Goal: Task Accomplishment & Management: Complete application form

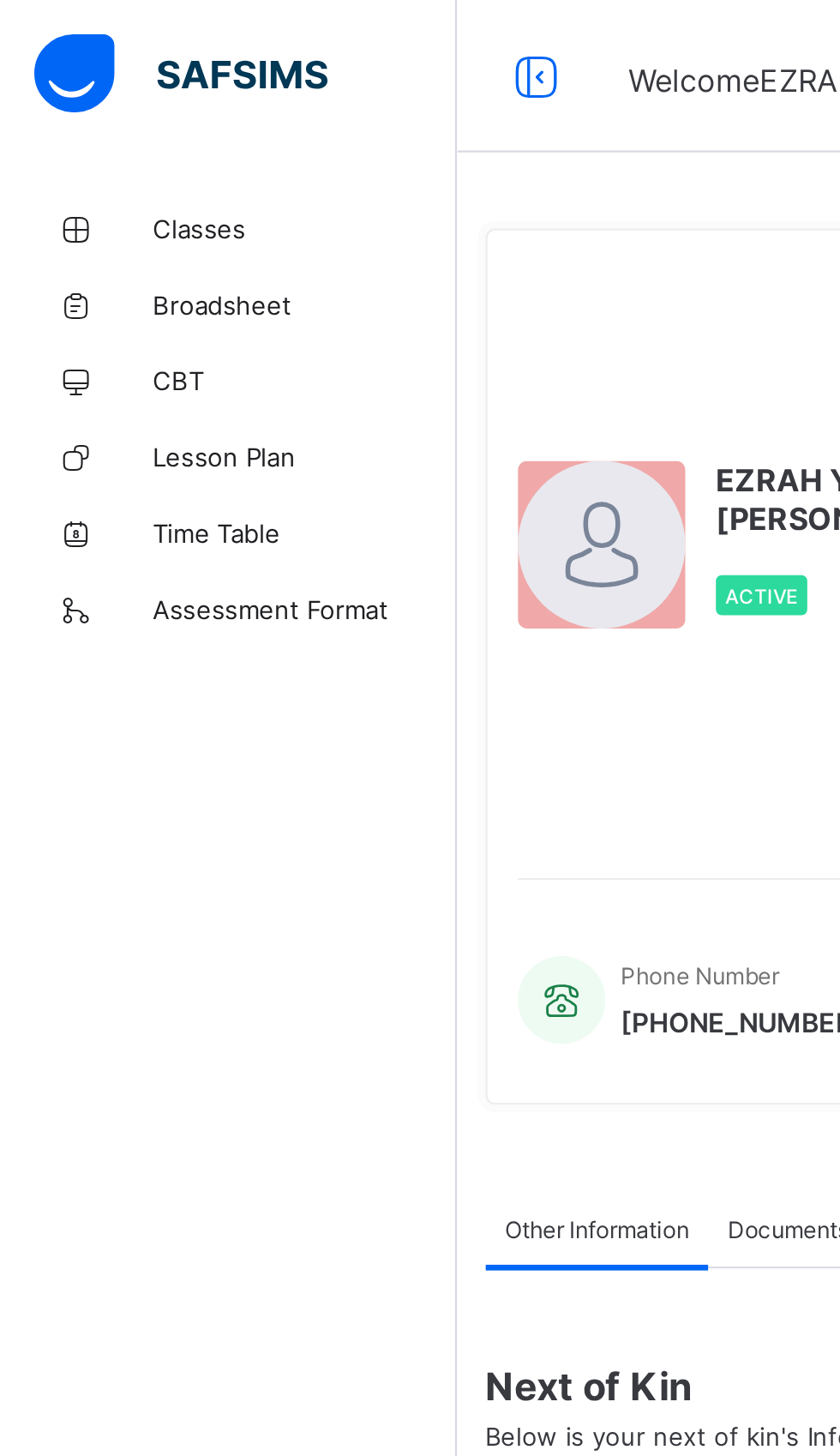
click at [90, 104] on span "Classes" at bounding box center [137, 103] width 137 height 14
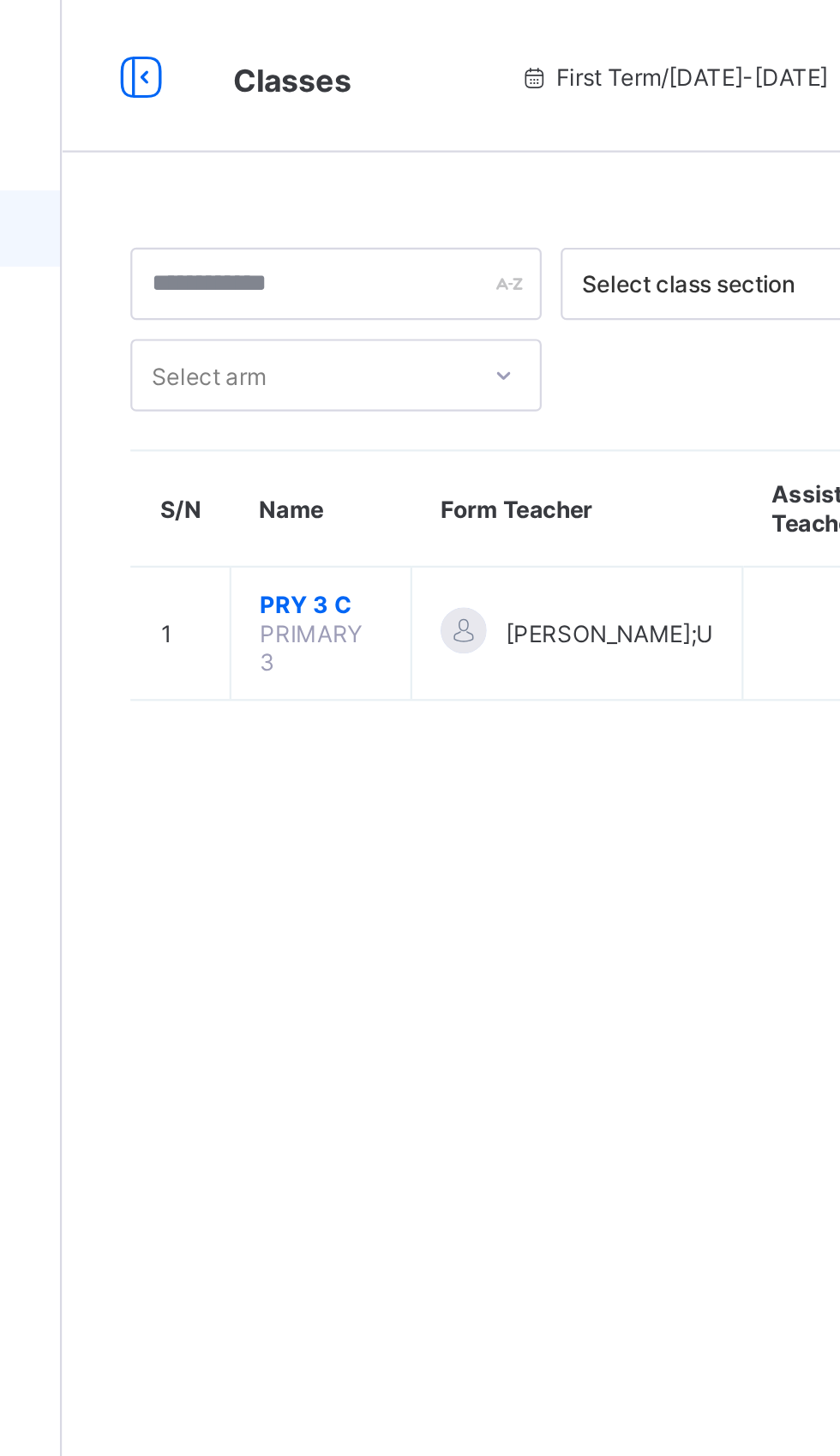
click at [311, 270] on span "PRY 3 C" at bounding box center [322, 272] width 55 height 13
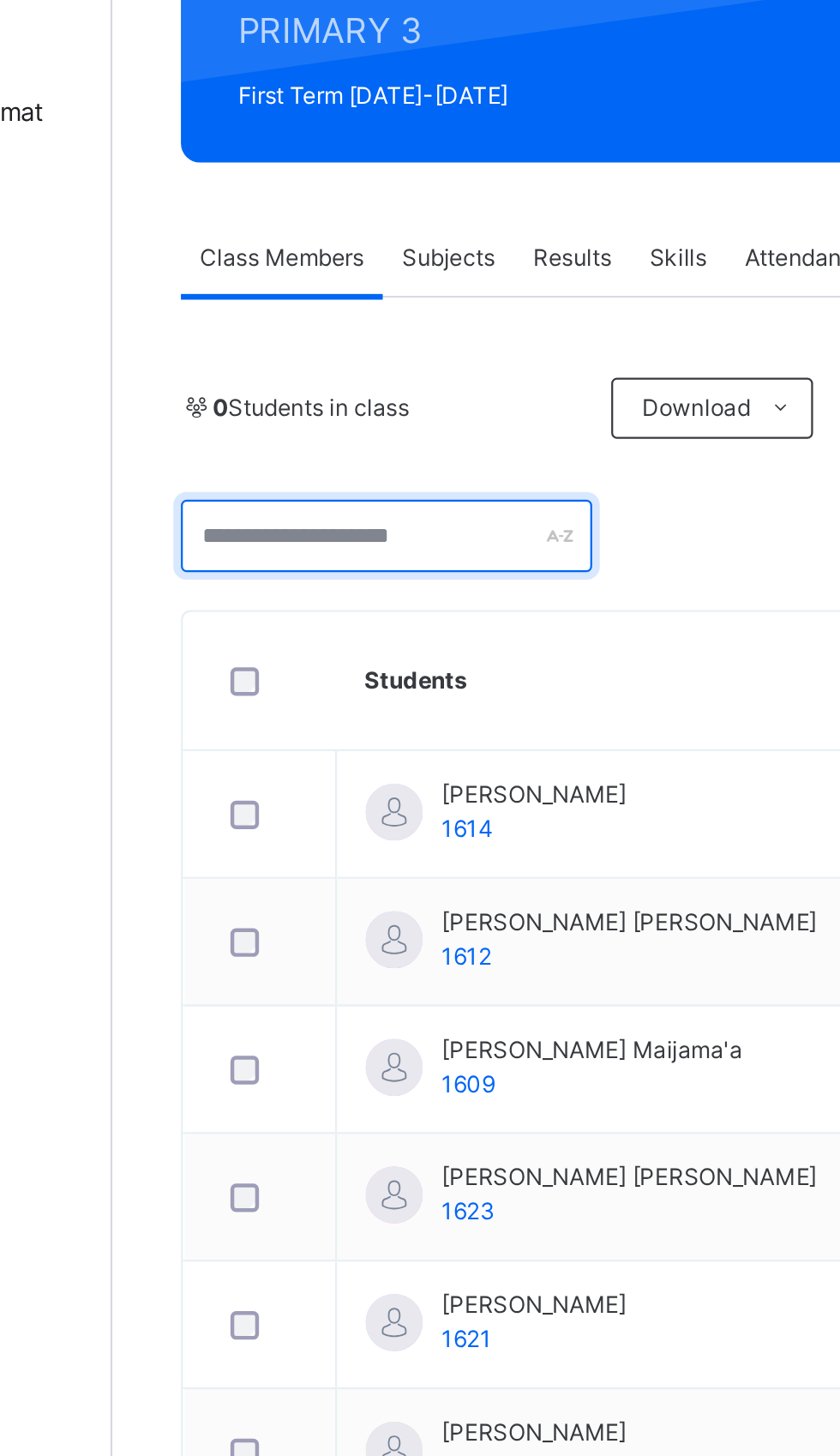
click at [321, 459] on input "text" at bounding box center [329, 465] width 186 height 33
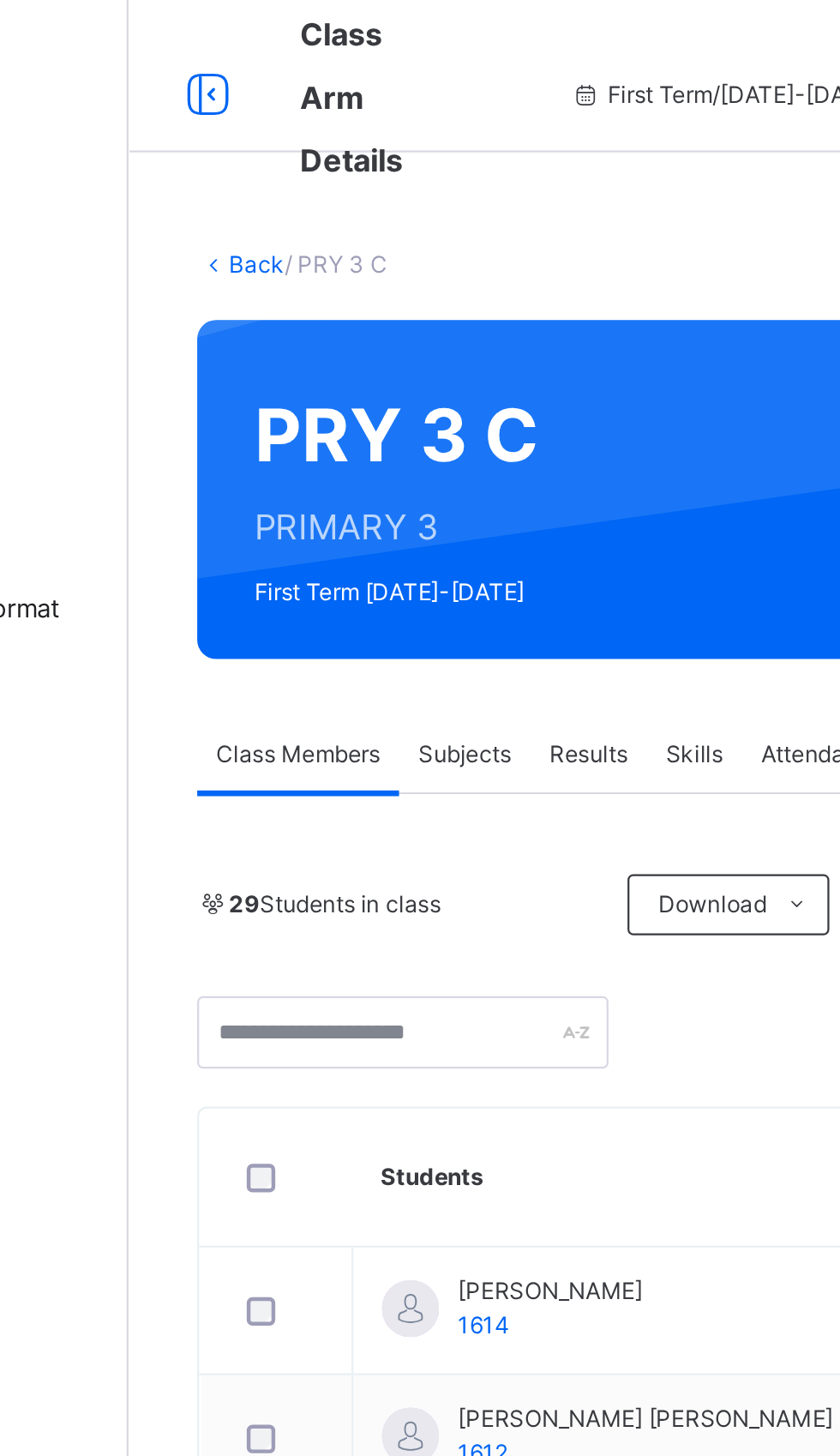
click at [365, 337] on span "Subjects" at bounding box center [356, 340] width 42 height 16
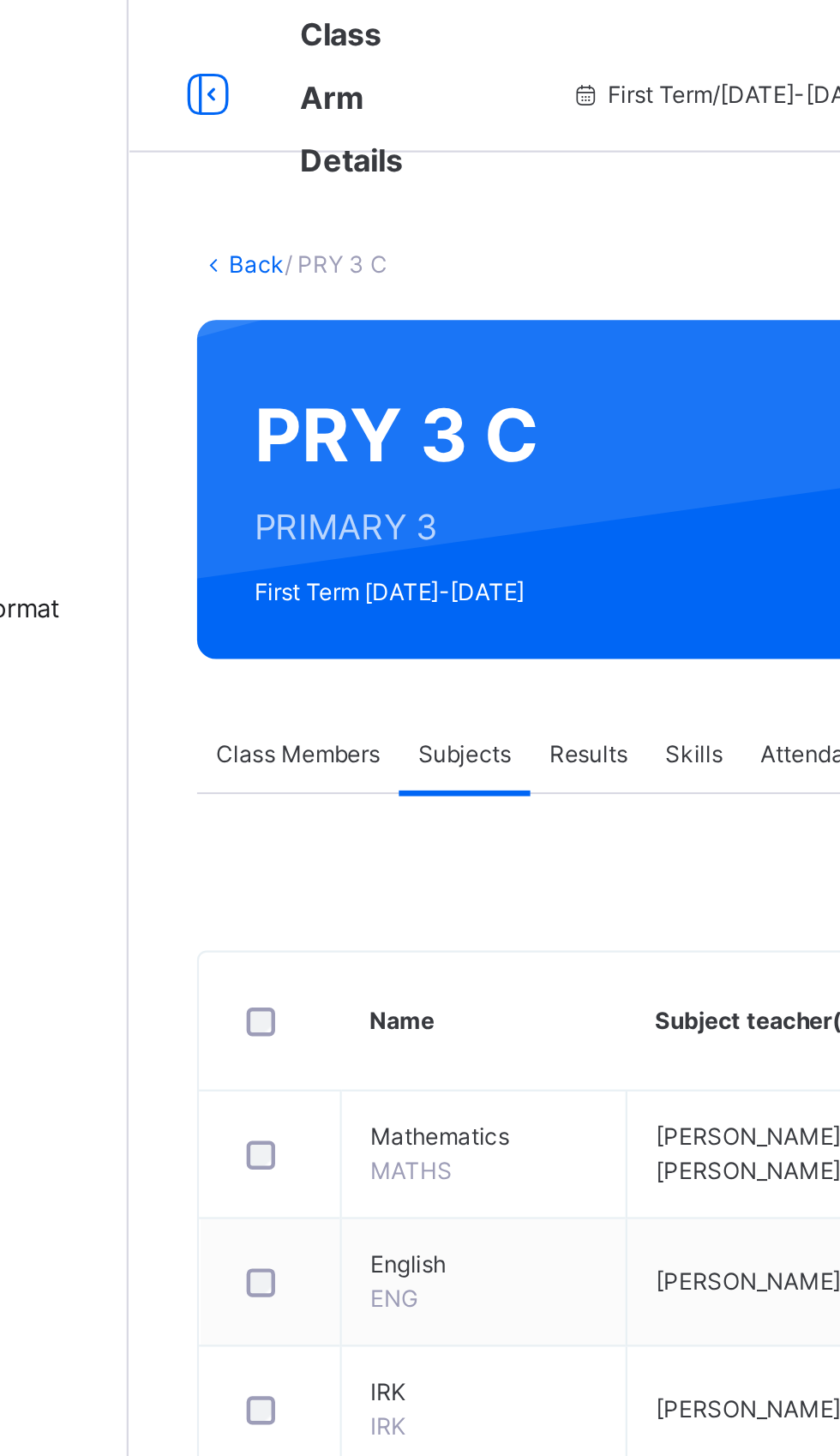
click at [632, 923] on td "Assess Students Take Attendance" at bounding box center [719, 886] width 178 height 81
click at [750, 861] on div "Assess Students" at bounding box center [734, 871] width 122 height 30
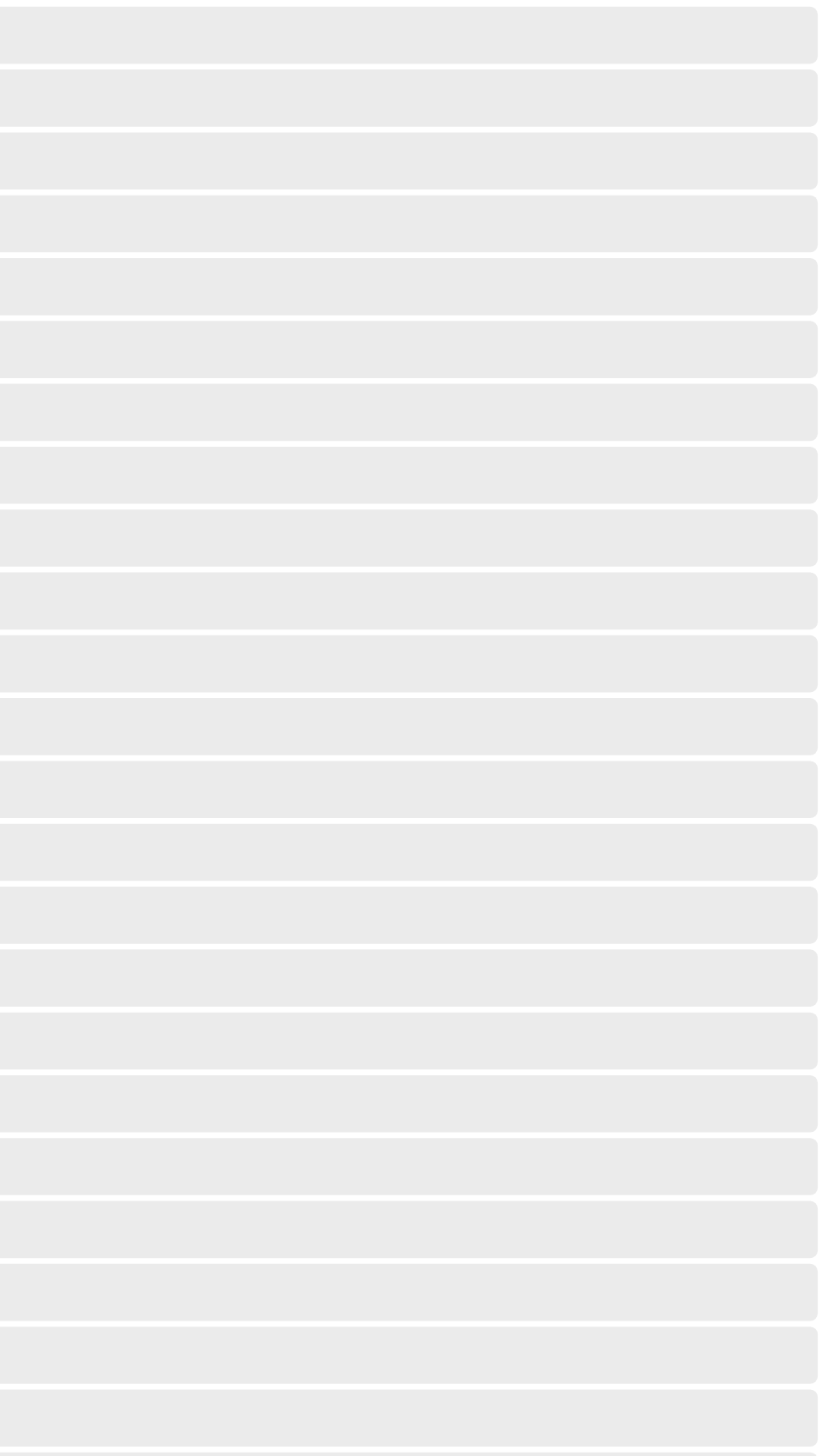
click at [786, 1241] on div "PRY 3 C : B.SCI AND TECH Online Actions Download Empty Score Sheet Upload/map s…" at bounding box center [420, 756] width 840 height 1196
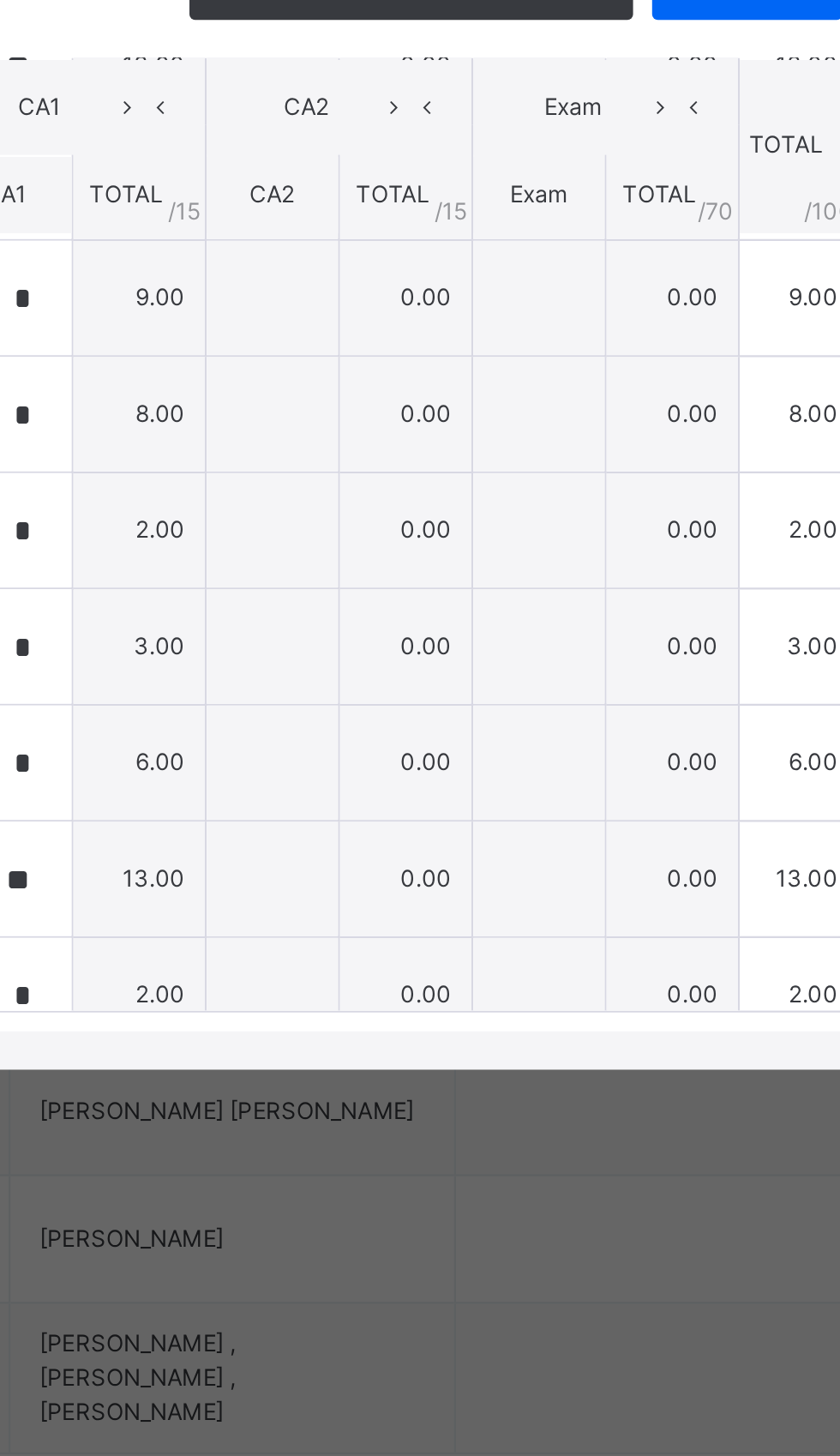
scroll to position [410, 0]
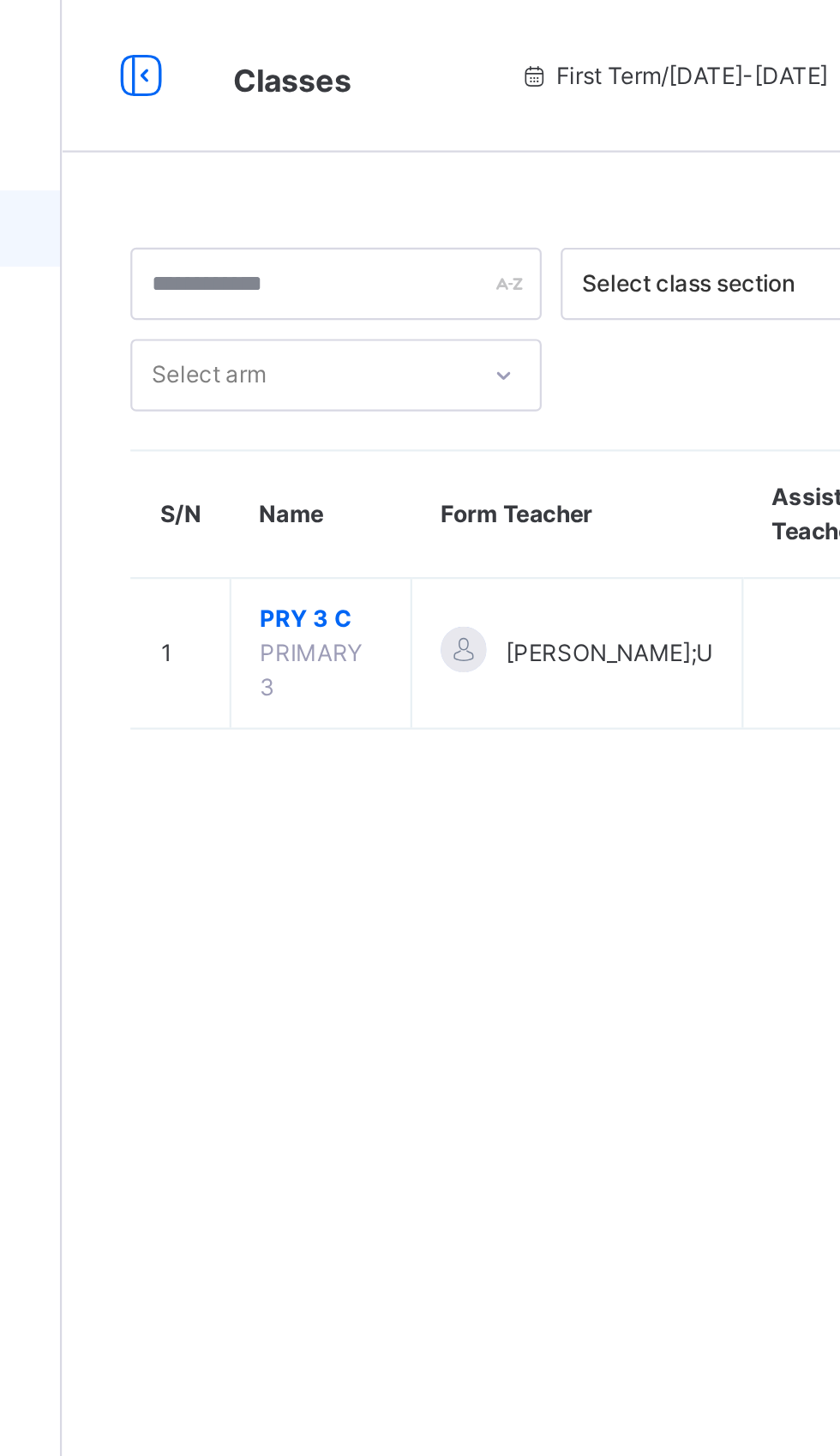
click at [310, 281] on span "PRY 3 C" at bounding box center [322, 278] width 55 height 16
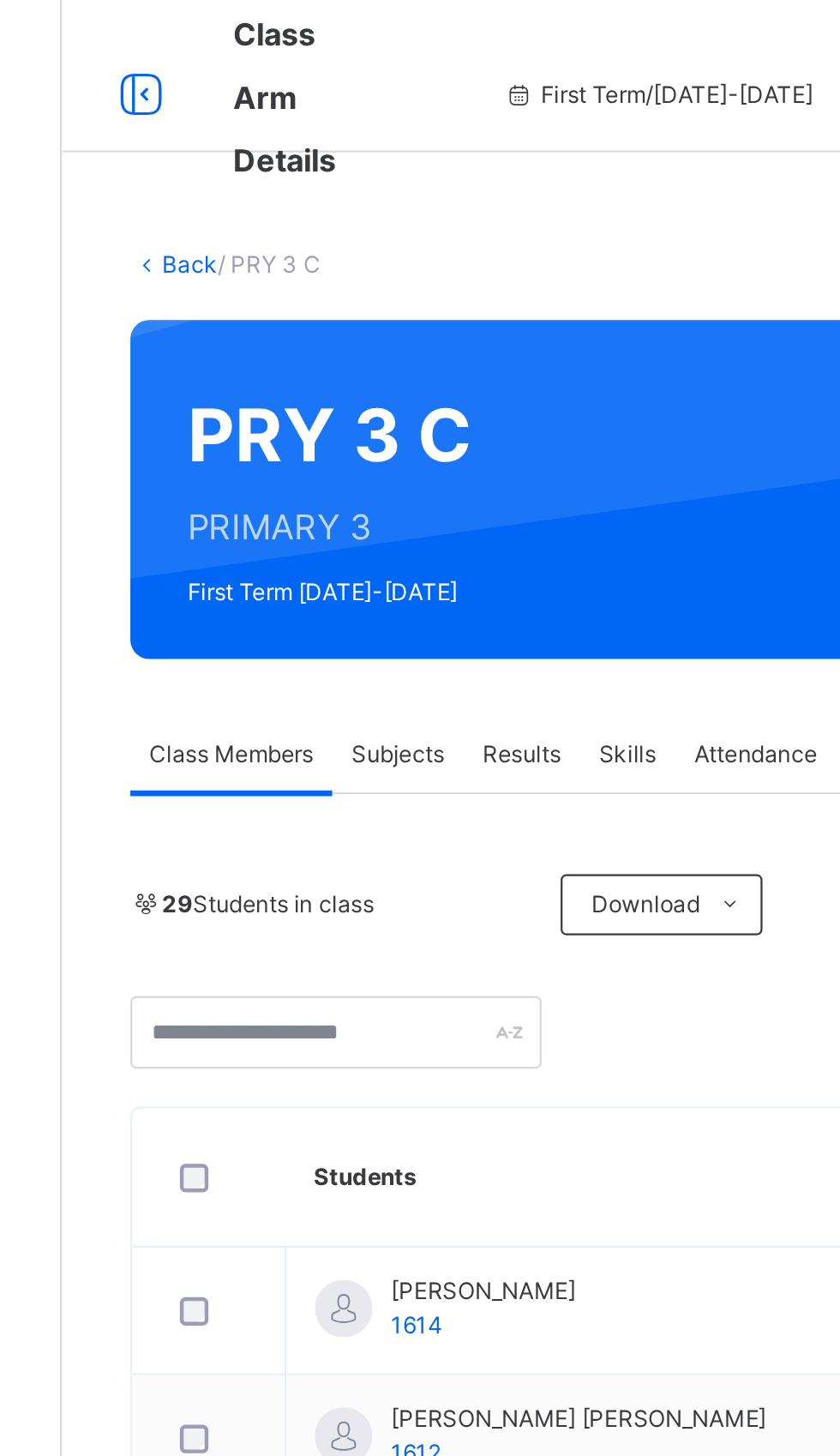
click at [354, 331] on div "Subjects" at bounding box center [356, 340] width 59 height 35
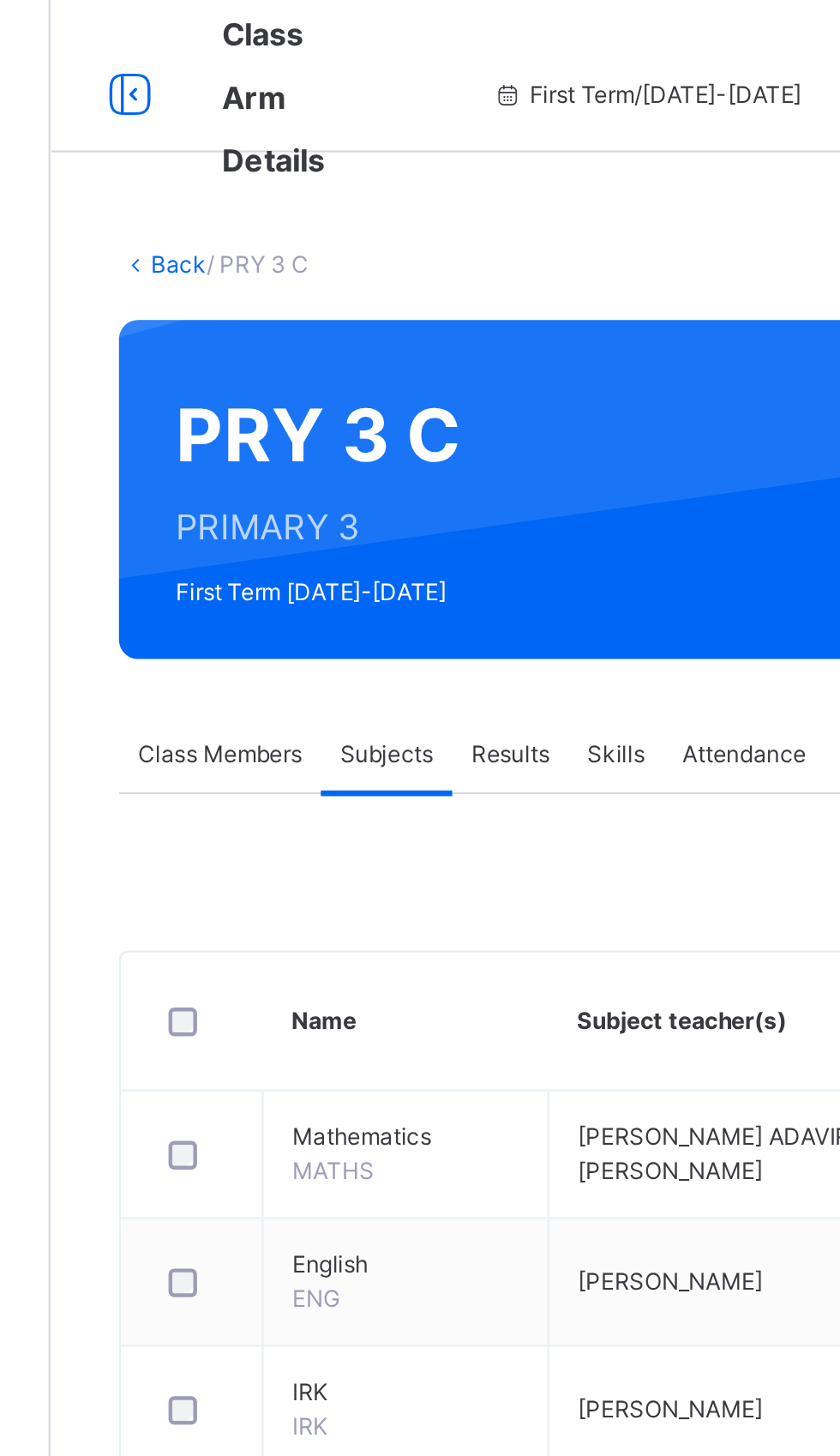
click at [746, 939] on div "Assess Students" at bounding box center [734, 952] width 122 height 30
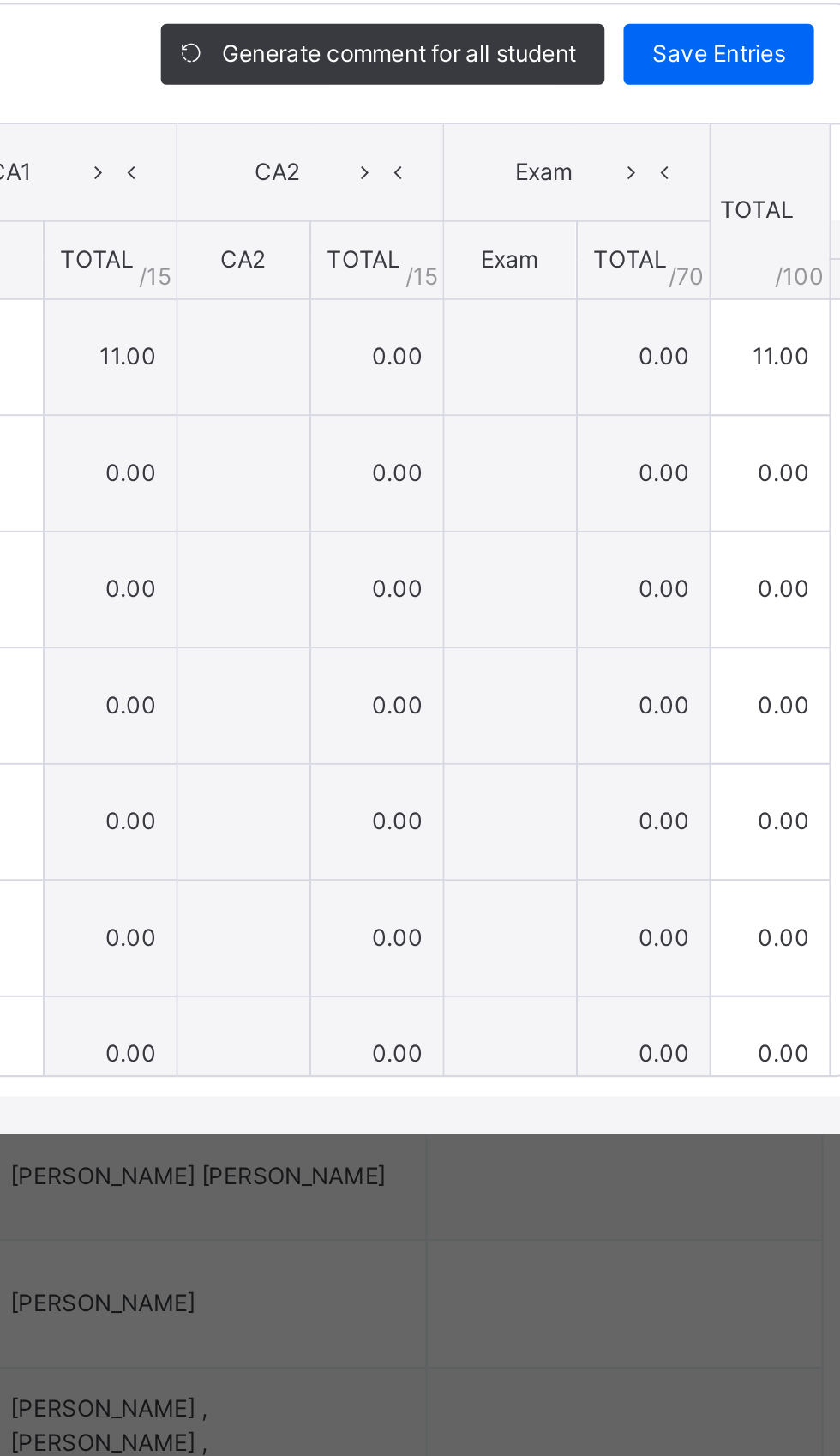
type input "**"
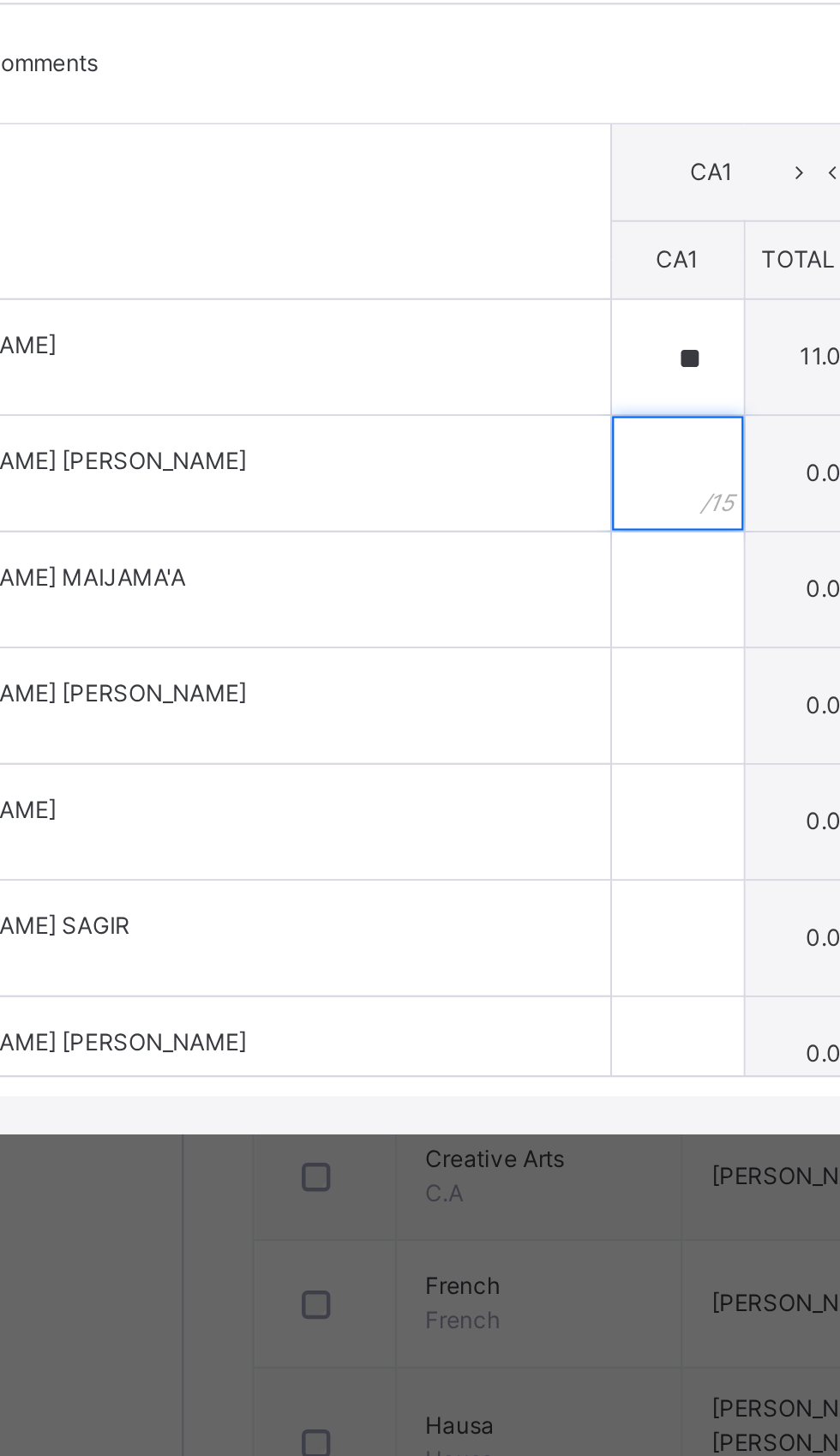
click at [458, 804] on div at bounding box center [427, 778] width 59 height 51
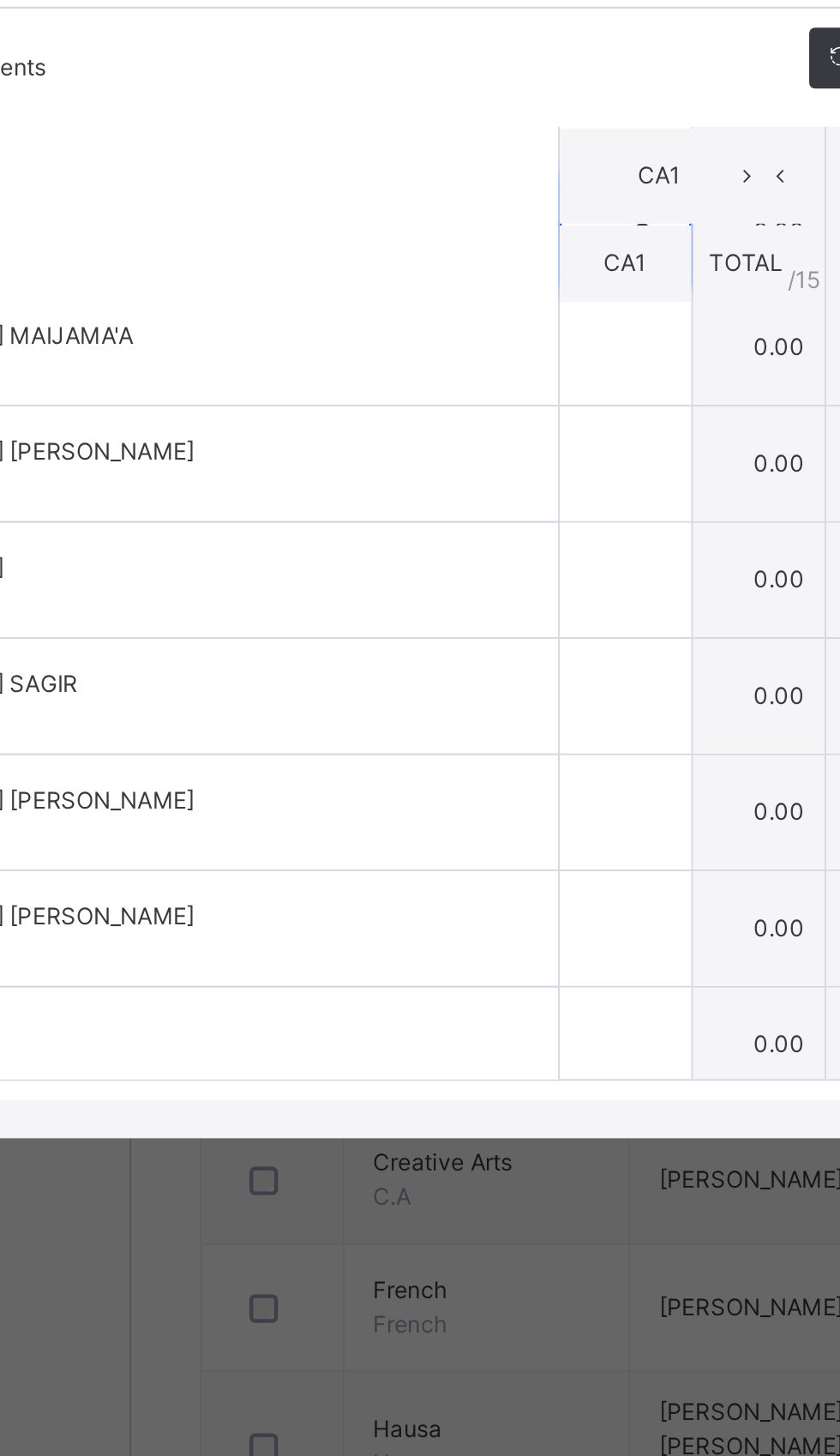
scroll to position [5, 0]
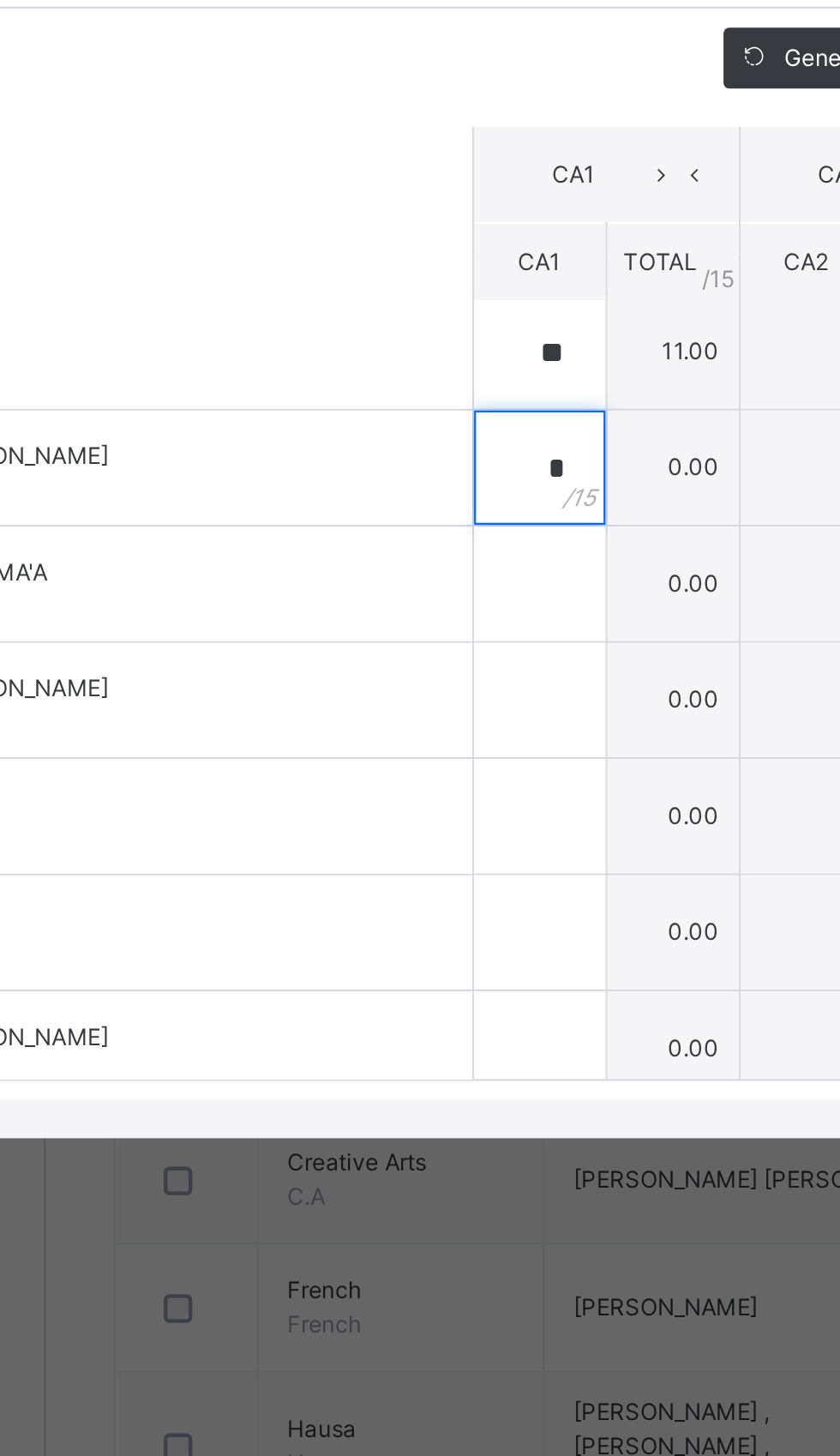
type input "*"
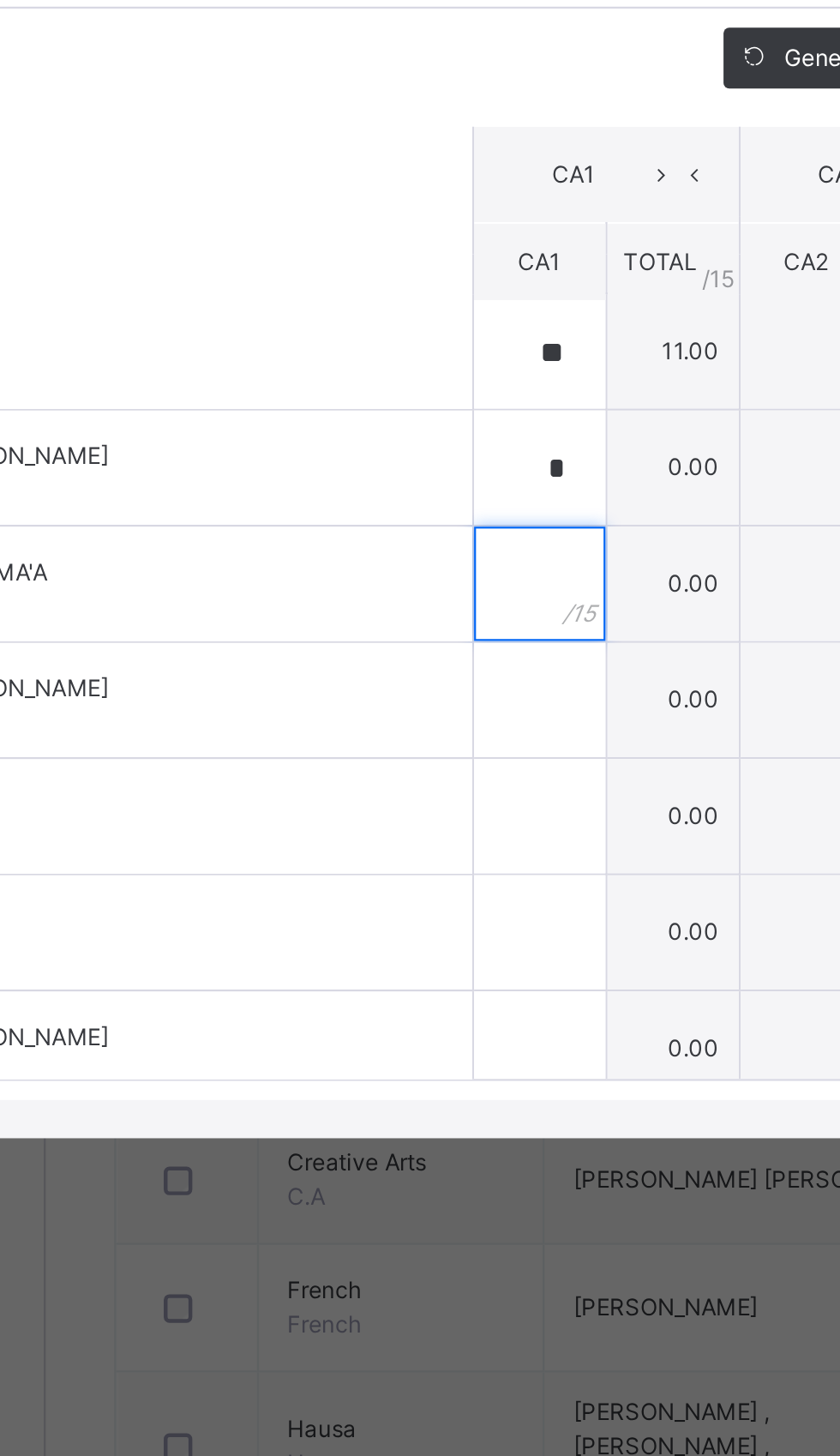
click at [458, 853] on div at bounding box center [427, 825] width 59 height 51
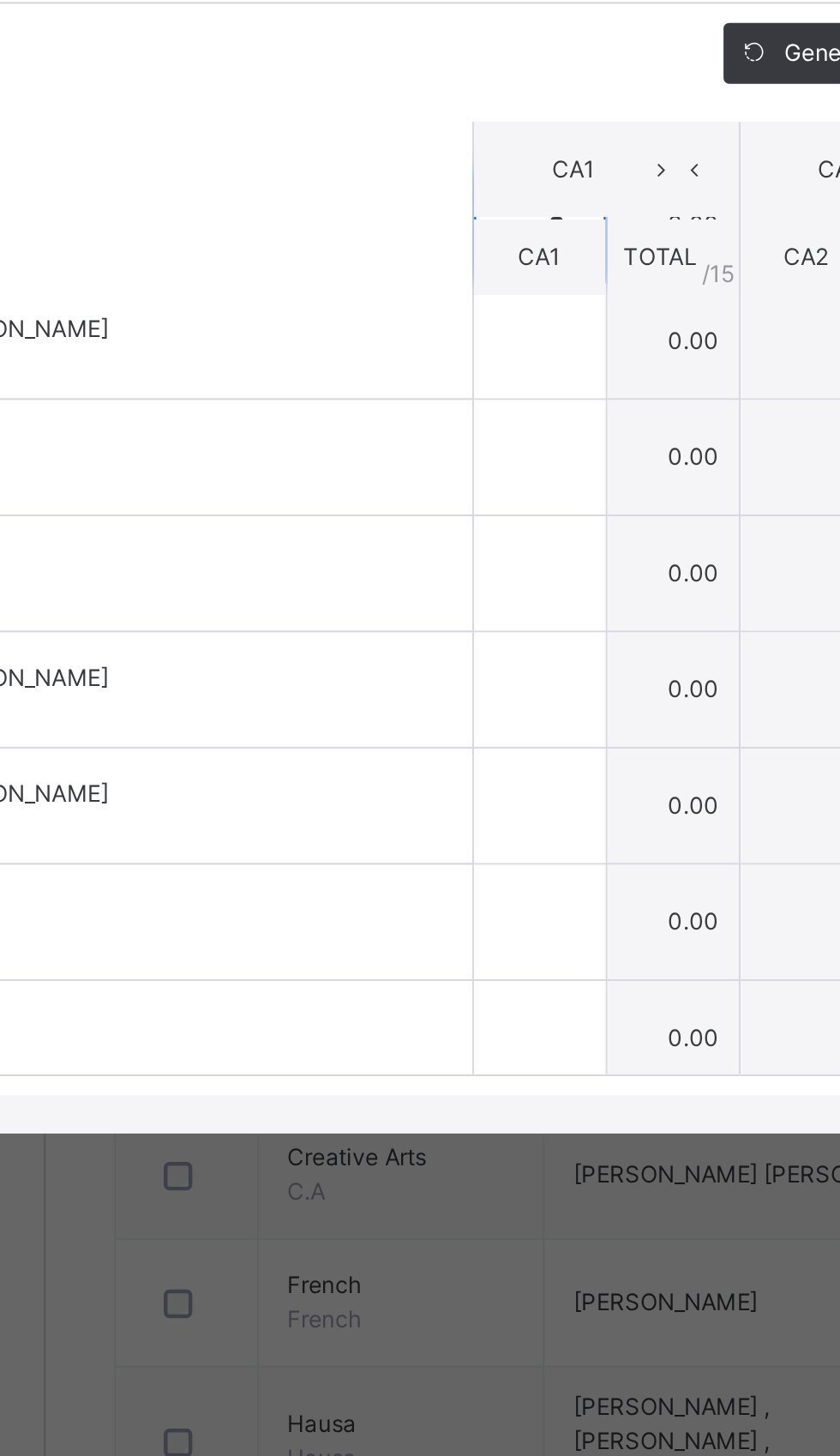
scroll to position [164, 0]
type input "*"
click at [458, 745] on input "text" at bounding box center [427, 719] width 59 height 51
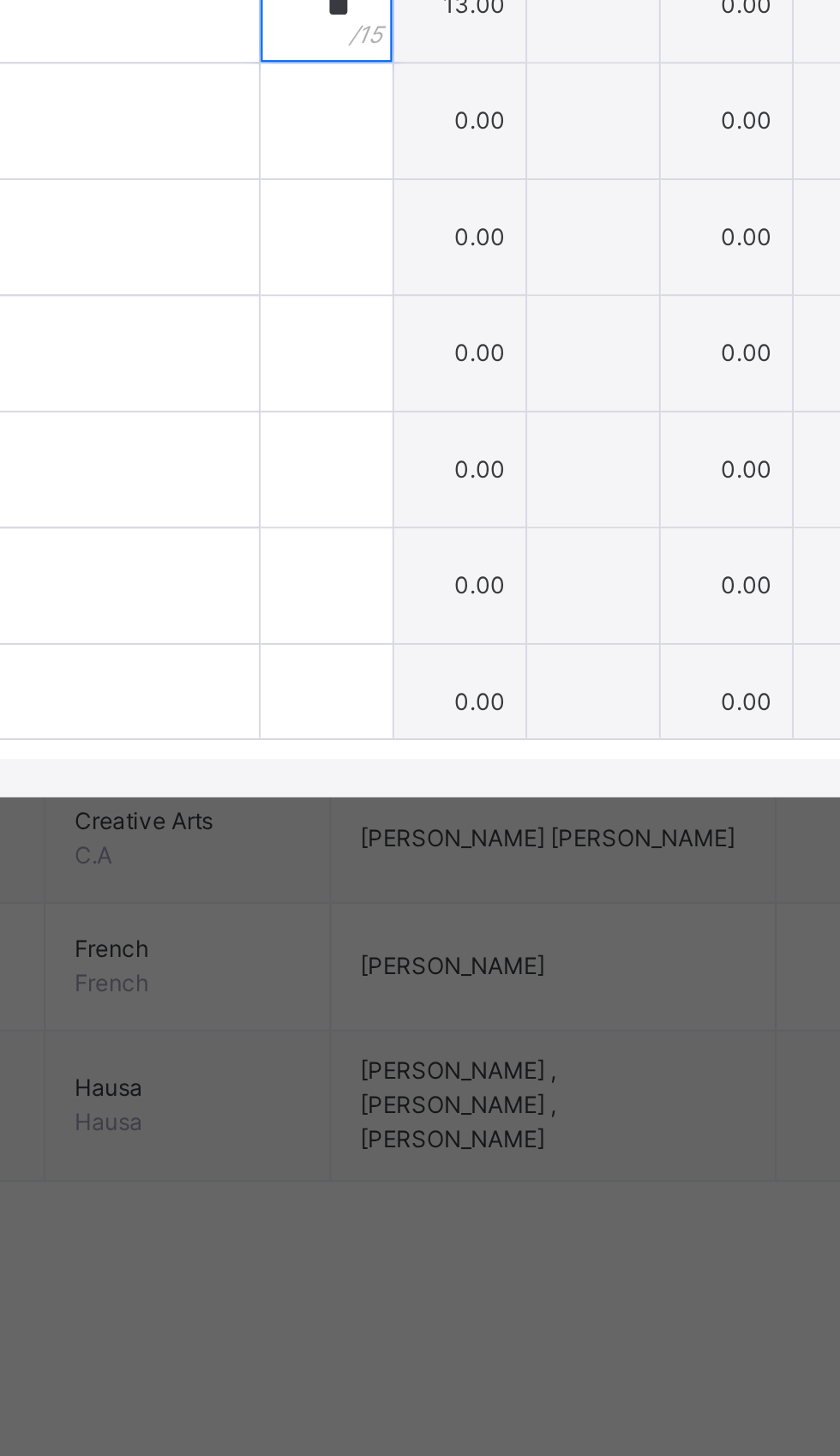
type input "**"
click at [458, 797] on input "text" at bounding box center [427, 771] width 59 height 51
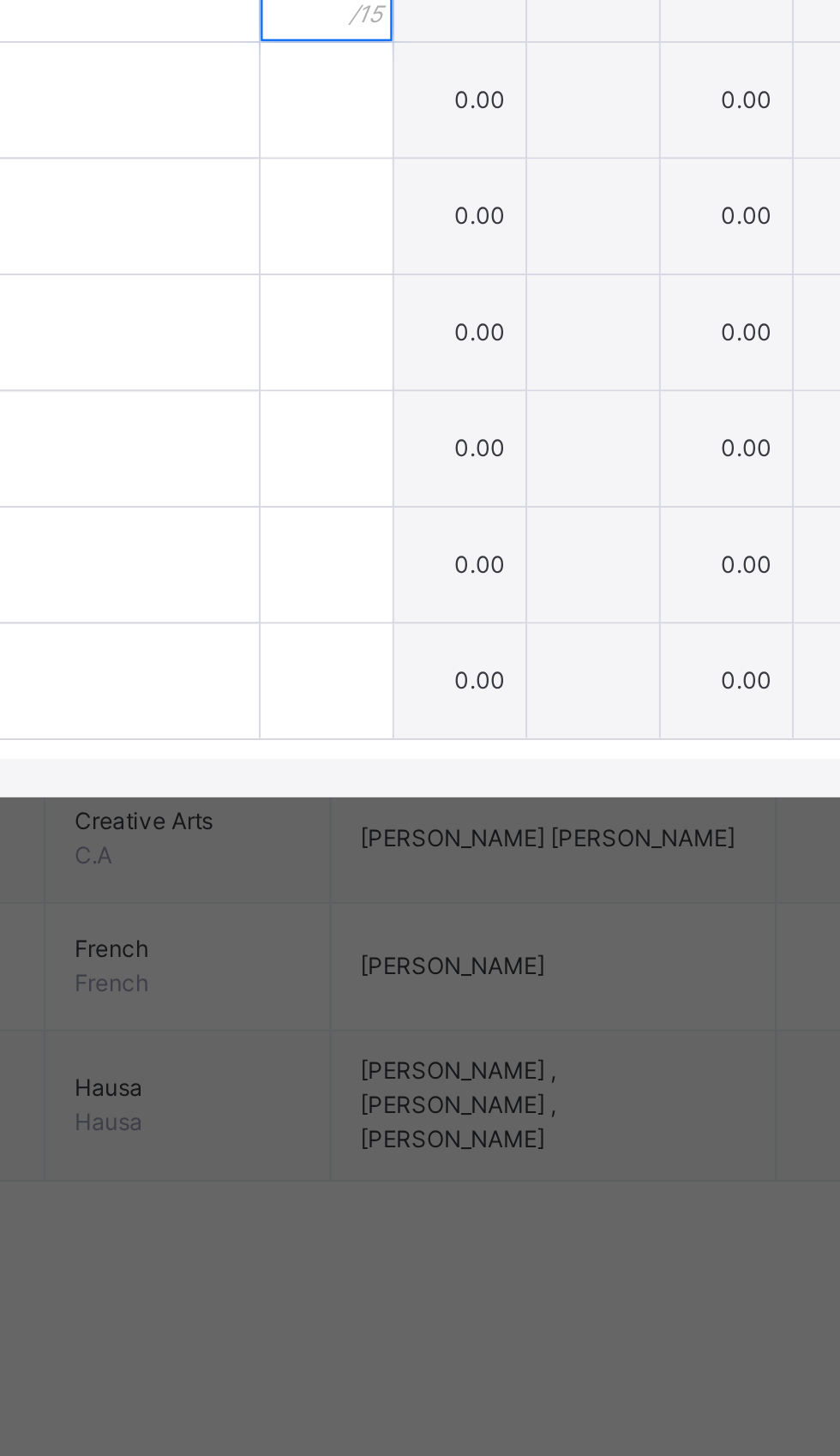
scroll to position [228, 0]
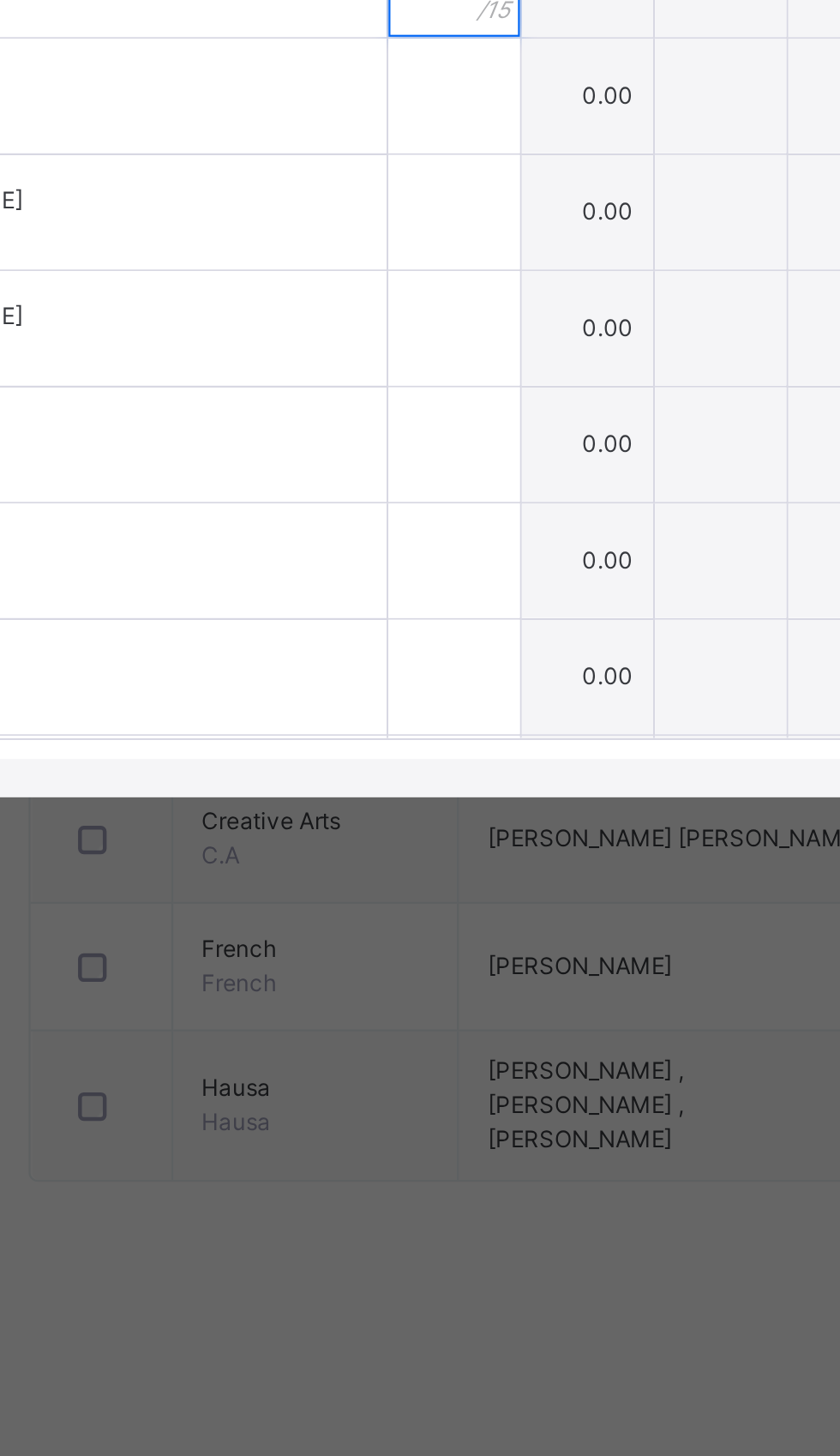
type input "*"
click at [458, 786] on div at bounding box center [427, 760] width 59 height 51
type input "*"
click at [458, 839] on div at bounding box center [427, 812] width 59 height 51
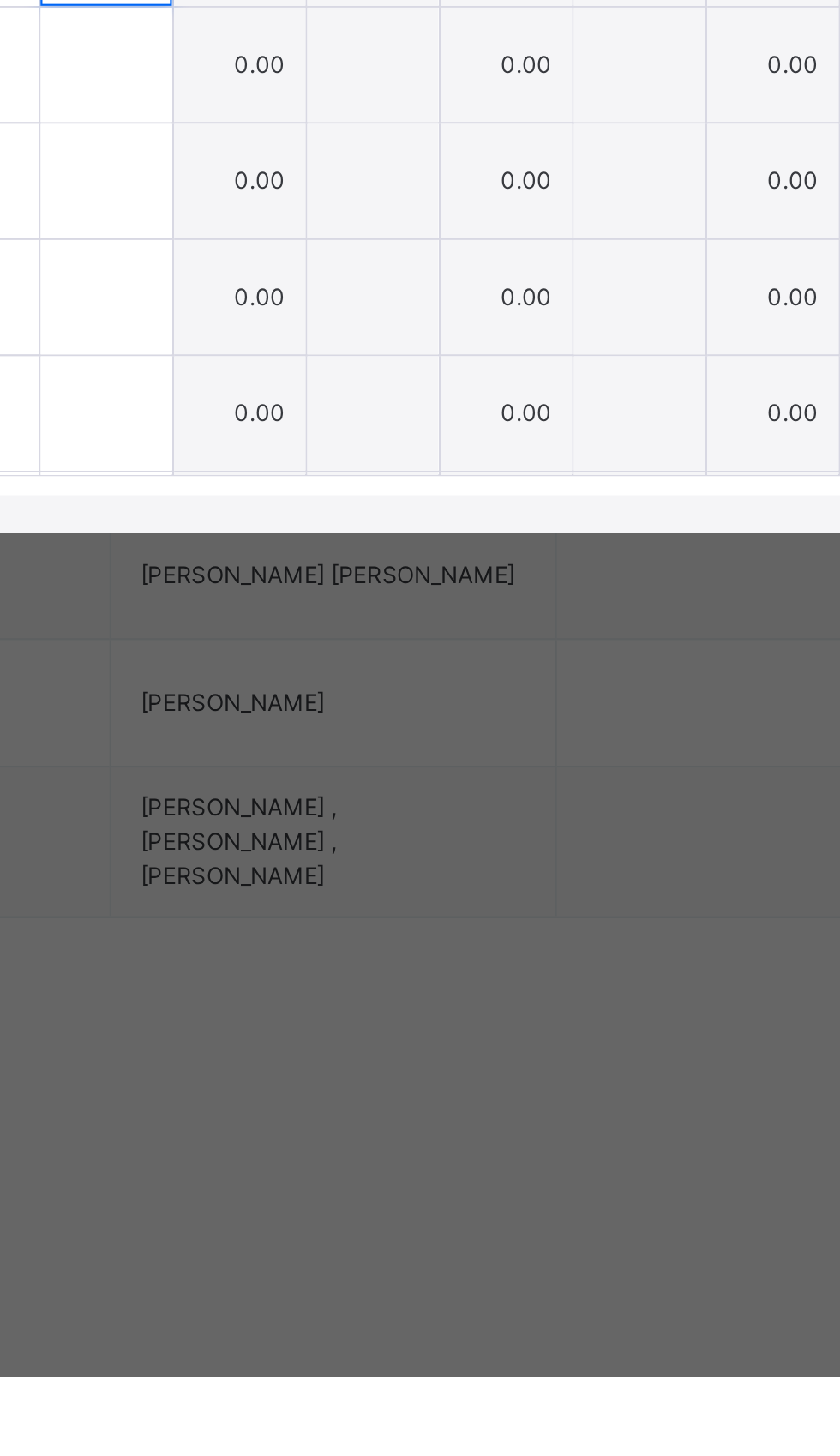
type input "**"
click at [458, 891] on div at bounding box center [427, 865] width 59 height 51
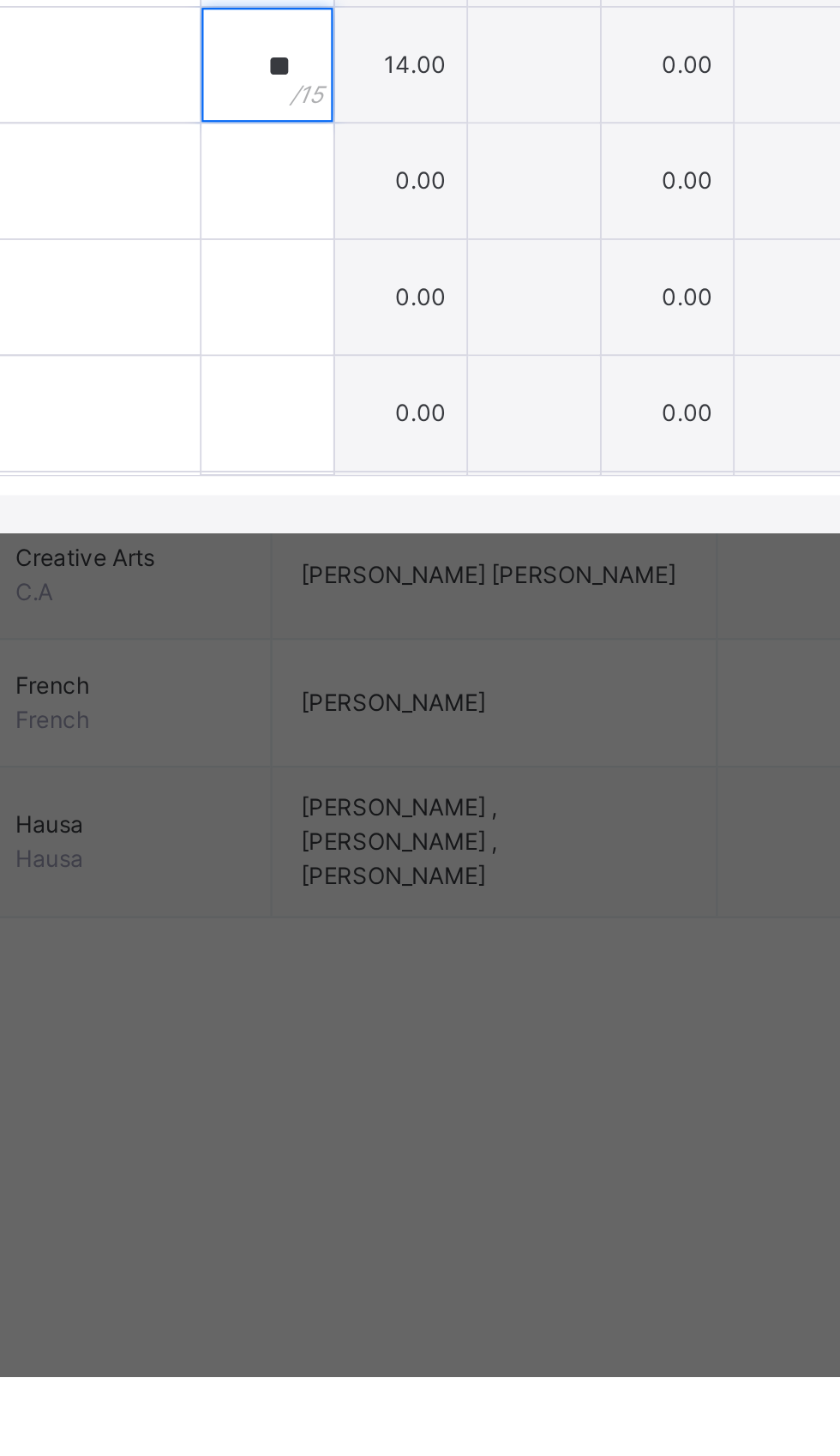
type input "**"
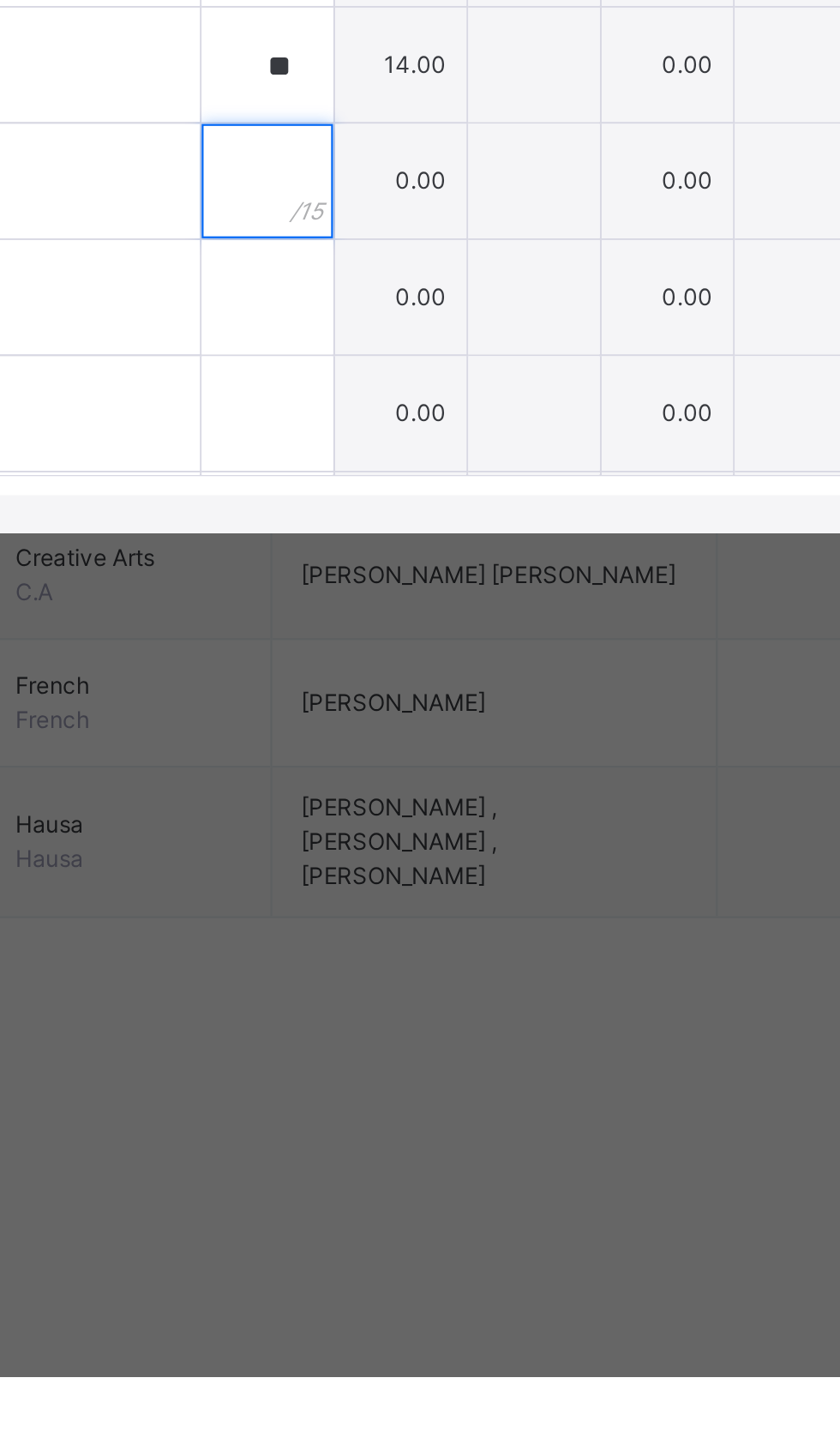
click at [458, 943] on input "text" at bounding box center [427, 917] width 59 height 51
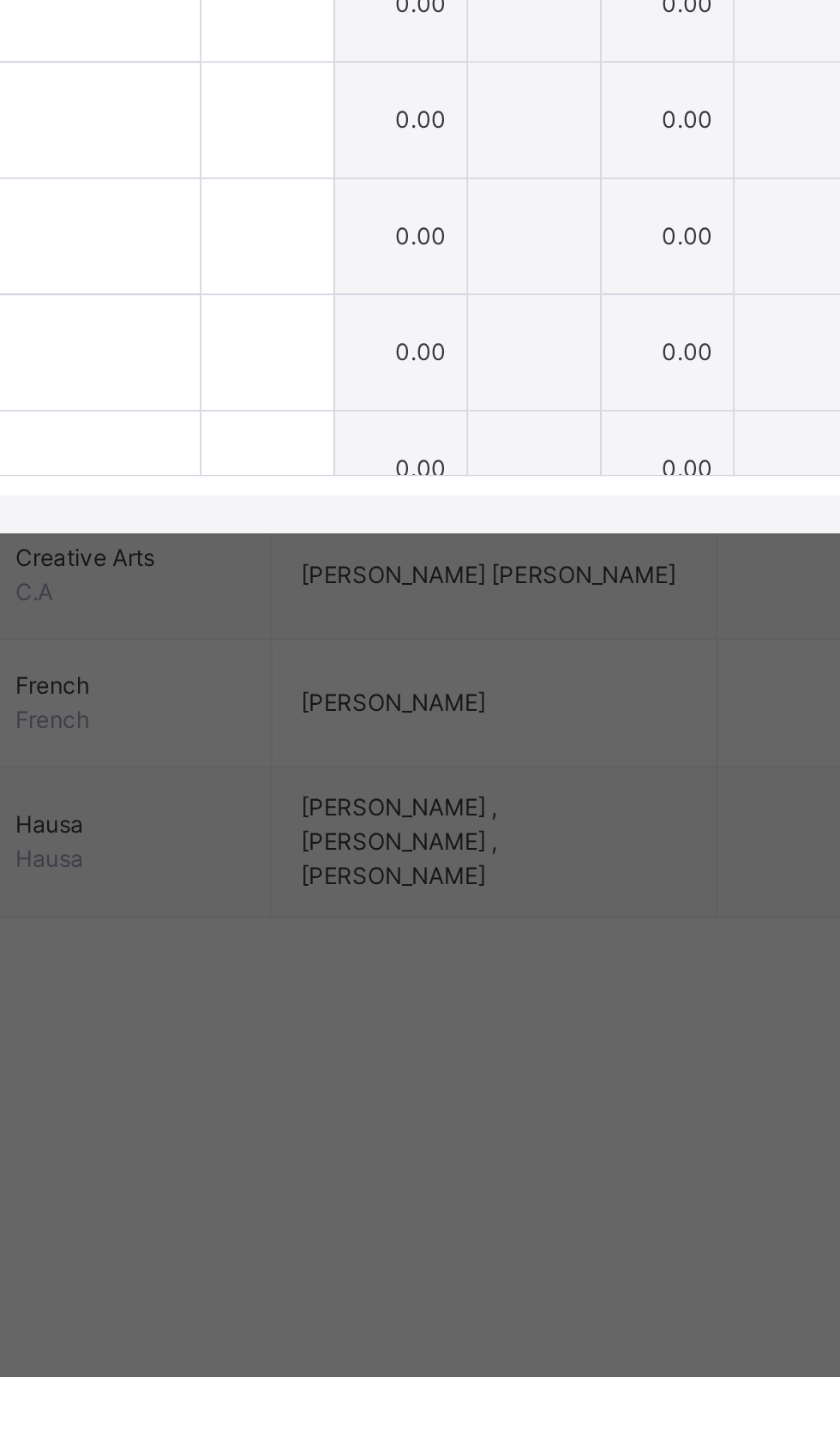
scroll to position [362, 0]
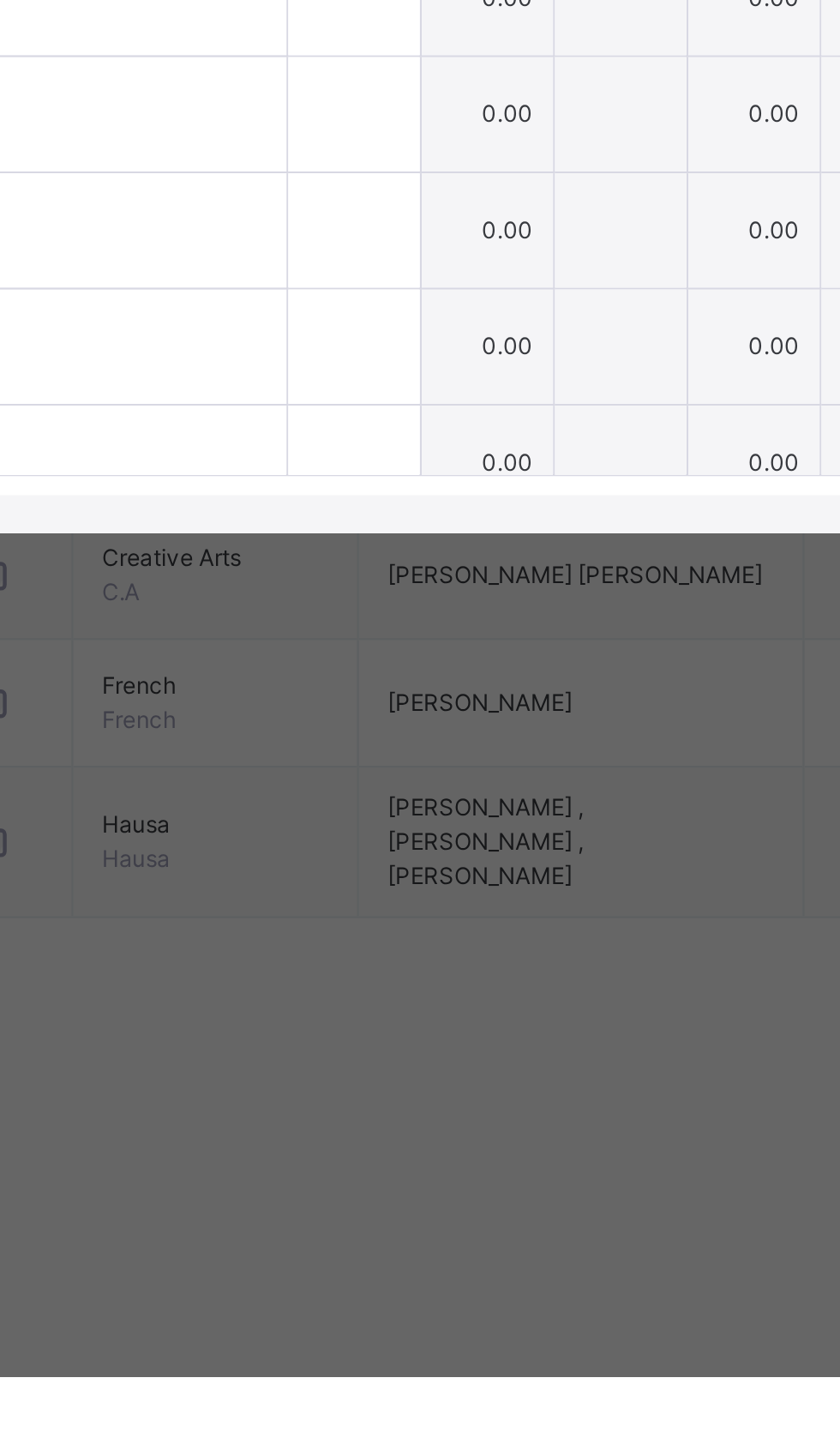
type input "**"
click at [458, 861] on div at bounding box center [427, 835] width 59 height 51
type input "**"
click at [458, 913] on input "text" at bounding box center [427, 887] width 59 height 51
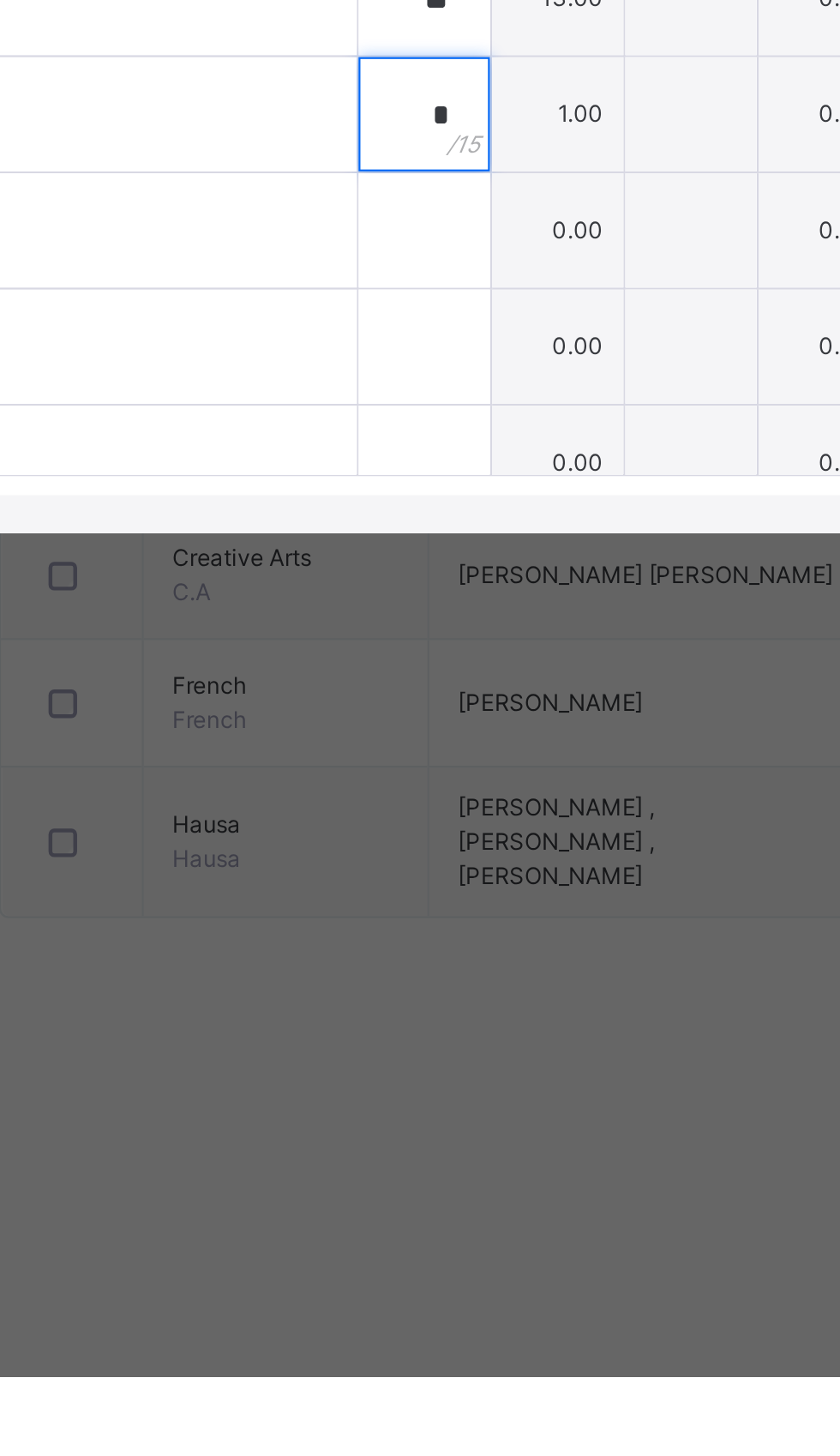
type input "*"
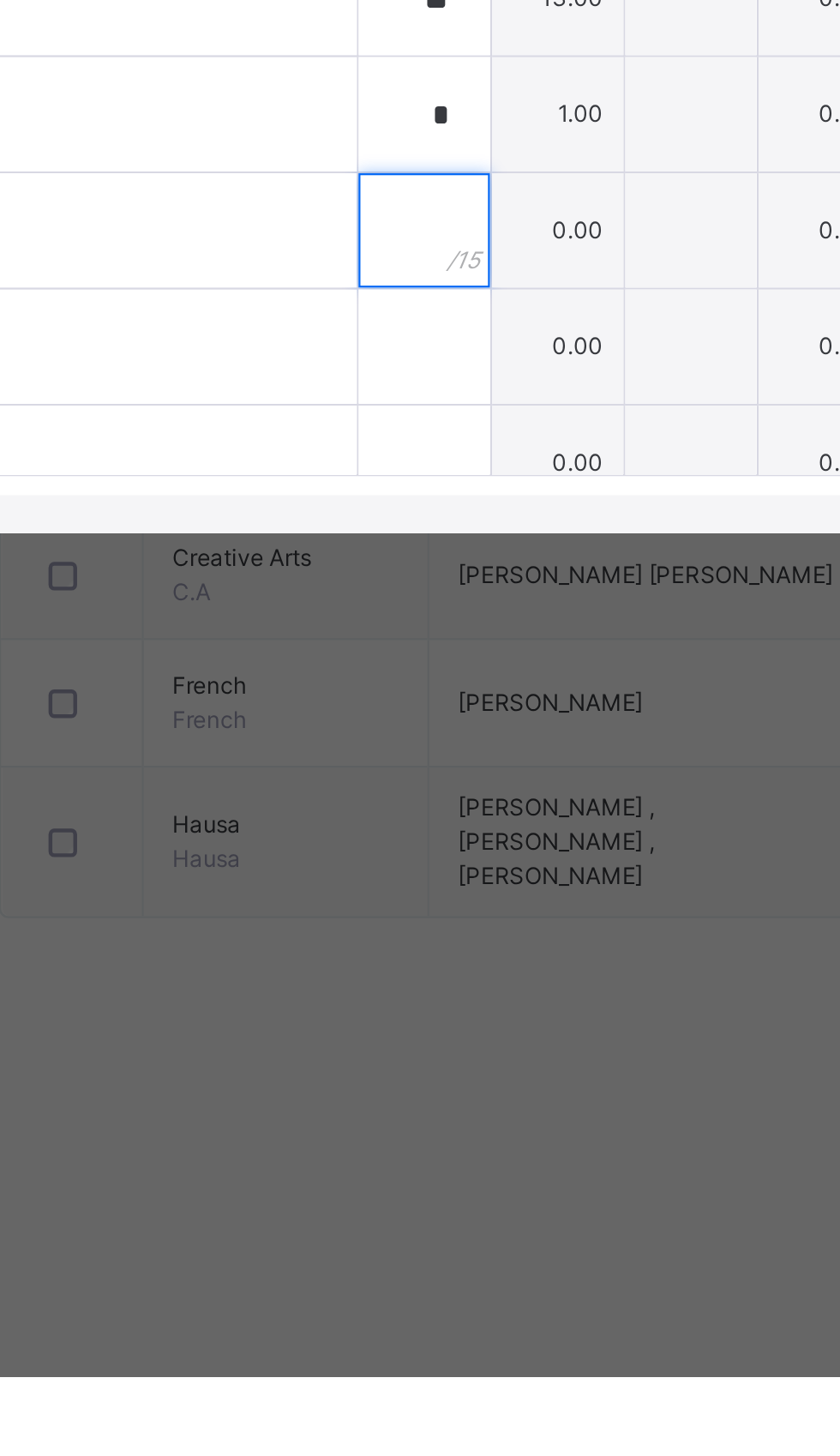
click at [458, 965] on input "text" at bounding box center [427, 939] width 59 height 51
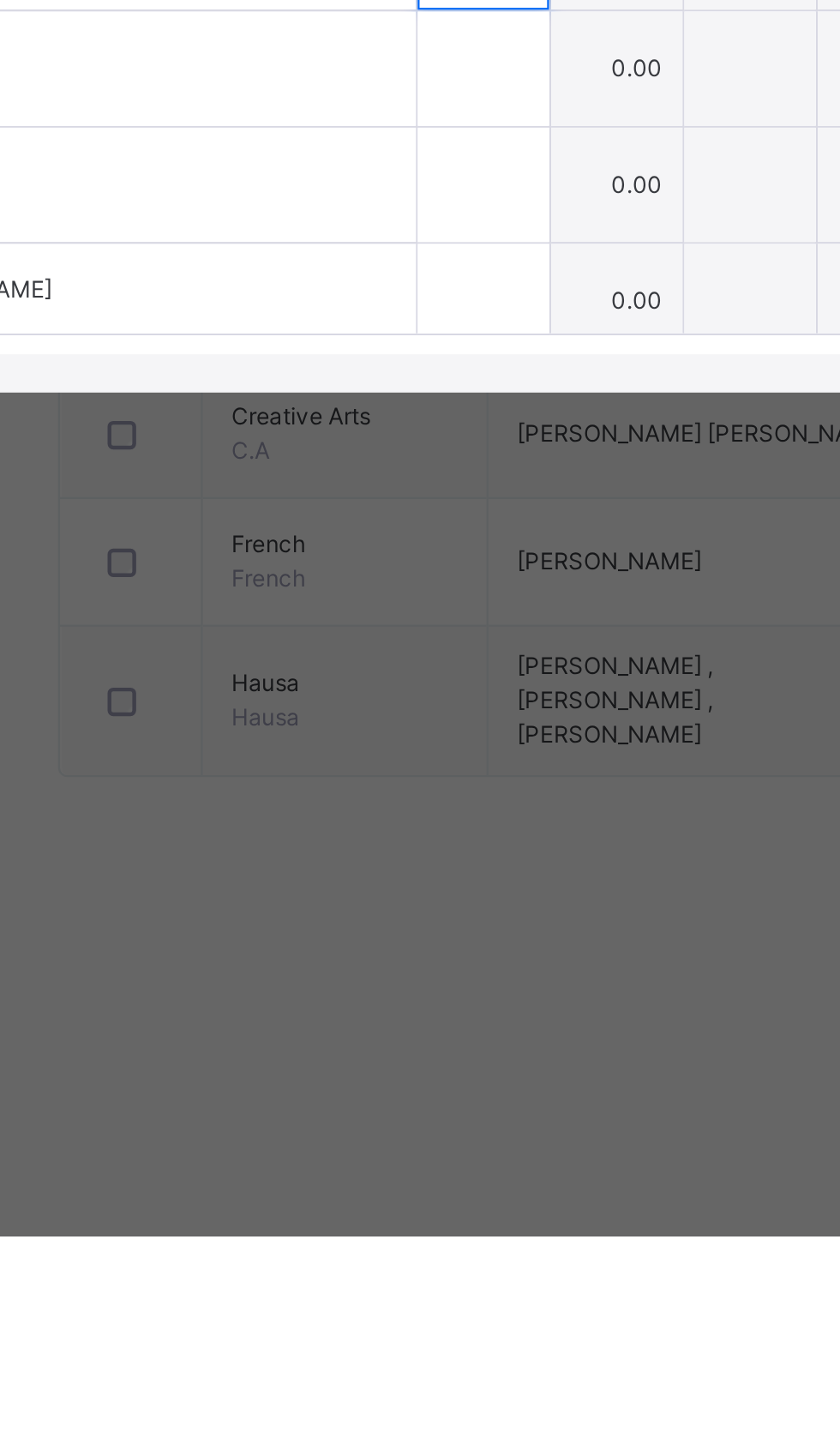
type input "*"
click at [458, 956] on input "text" at bounding box center [427, 930] width 59 height 51
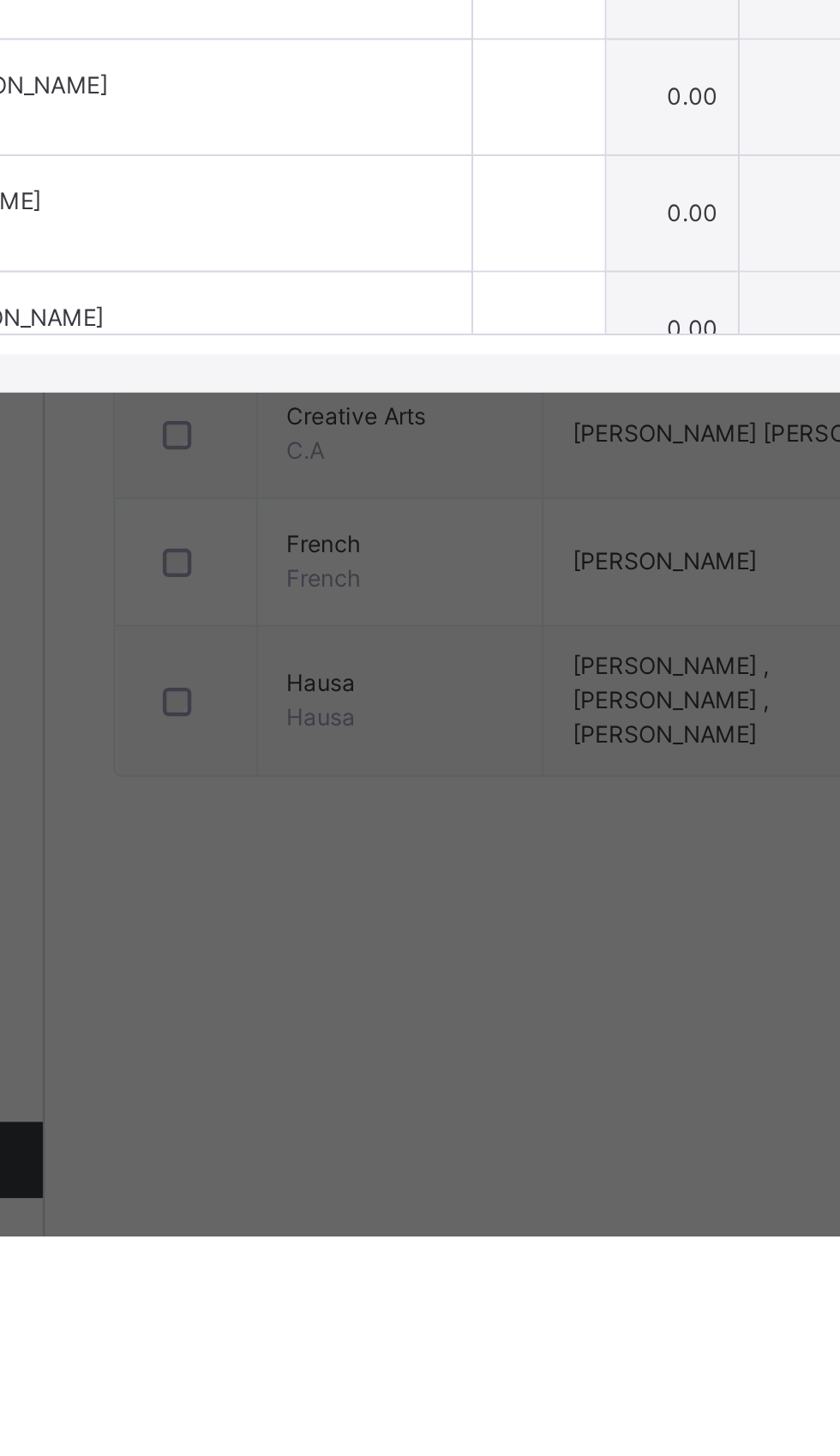
type input "**"
click at [458, 916] on input "text" at bounding box center [427, 890] width 59 height 51
type input "**"
click at [458, 969] on input "text" at bounding box center [427, 942] width 59 height 51
type input "*"
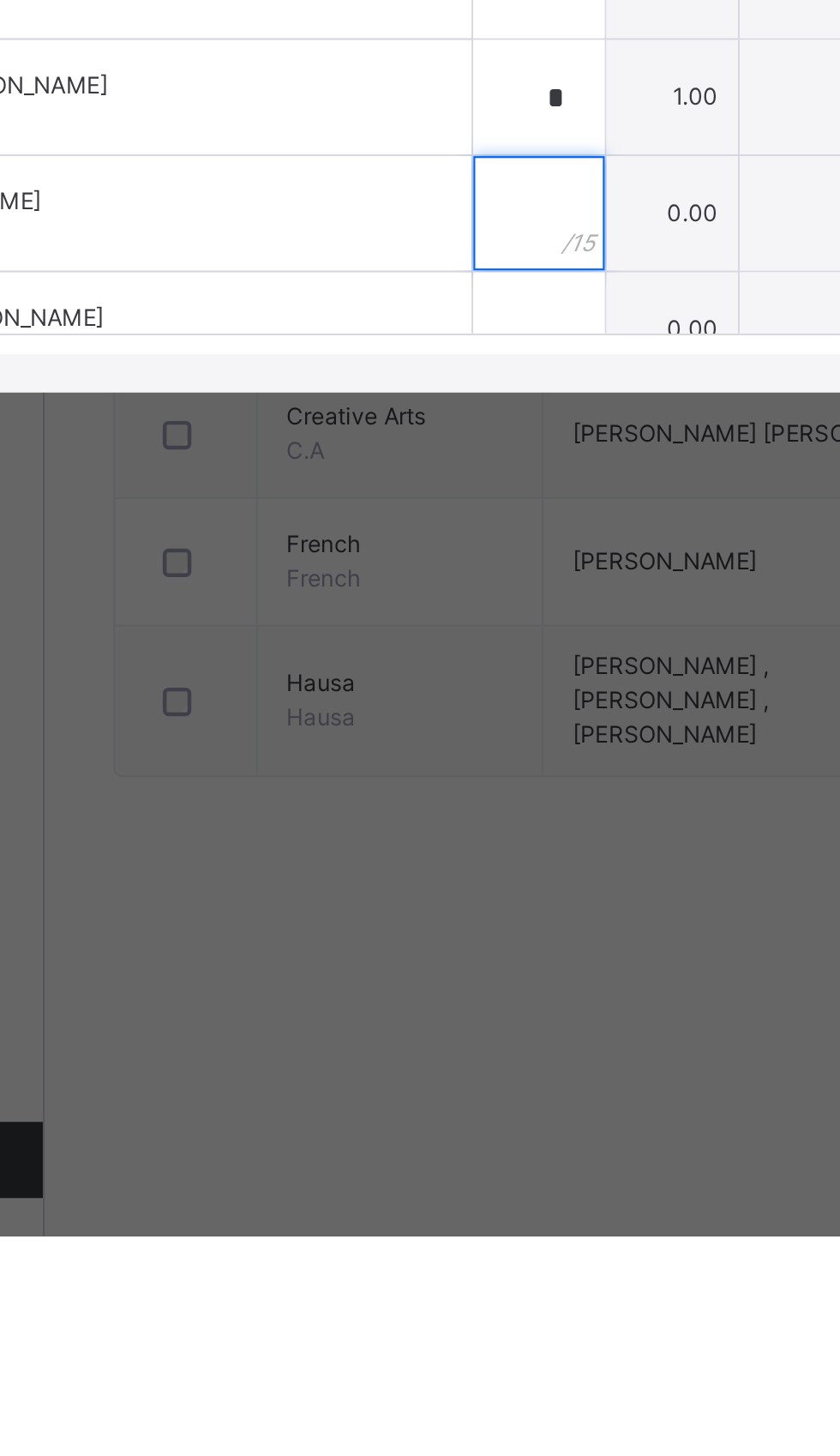
click at [458, 1021] on input "text" at bounding box center [427, 994] width 59 height 51
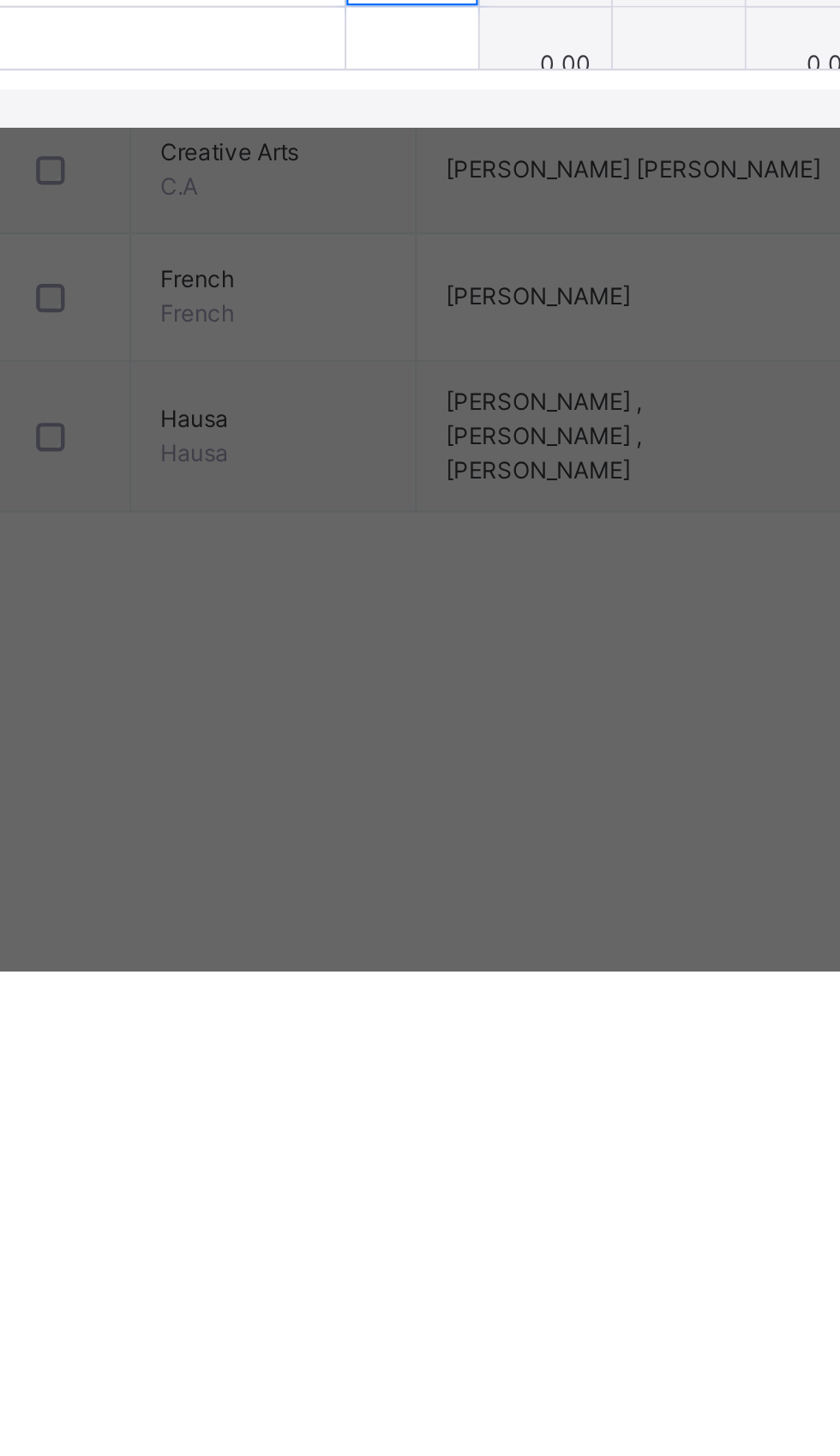
scroll to position [517, 0]
type input "**"
click at [458, 967] on input "*" at bounding box center [427, 941] width 59 height 51
click at [458, 1072] on input "text" at bounding box center [427, 1046] width 59 height 51
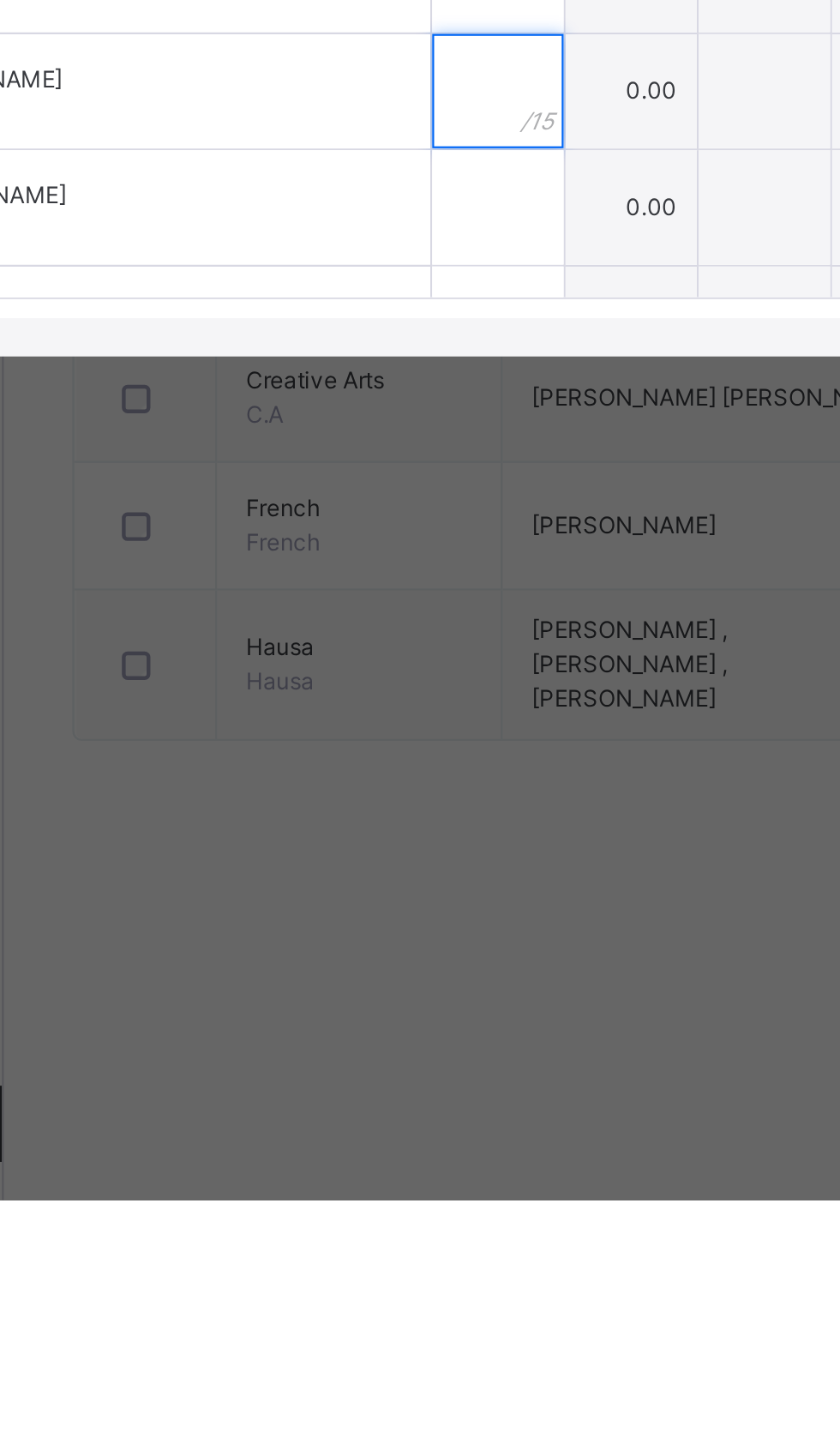
scroll to position [692, 0]
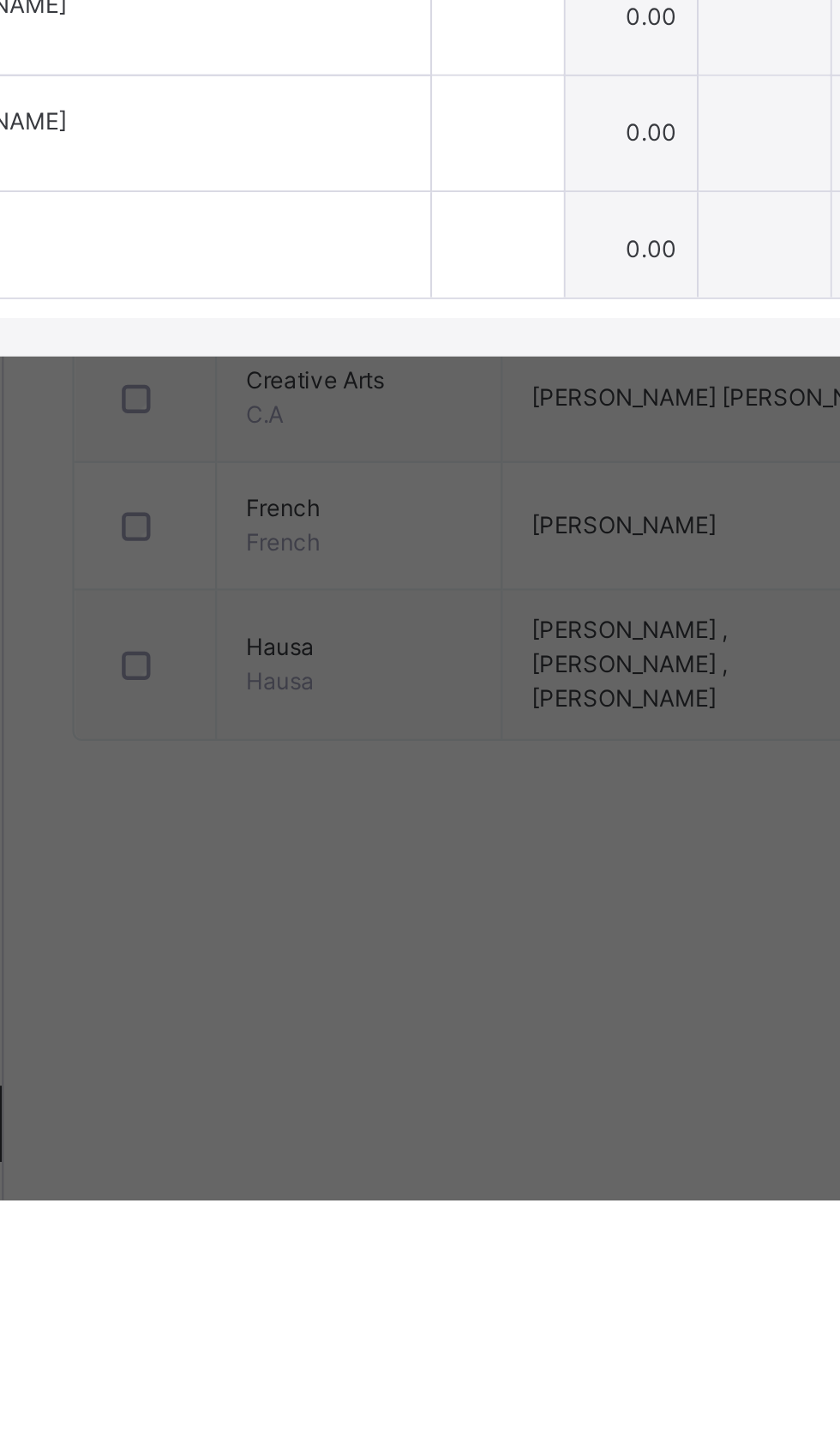
type input "**"
click at [458, 949] on div at bounding box center [427, 922] width 59 height 51
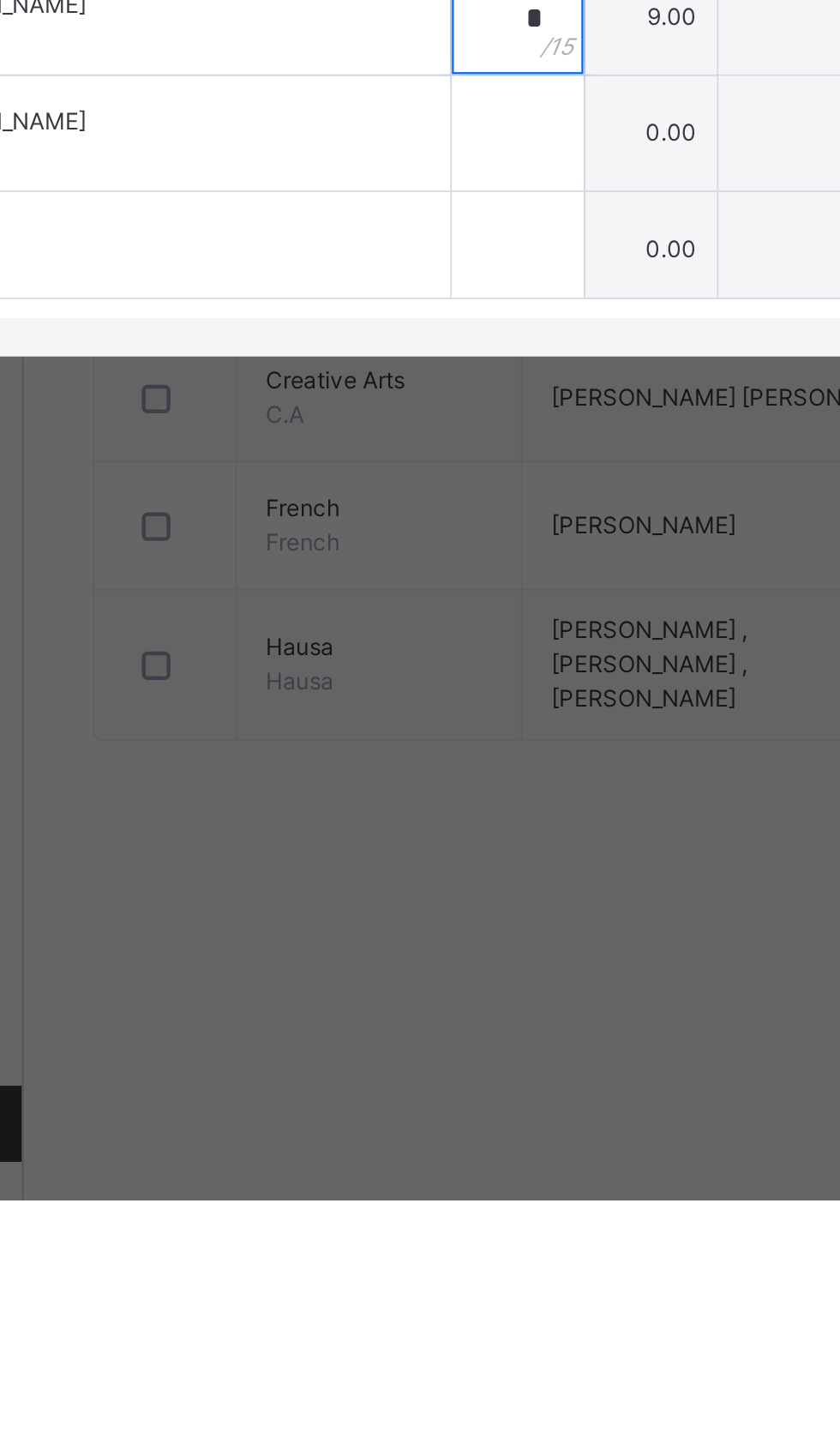
type input "*"
click at [458, 1001] on div at bounding box center [427, 975] width 59 height 51
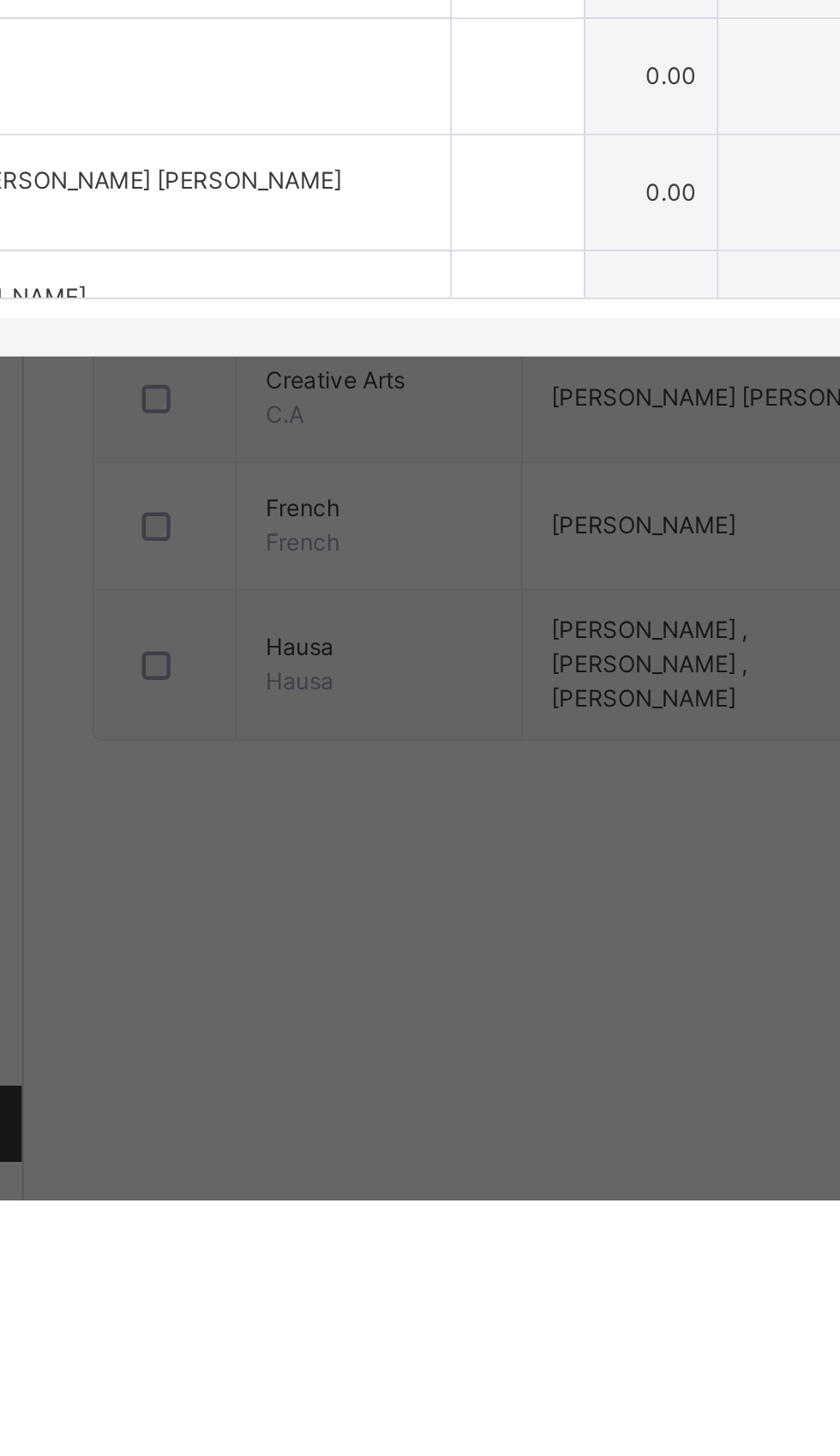
scroll to position [828, 0]
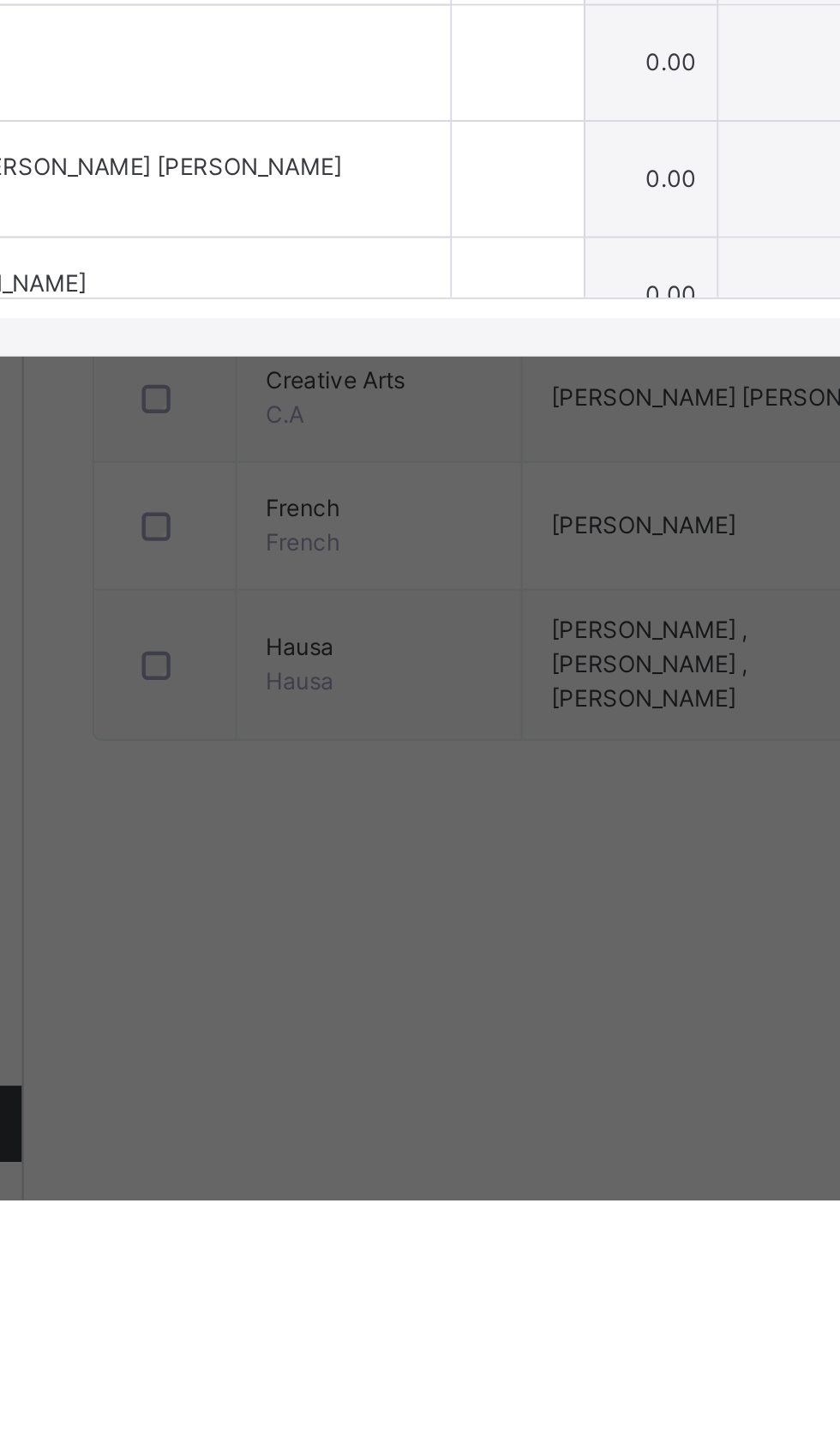
type input "**"
click at [458, 917] on input "text" at bounding box center [427, 891] width 59 height 51
type input "**"
click at [458, 969] on input "text" at bounding box center [427, 943] width 59 height 51
type input "**"
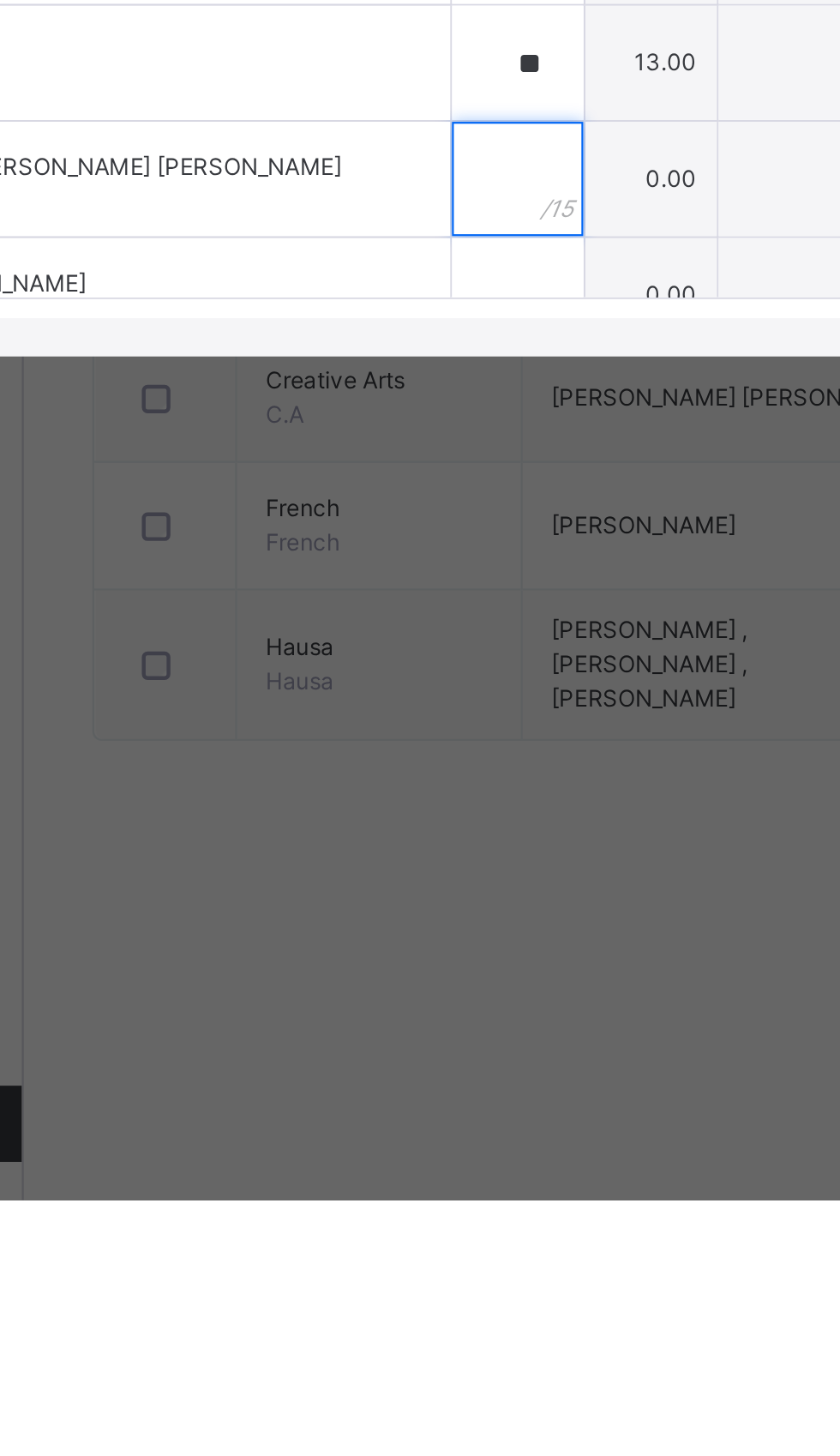
click at [458, 1022] on div at bounding box center [427, 995] width 59 height 51
type input "**"
click at [458, 1075] on input "text" at bounding box center [427, 1047] width 59 height 51
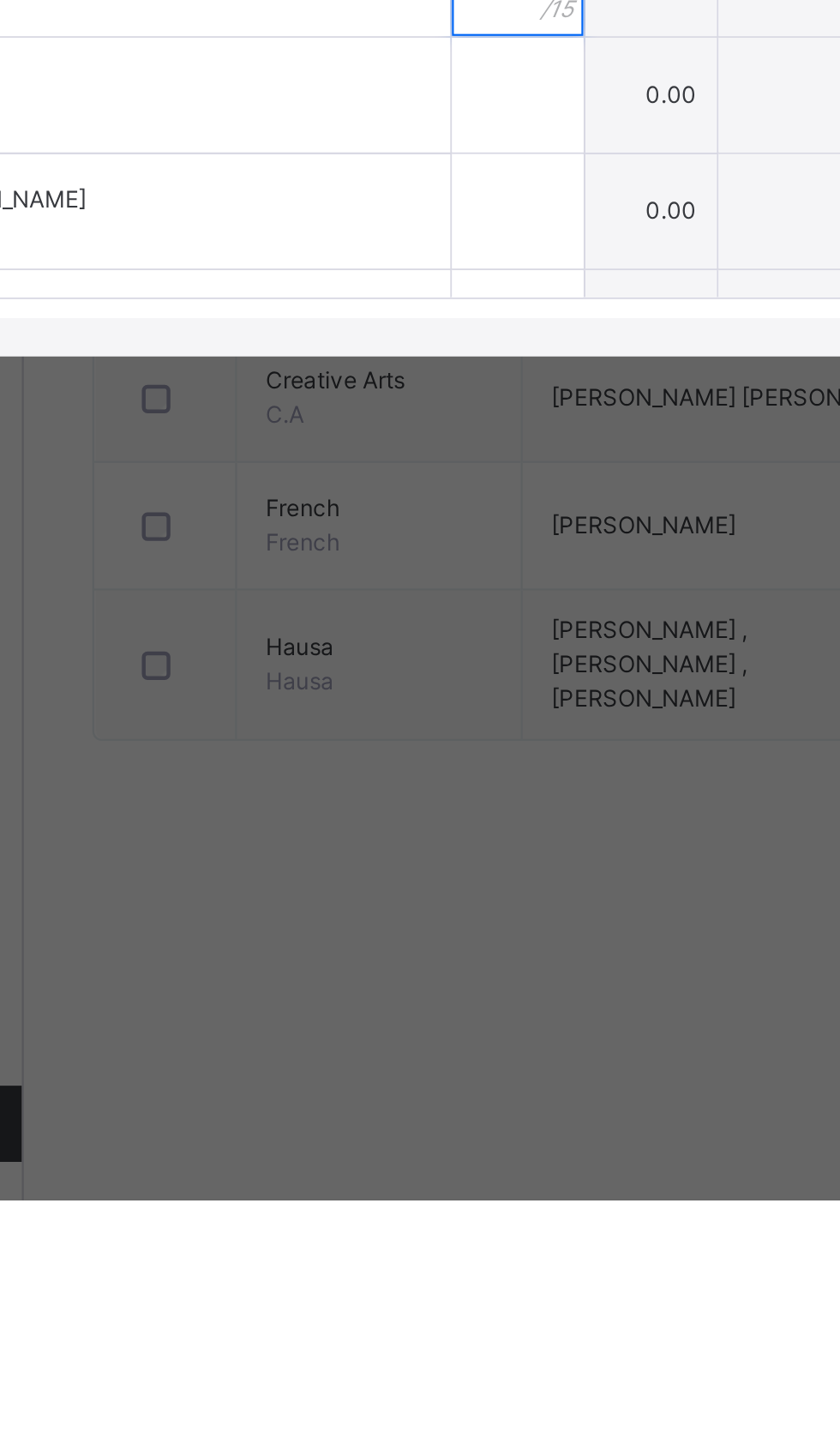
type input "**"
click at [458, 984] on input "text" at bounding box center [427, 958] width 59 height 51
type input "**"
click at [458, 900] on div at bounding box center [427, 874] width 59 height 51
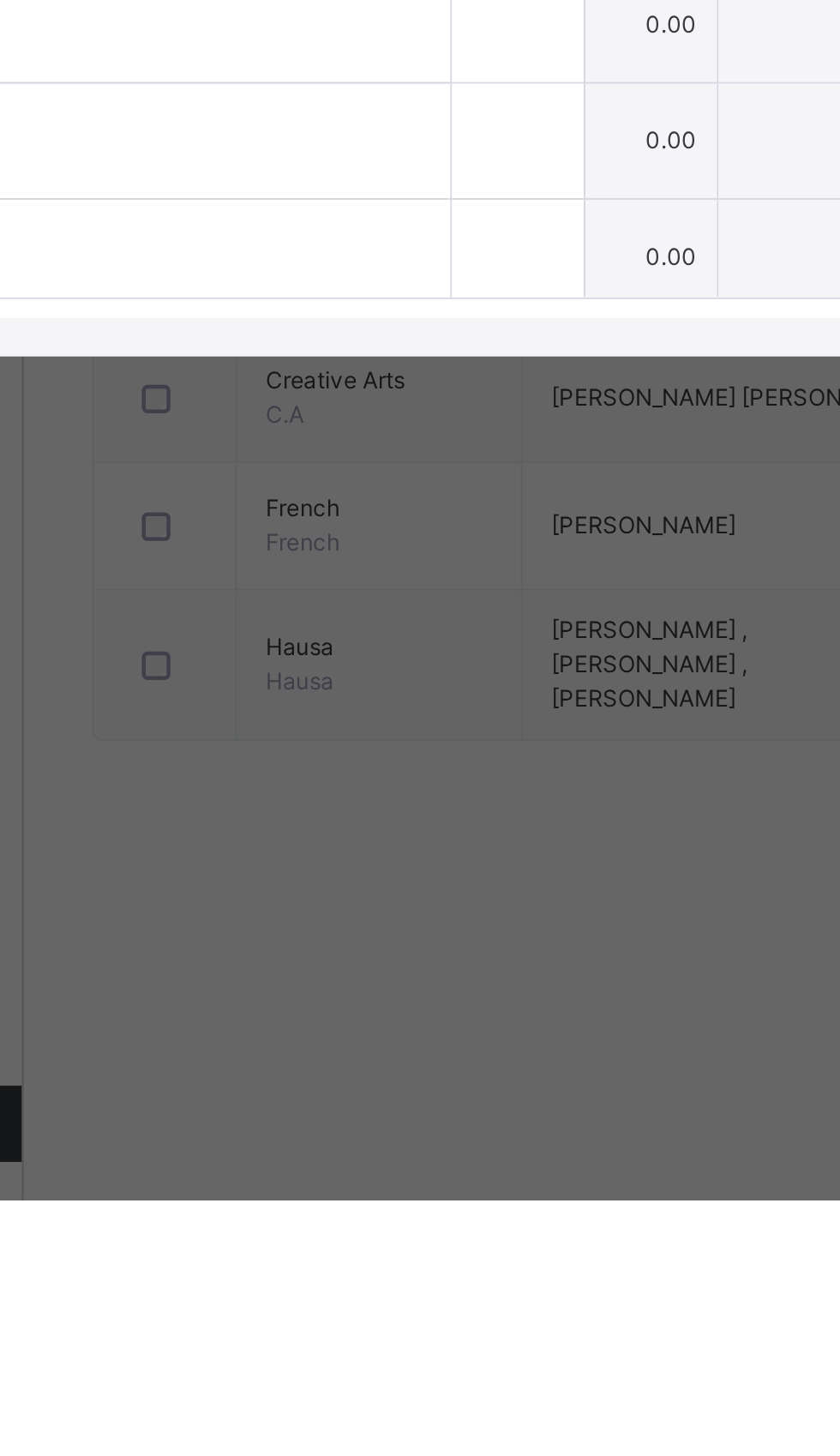
type input "*"
click at [458, 952] on input "text" at bounding box center [427, 926] width 59 height 51
type input "*"
click at [458, 1005] on div at bounding box center [427, 978] width 59 height 51
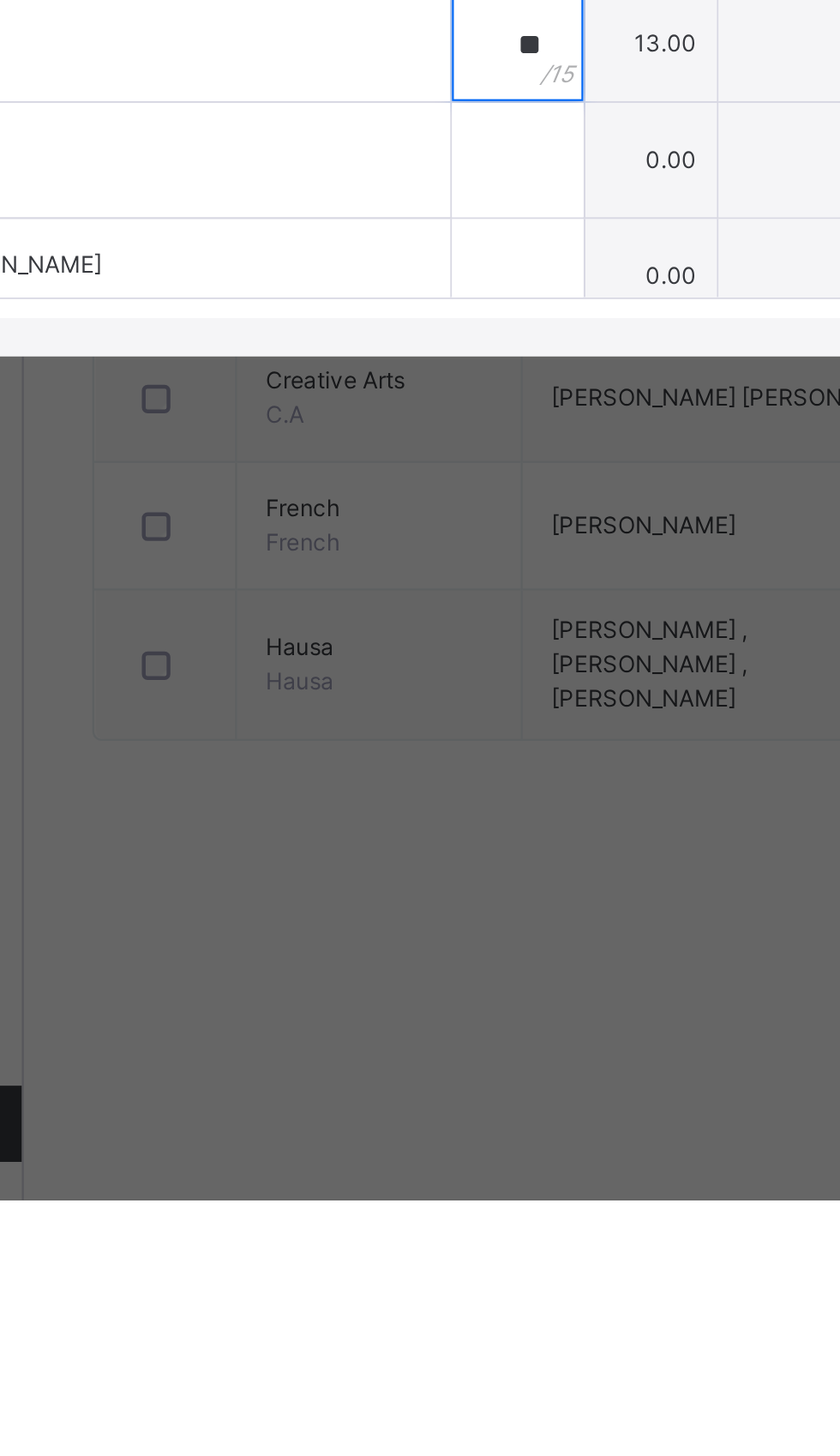
scroll to position [1168, 0]
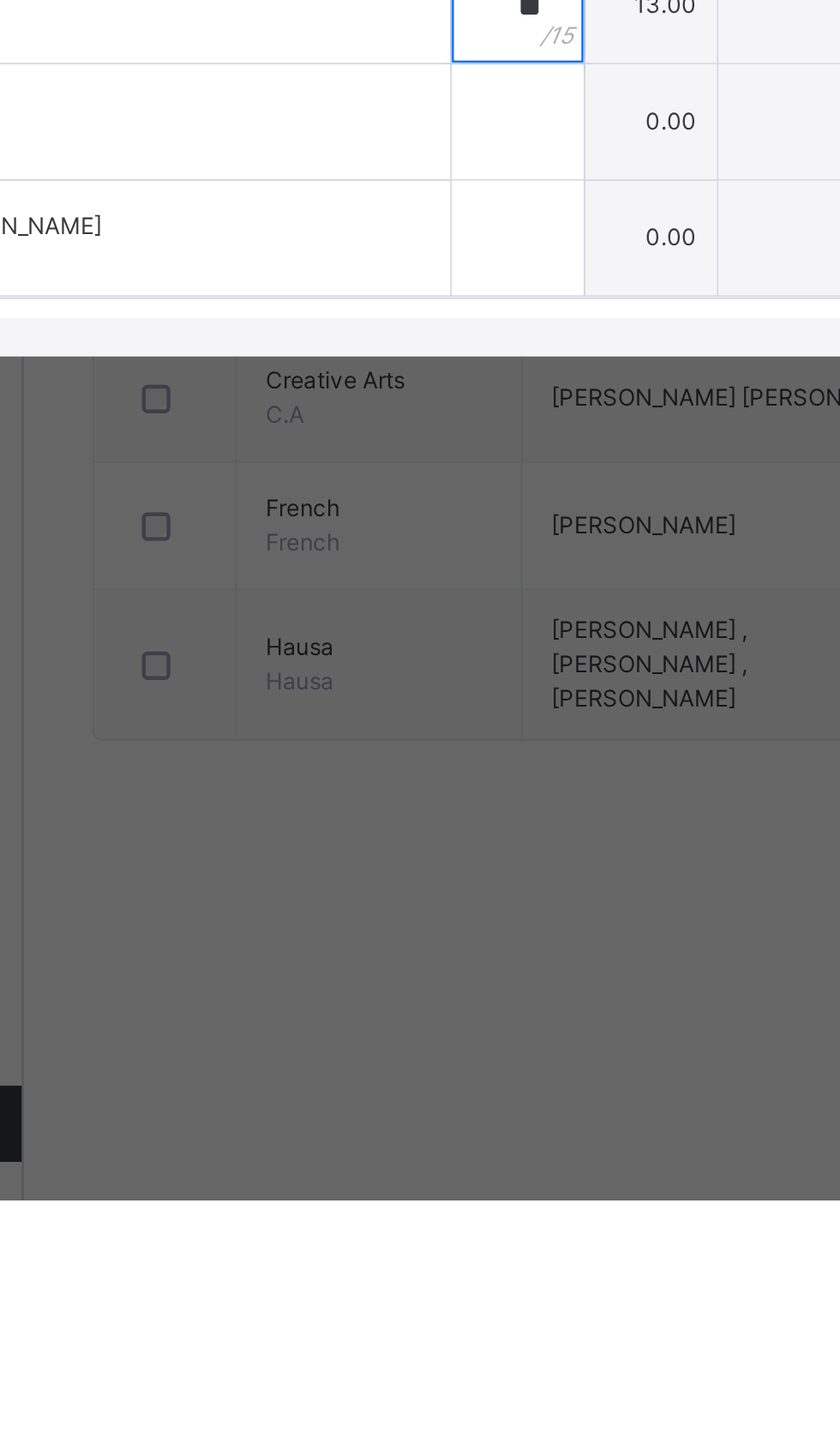
type input "**"
click at [458, 996] on input "text" at bounding box center [427, 970] width 59 height 51
type input "*"
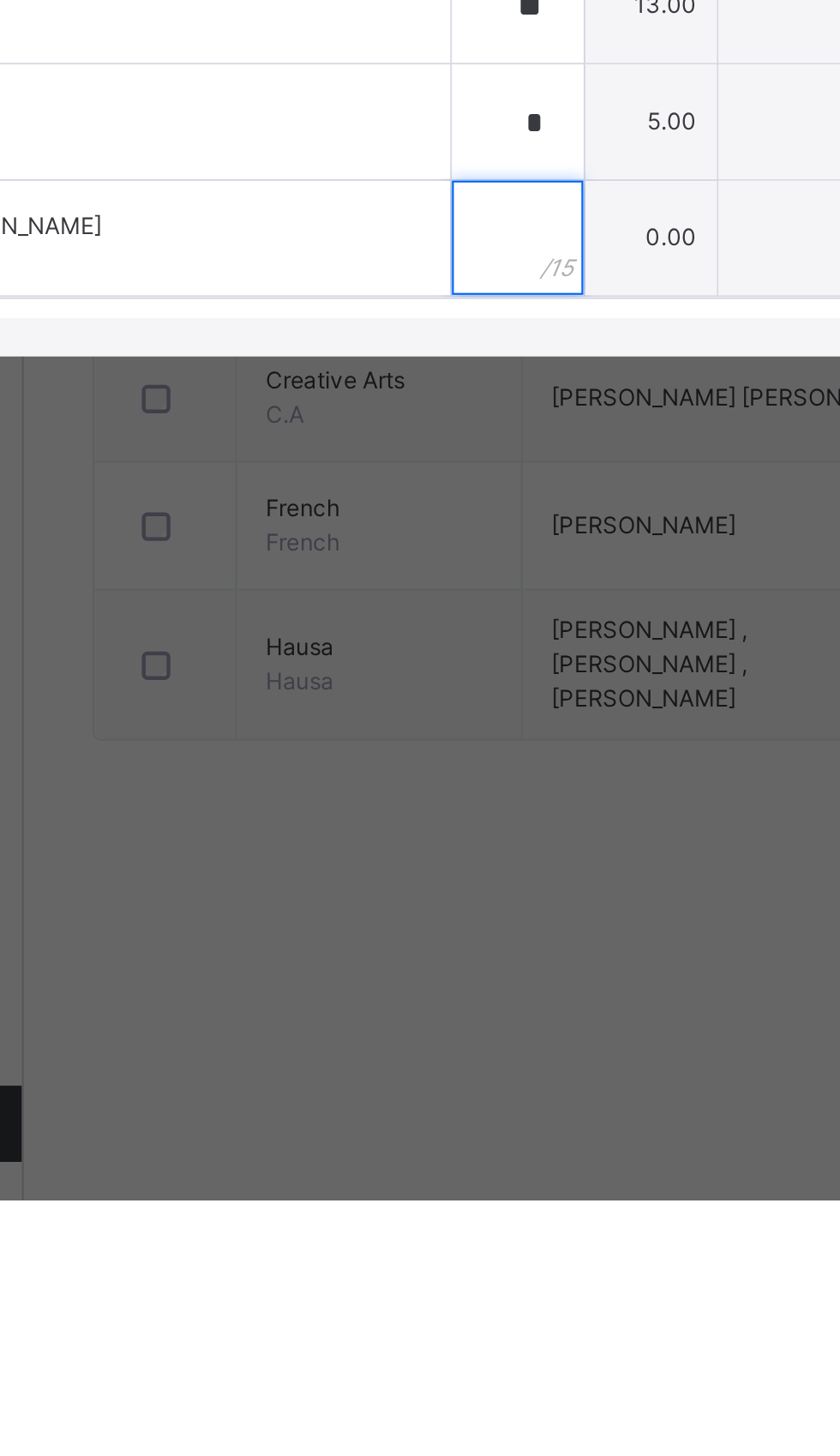
click at [458, 1048] on input "text" at bounding box center [427, 1022] width 59 height 51
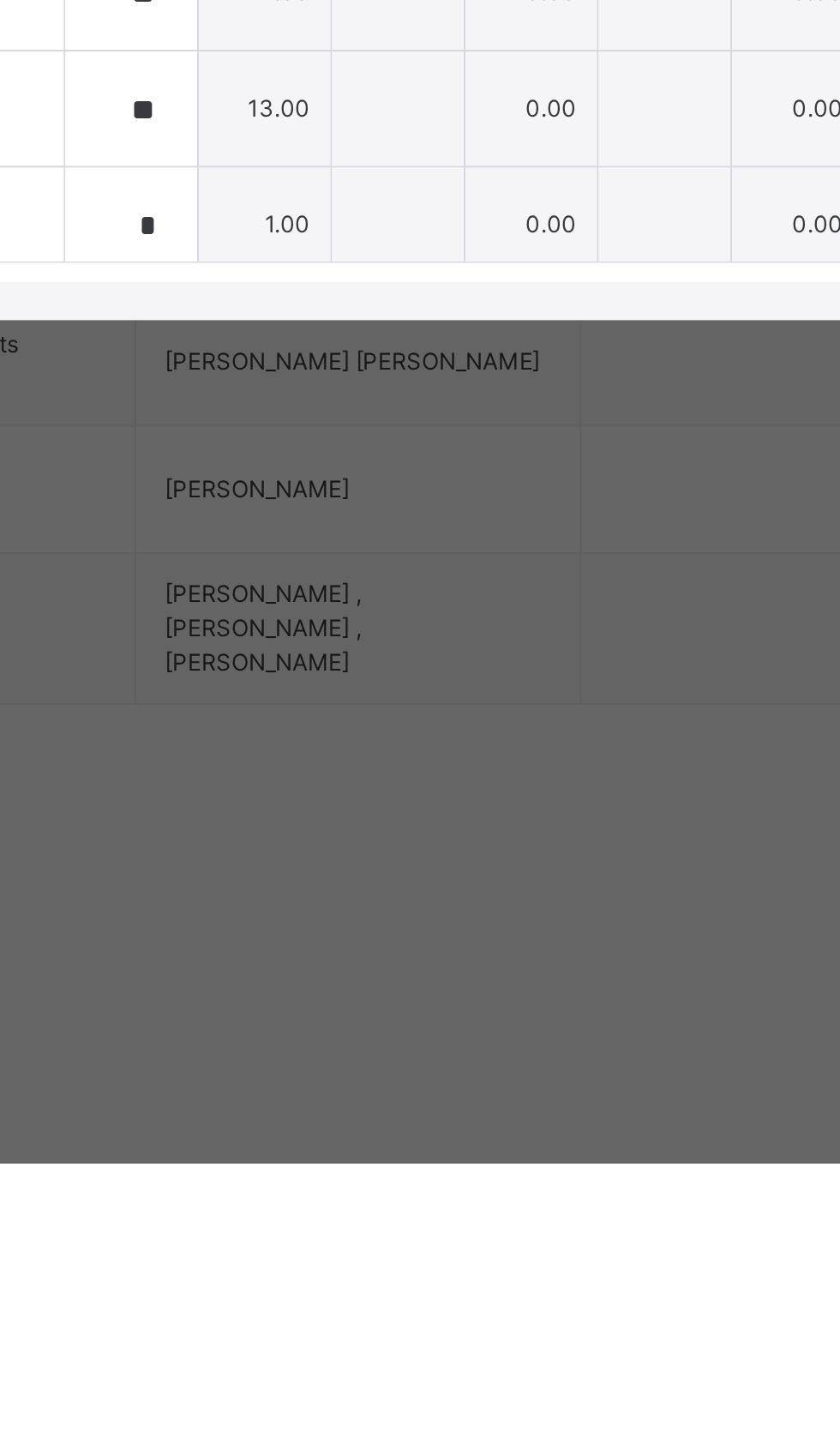
scroll to position [0, 0]
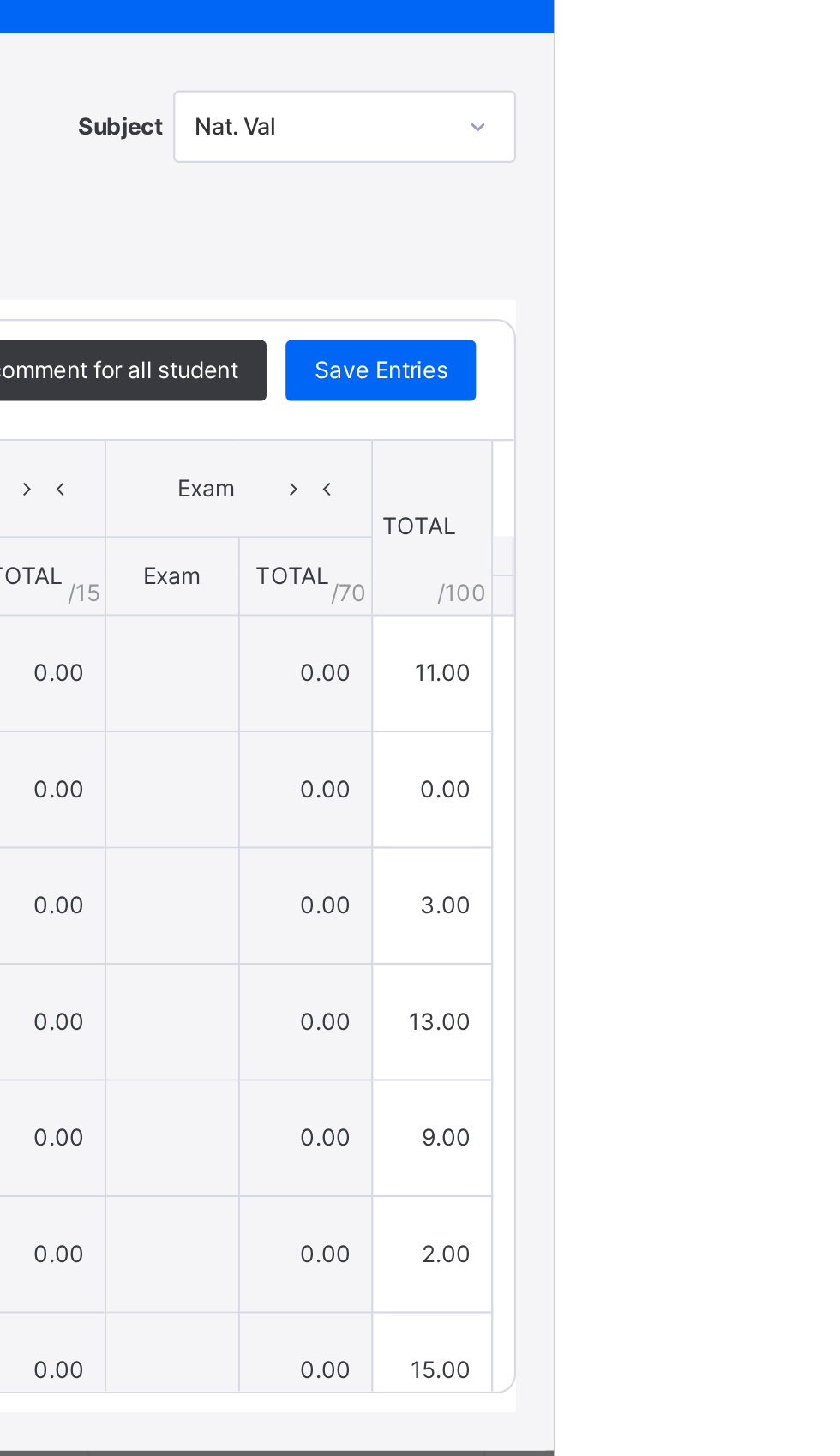
type input "**"
click at [792, 598] on span "Save Entries" at bounding box center [762, 589] width 60 height 16
type input "**"
type input "*"
type input "**"
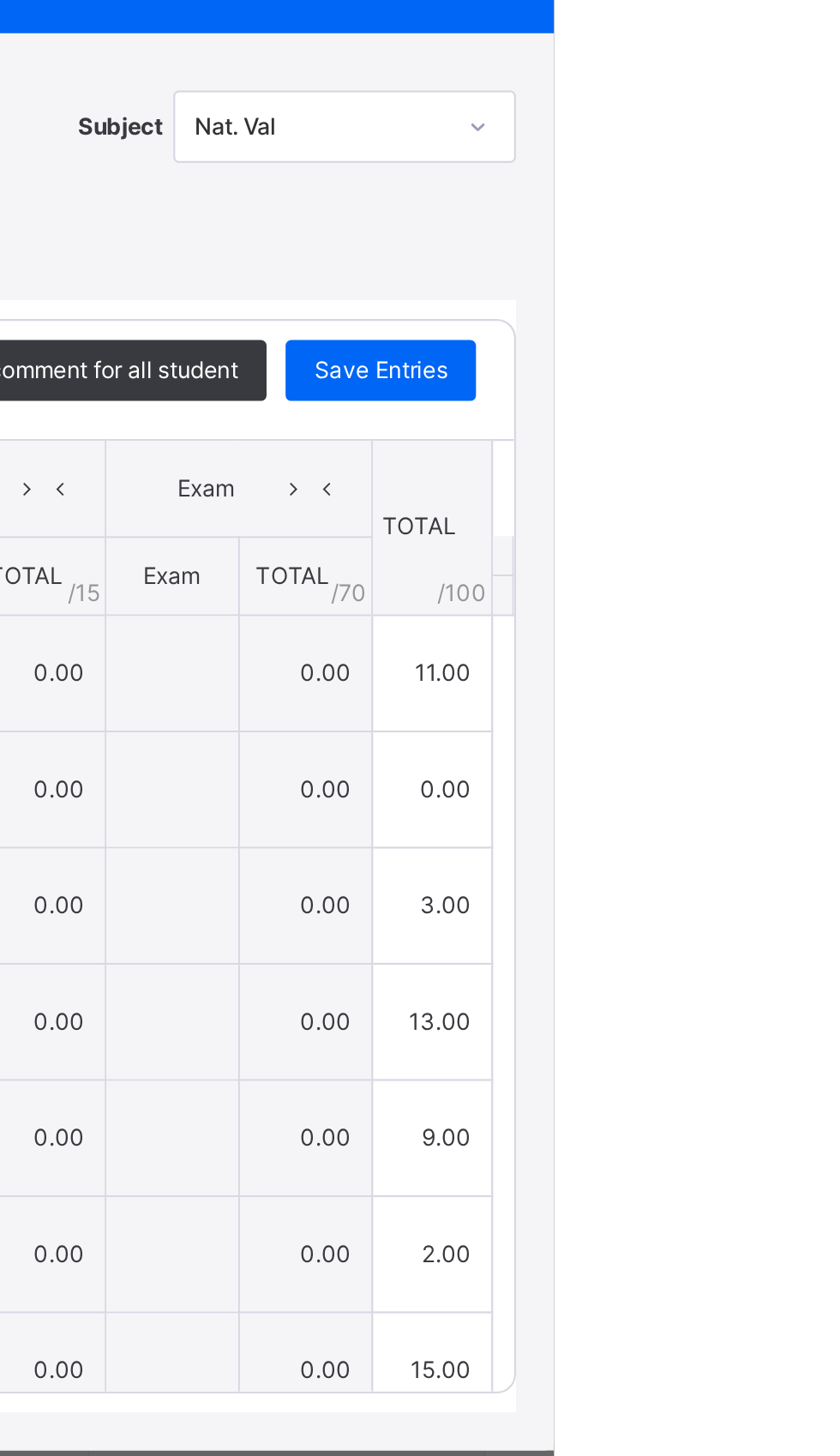
type input "*"
type input "**"
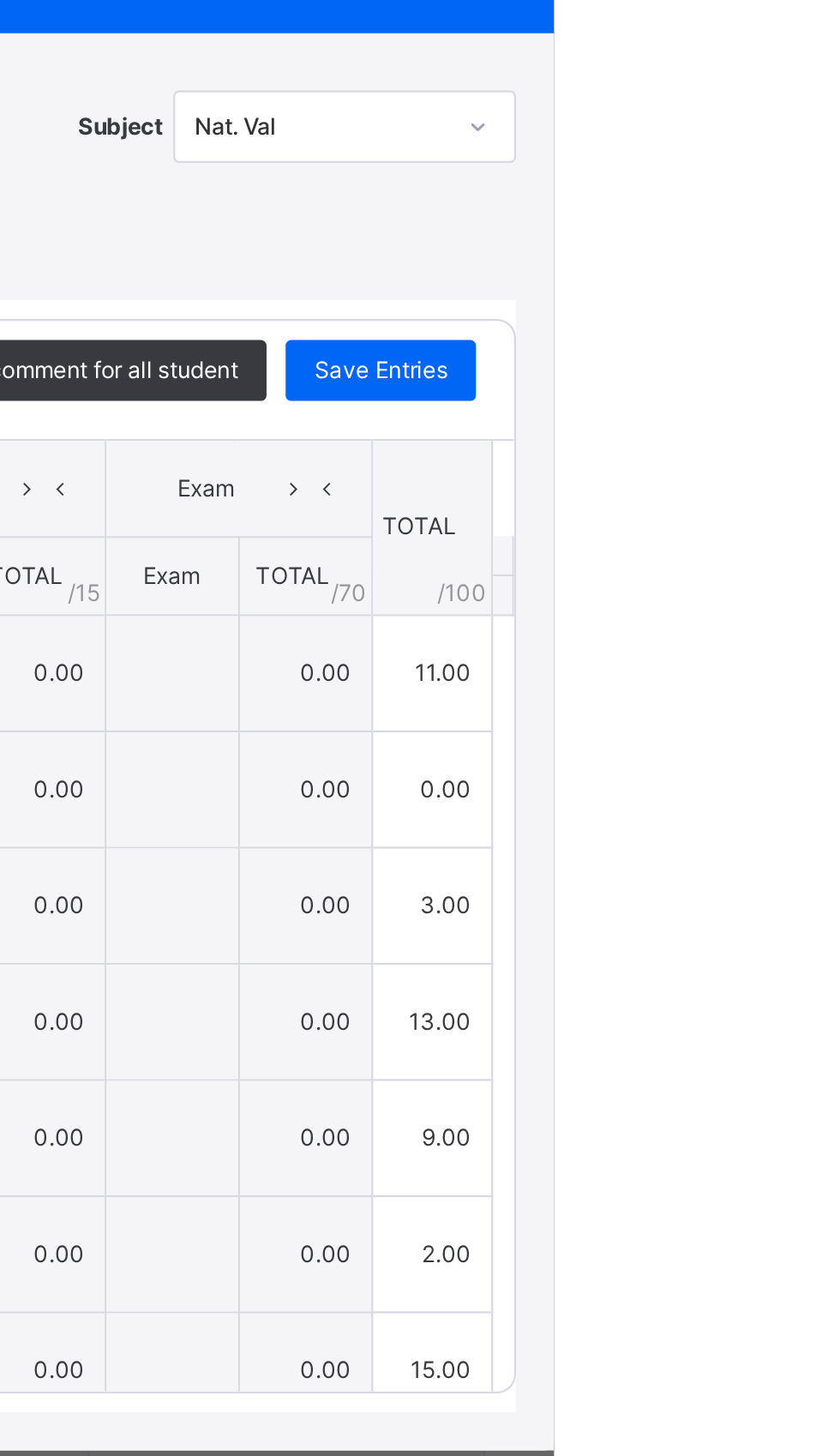
type input "**"
type input "*"
type input "**"
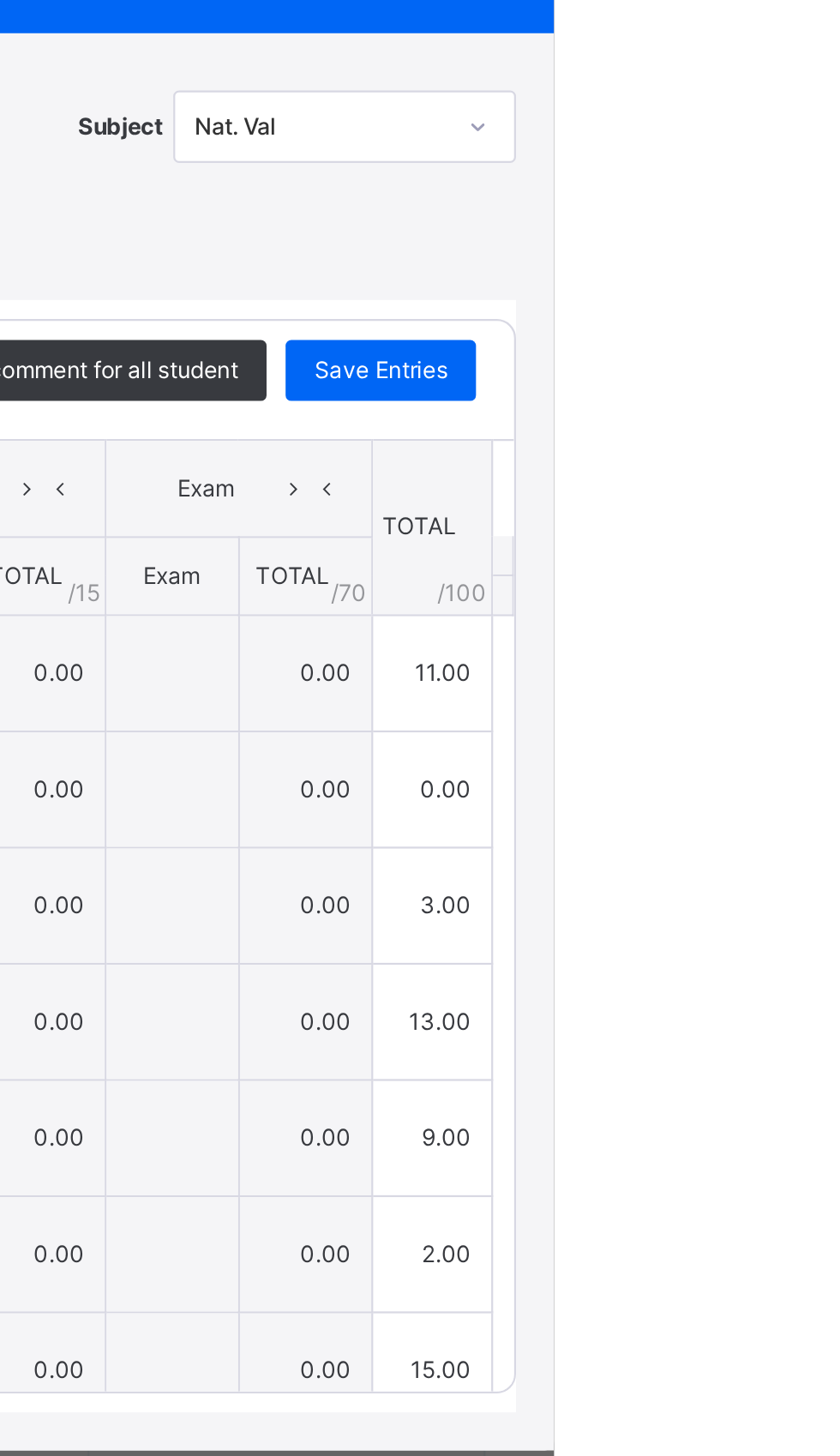
type input "*"
type input "**"
type input "*"
type input "**"
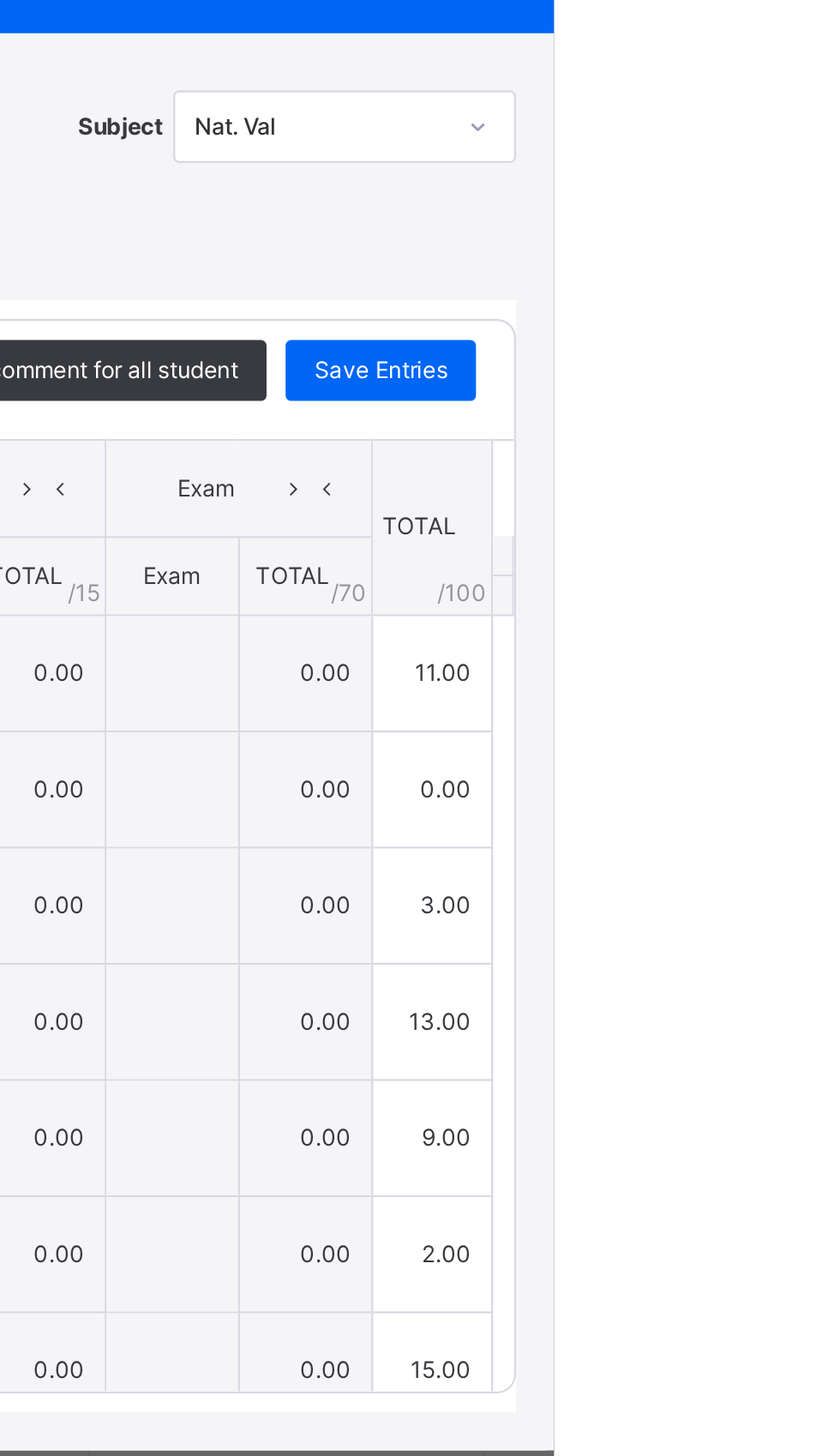
type input "**"
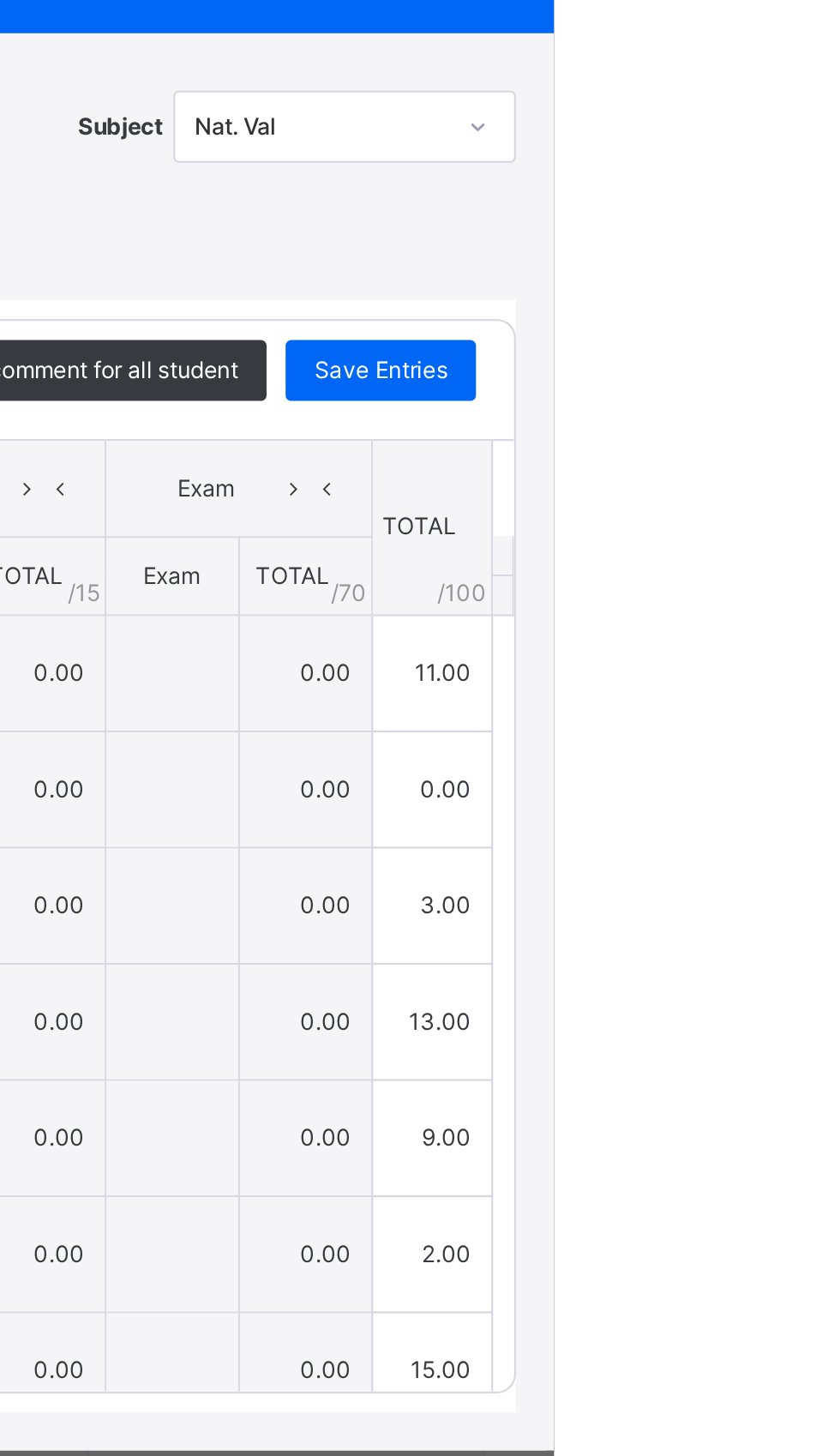
type input "*"
type input "**"
type input "*"
type input "**"
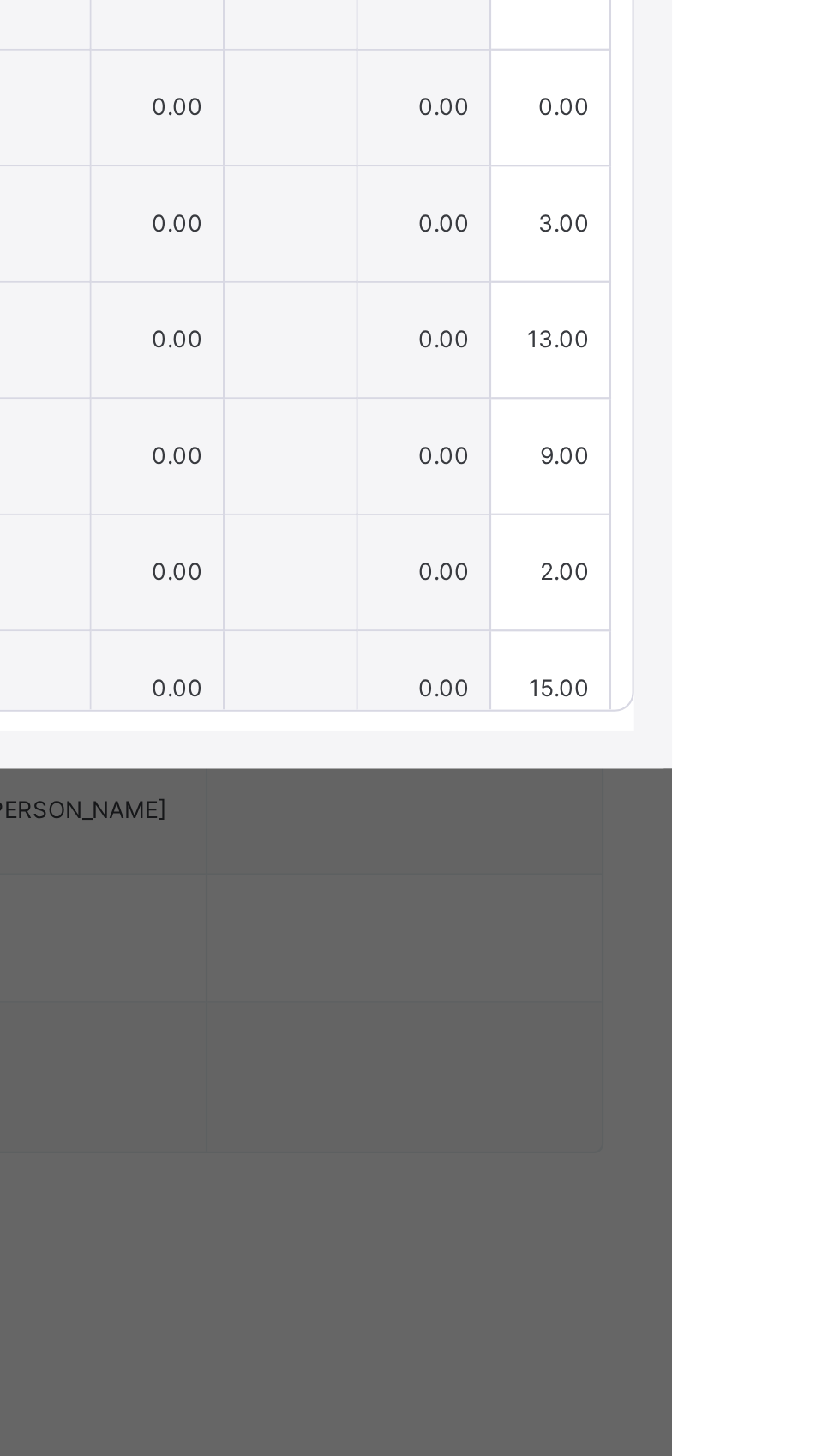
type input "**"
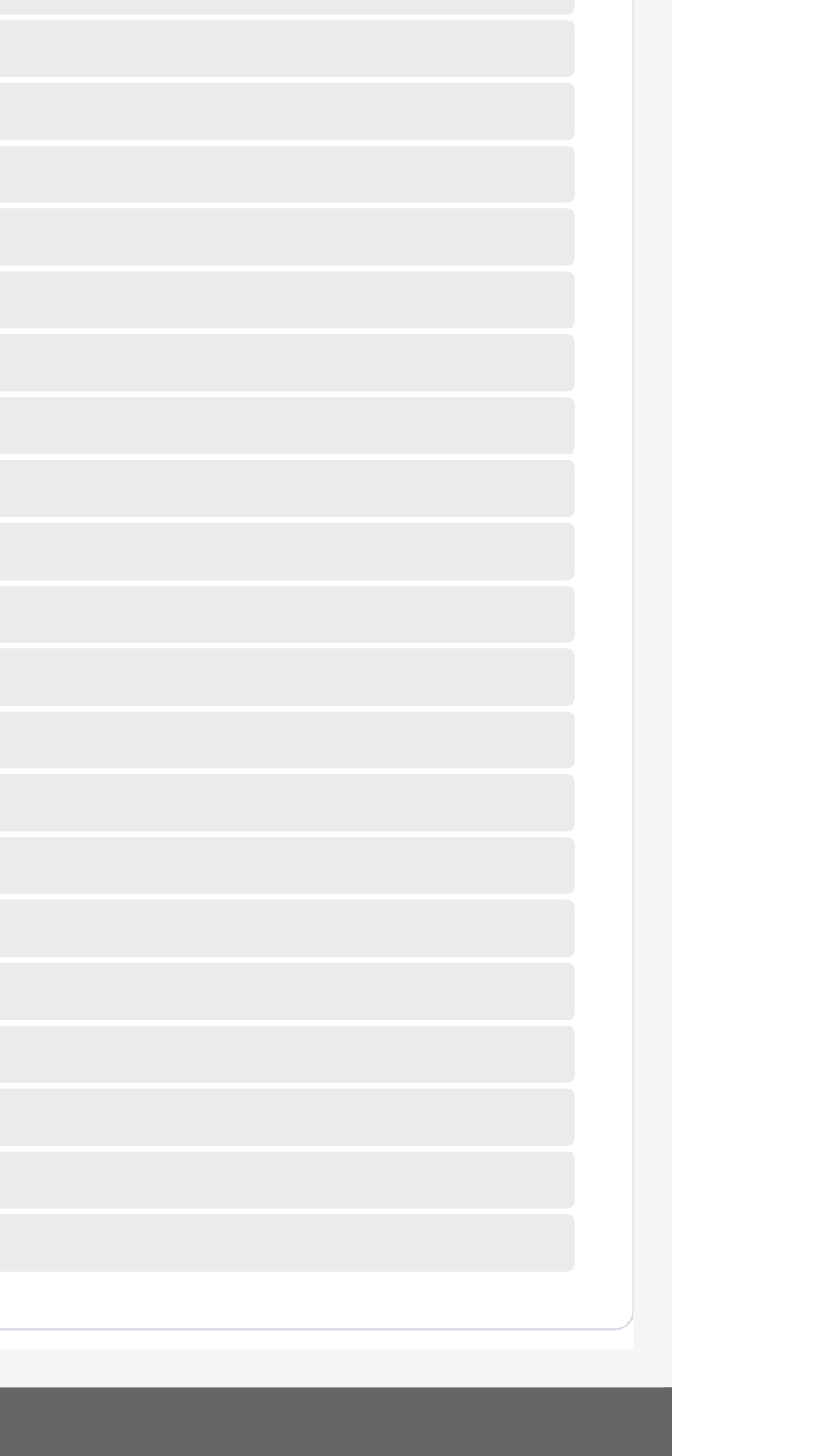
click at [822, 142] on div "×" at bounding box center [810, 130] width 26 height 23
click at [839, 306] on html "Class Arm Details First Term / 2025-2026 EZRAH DANIEL danielezrah2016@gmail.com…" at bounding box center [420, 728] width 840 height 1456
click at [839, 285] on html "Class Arm Details First Term / 2025-2026 EZRAH DANIEL danielezrah2016@gmail.com…" at bounding box center [420, 728] width 840 height 1456
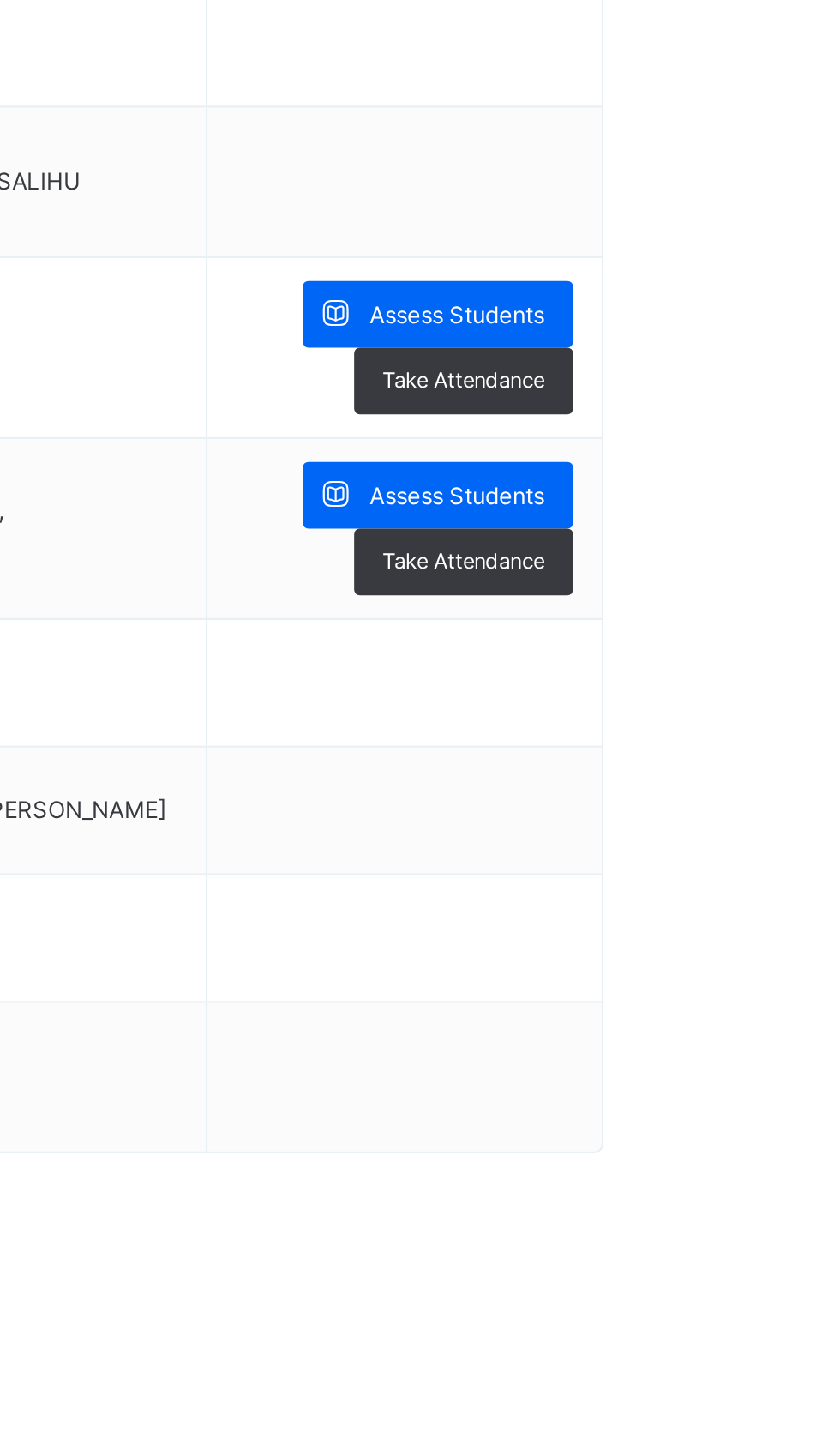
click at [839, 307] on html "Class Arm Details First Term / 2025-2026 EZRAH DANIEL danielezrah2016@gmail.com…" at bounding box center [420, 728] width 840 height 1456
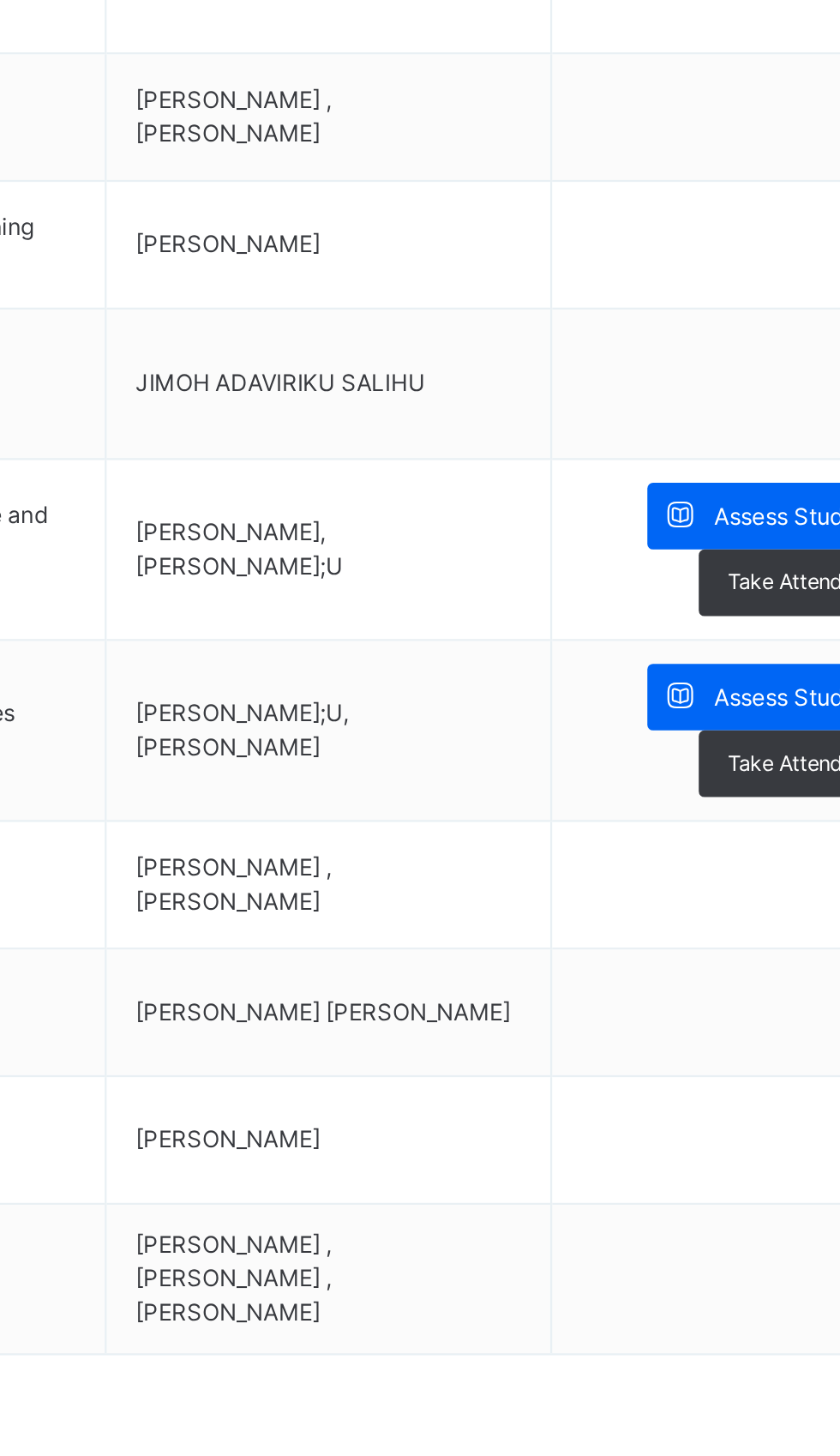
click at [761, 948] on span "Assess Students" at bounding box center [743, 953] width 79 height 16
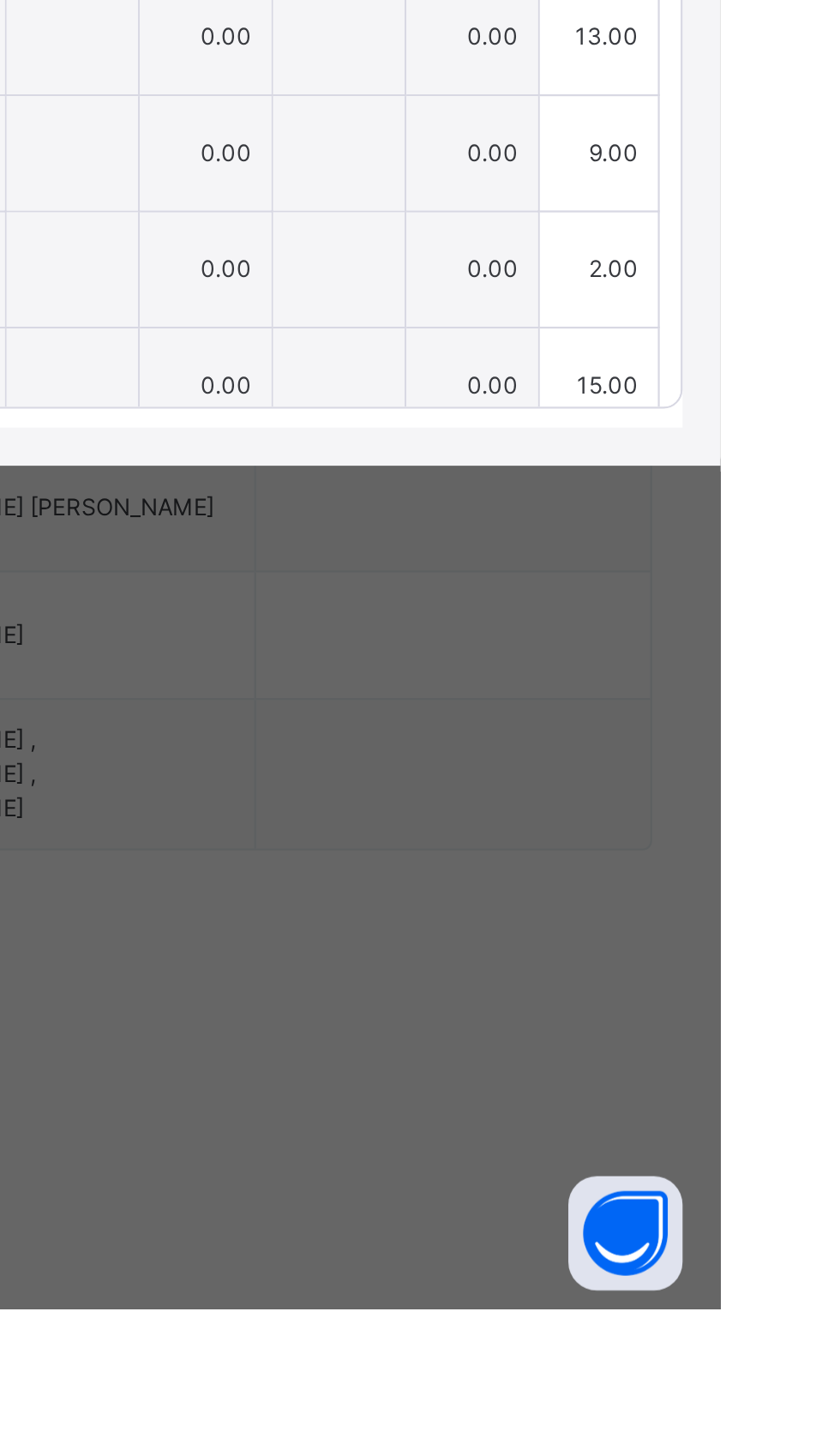
click at [822, 421] on div "×" at bounding box center [810, 409] width 26 height 23
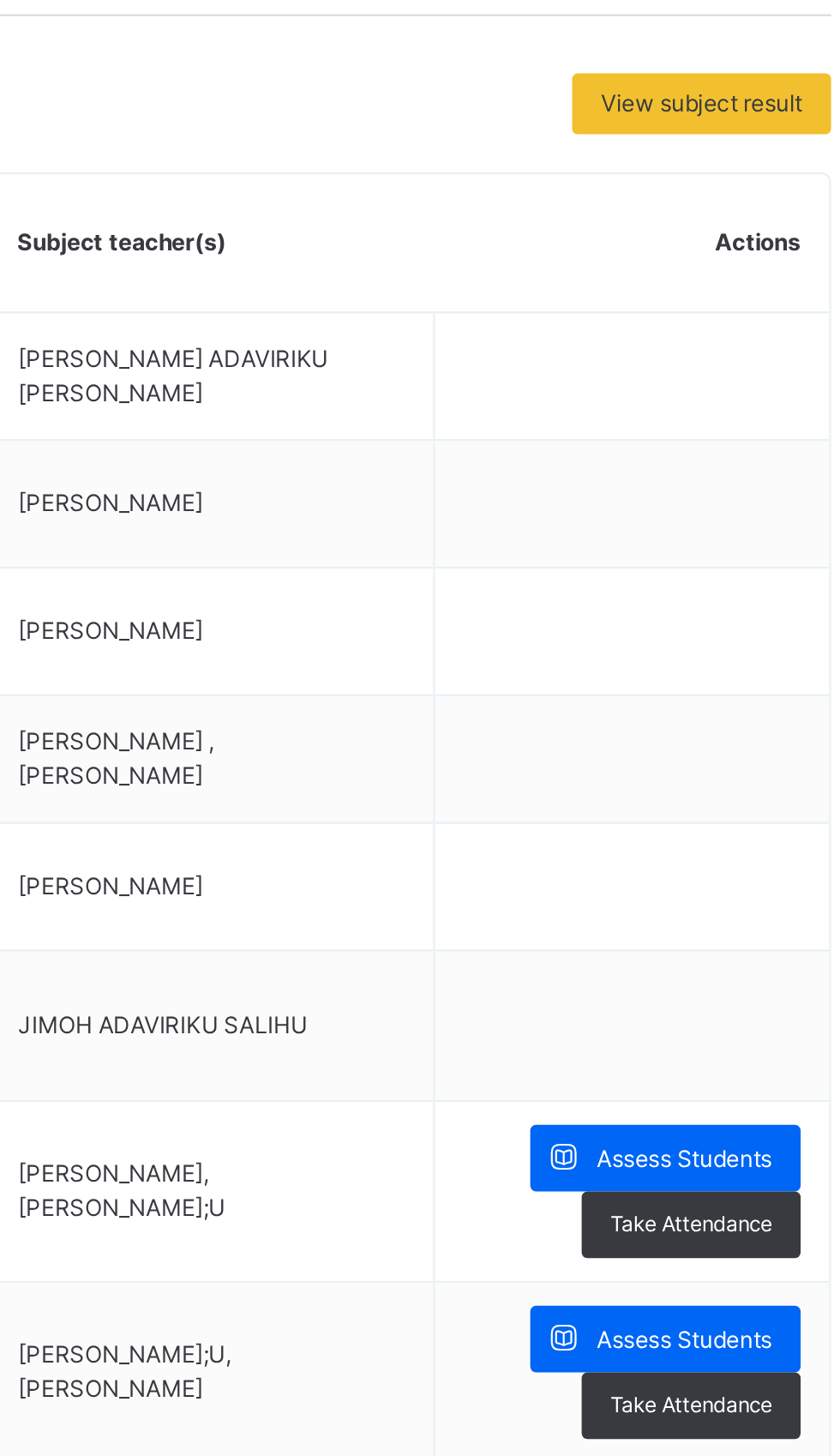
click at [757, 911] on div "Take Attendance" at bounding box center [746, 901] width 99 height 30
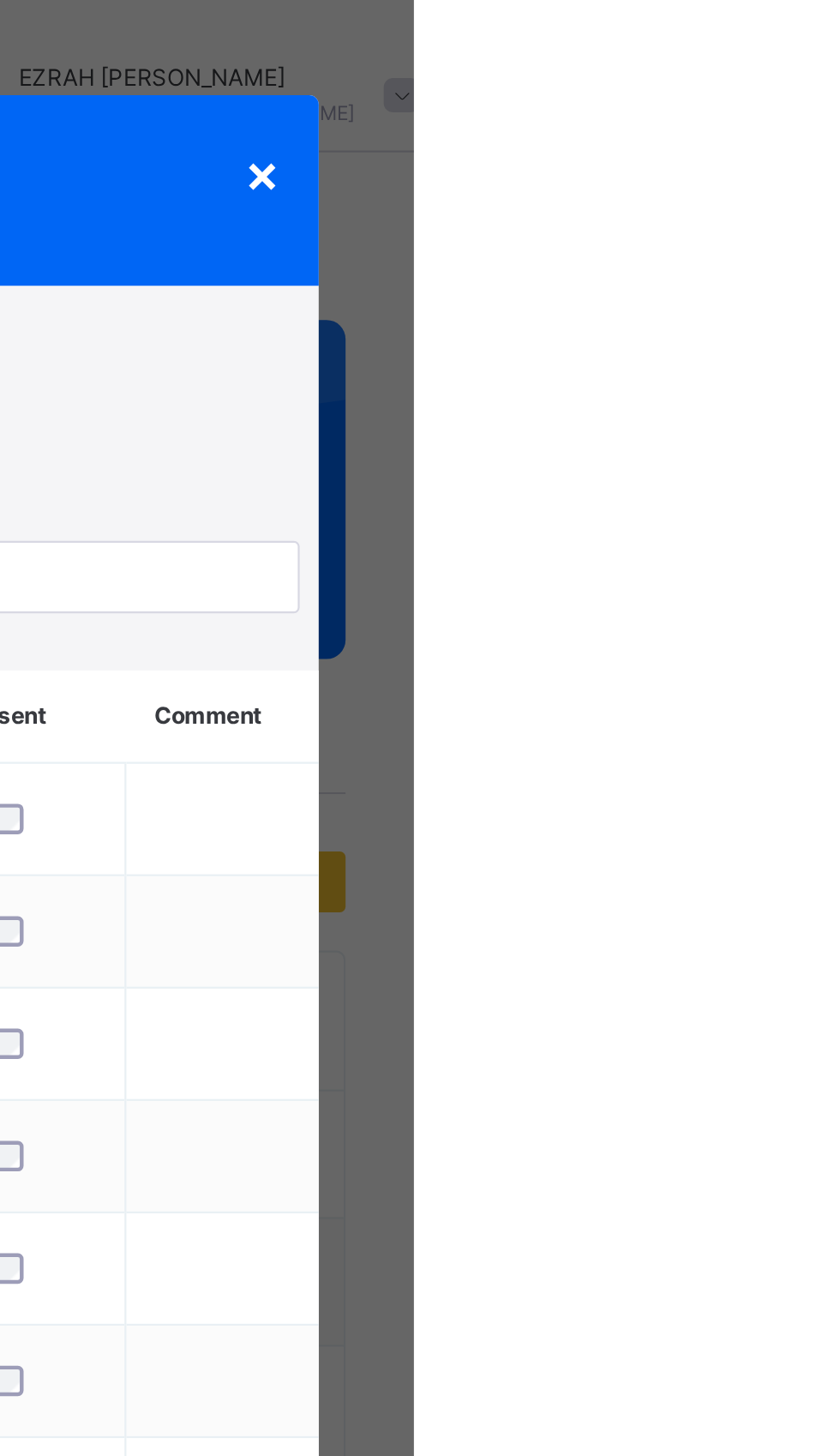
click at [779, 79] on div "×" at bounding box center [771, 77] width 16 height 36
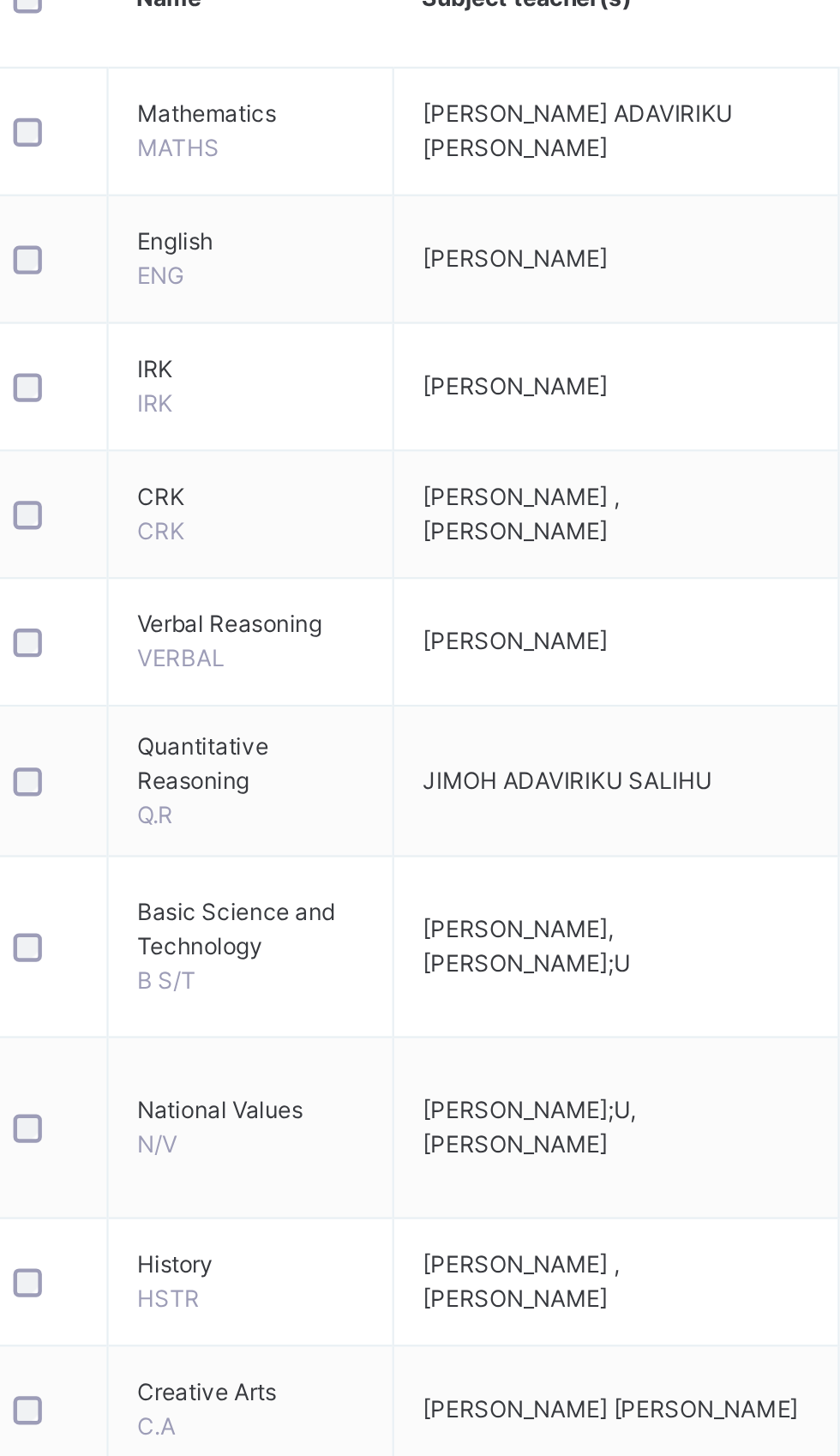
click at [752, 880] on div "Assess Students" at bounding box center [734, 871] width 122 height 30
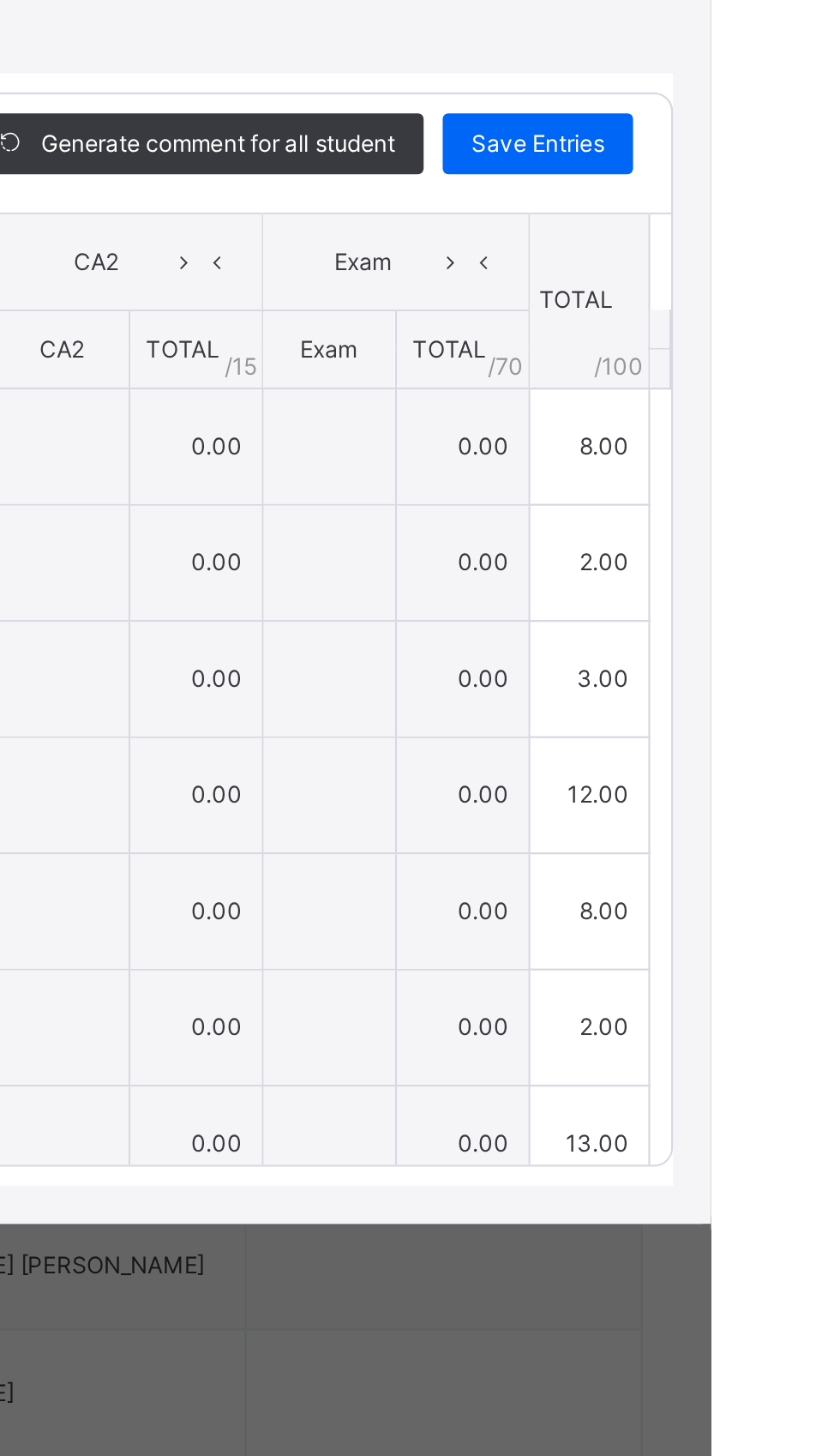
type input "*"
type input "**"
type input "*"
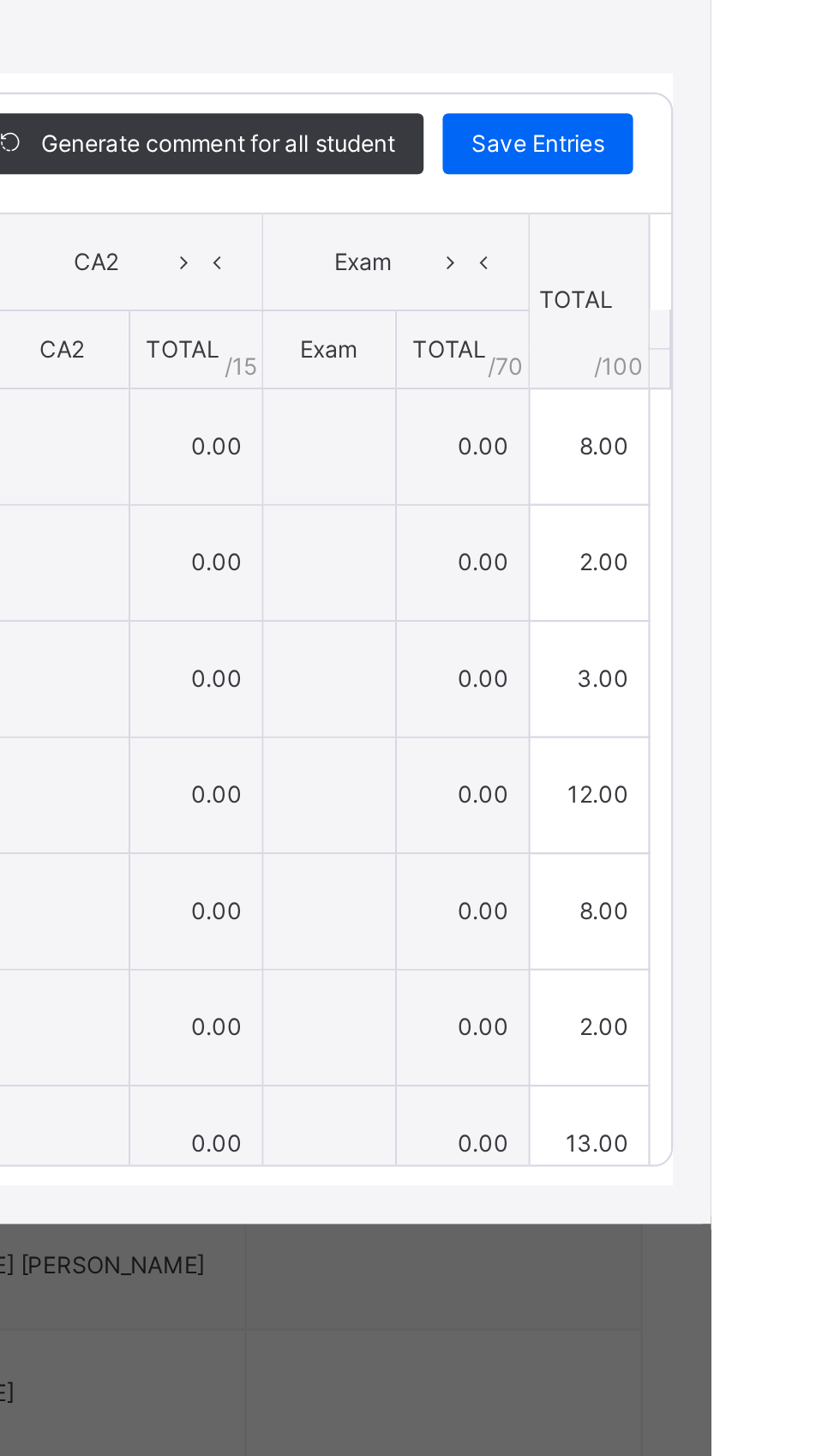
type input "*"
type input "**"
type input "*"
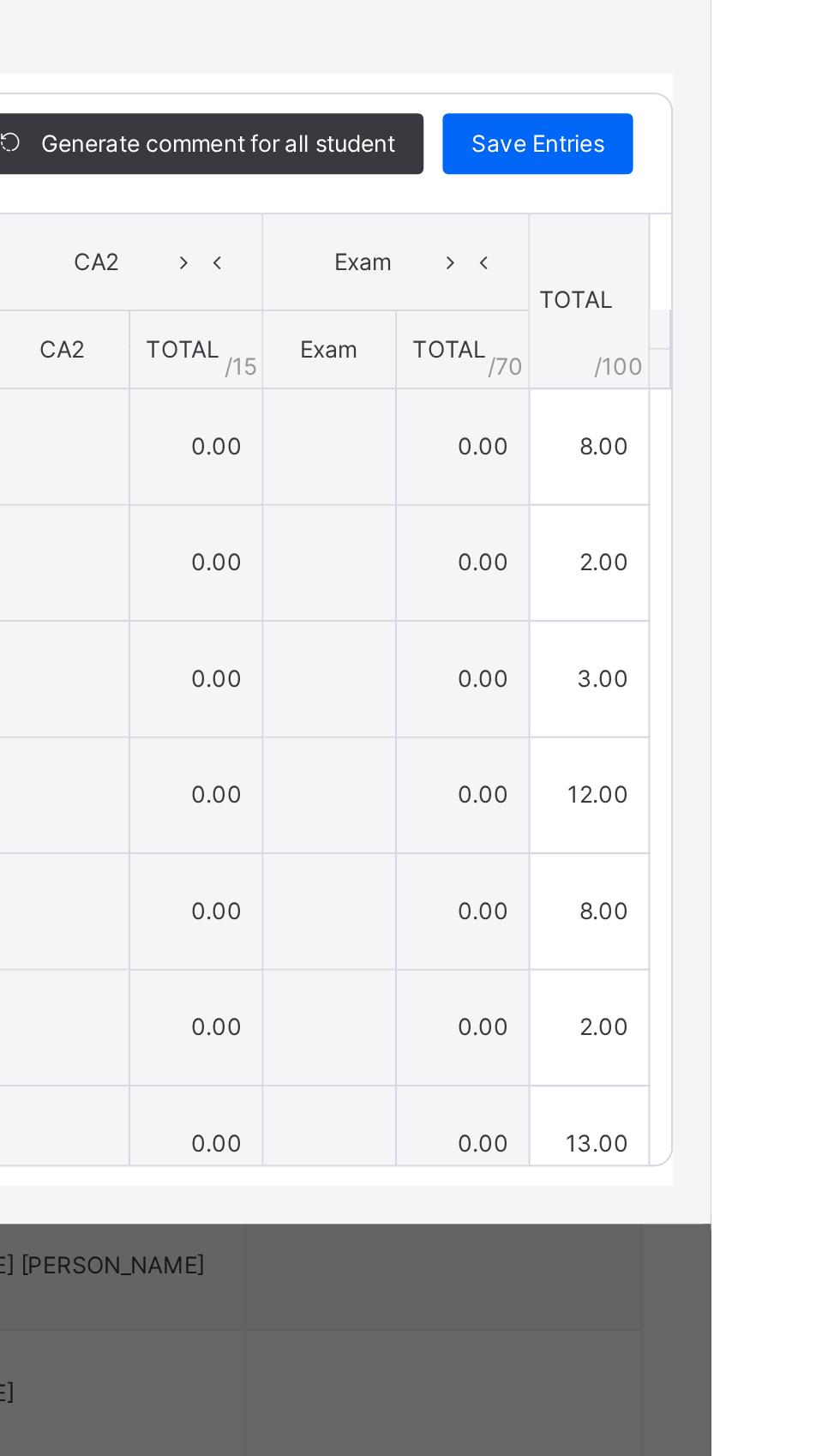
type input "*"
type input "**"
type input "*"
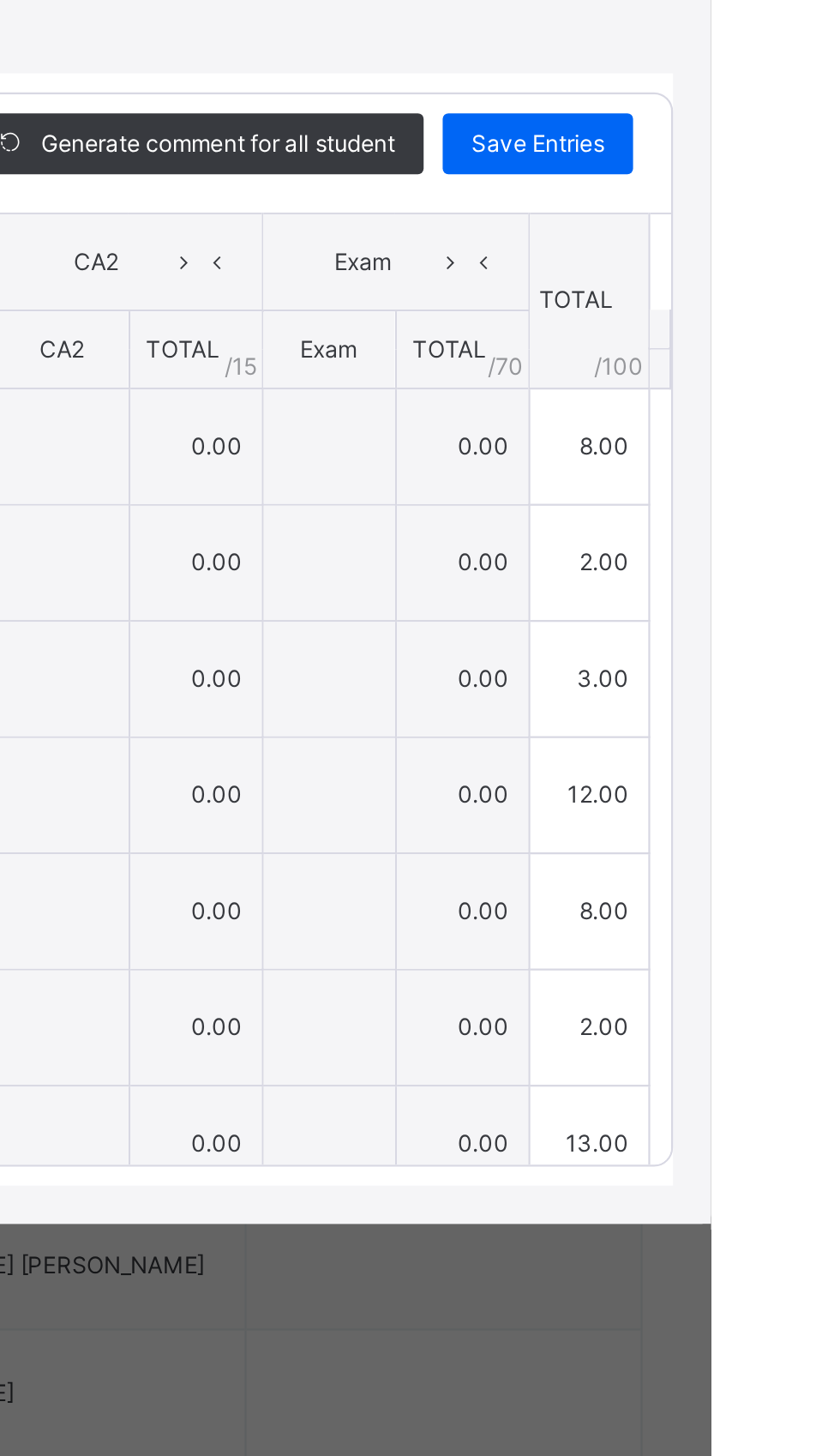
type input "*"
type input "**"
type input "*"
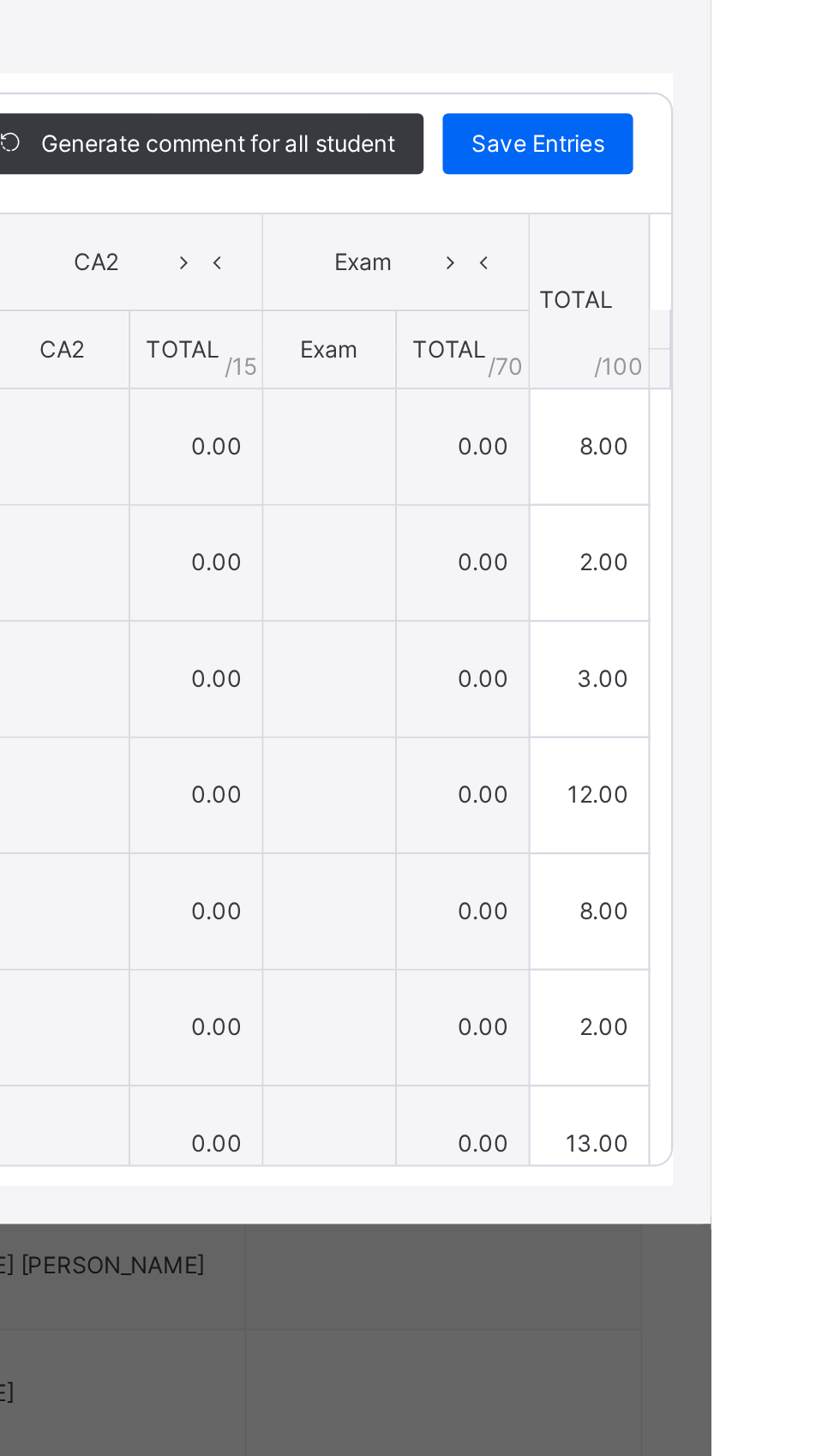
type input "*"
type input "**"
type input "*"
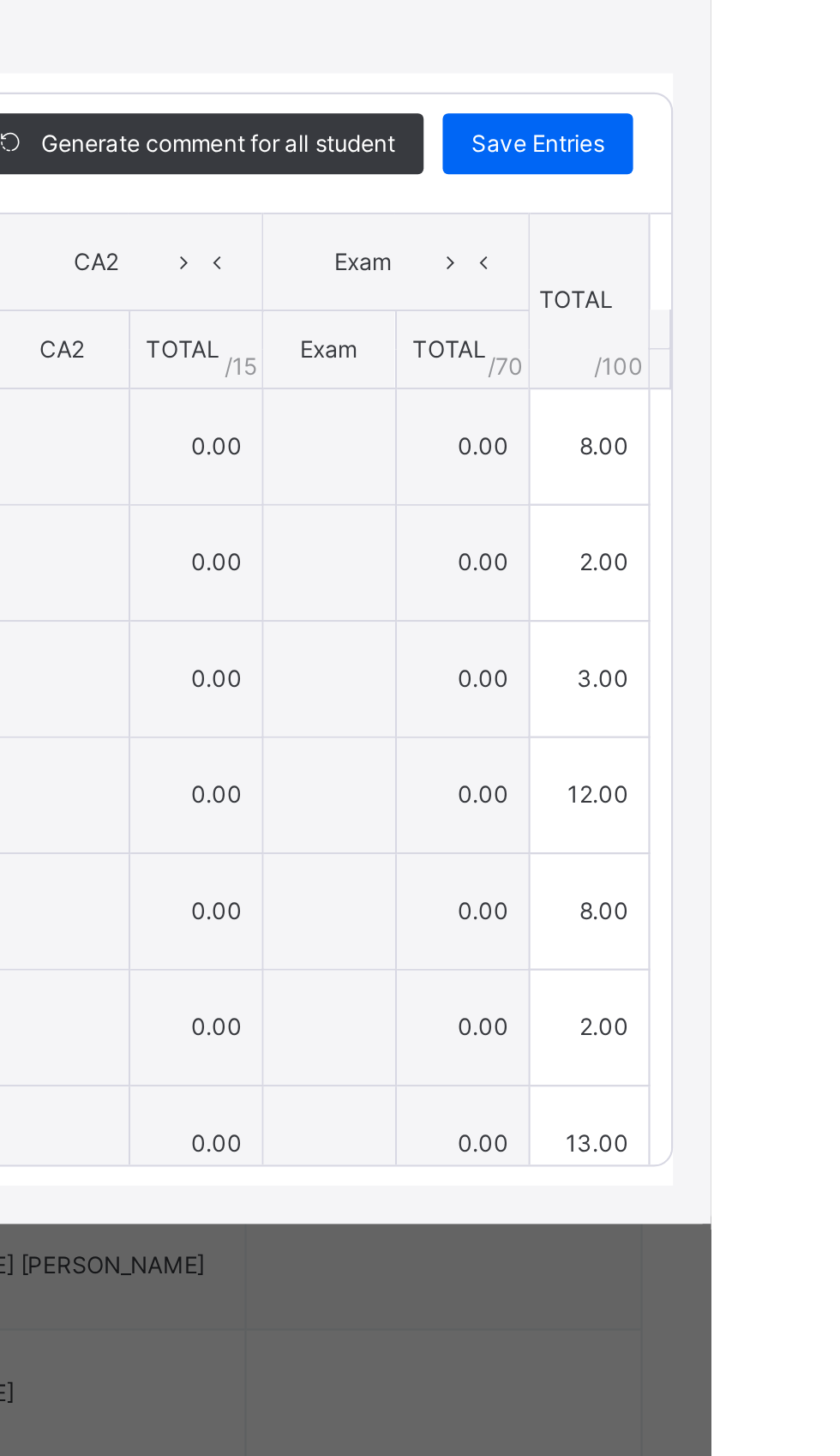
type input "*"
type input "**"
type input "*"
type input "**"
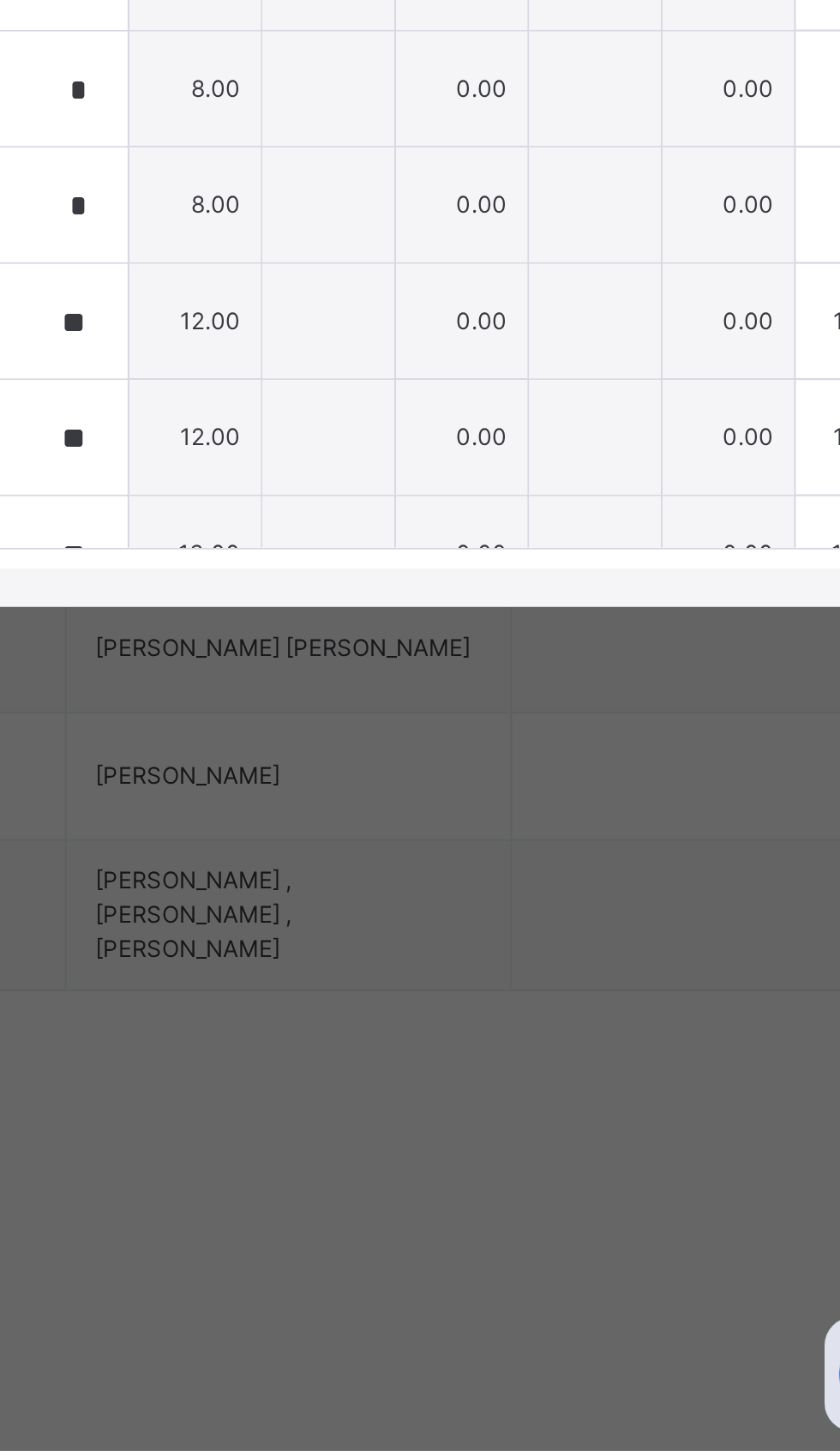
scroll to position [868, 0]
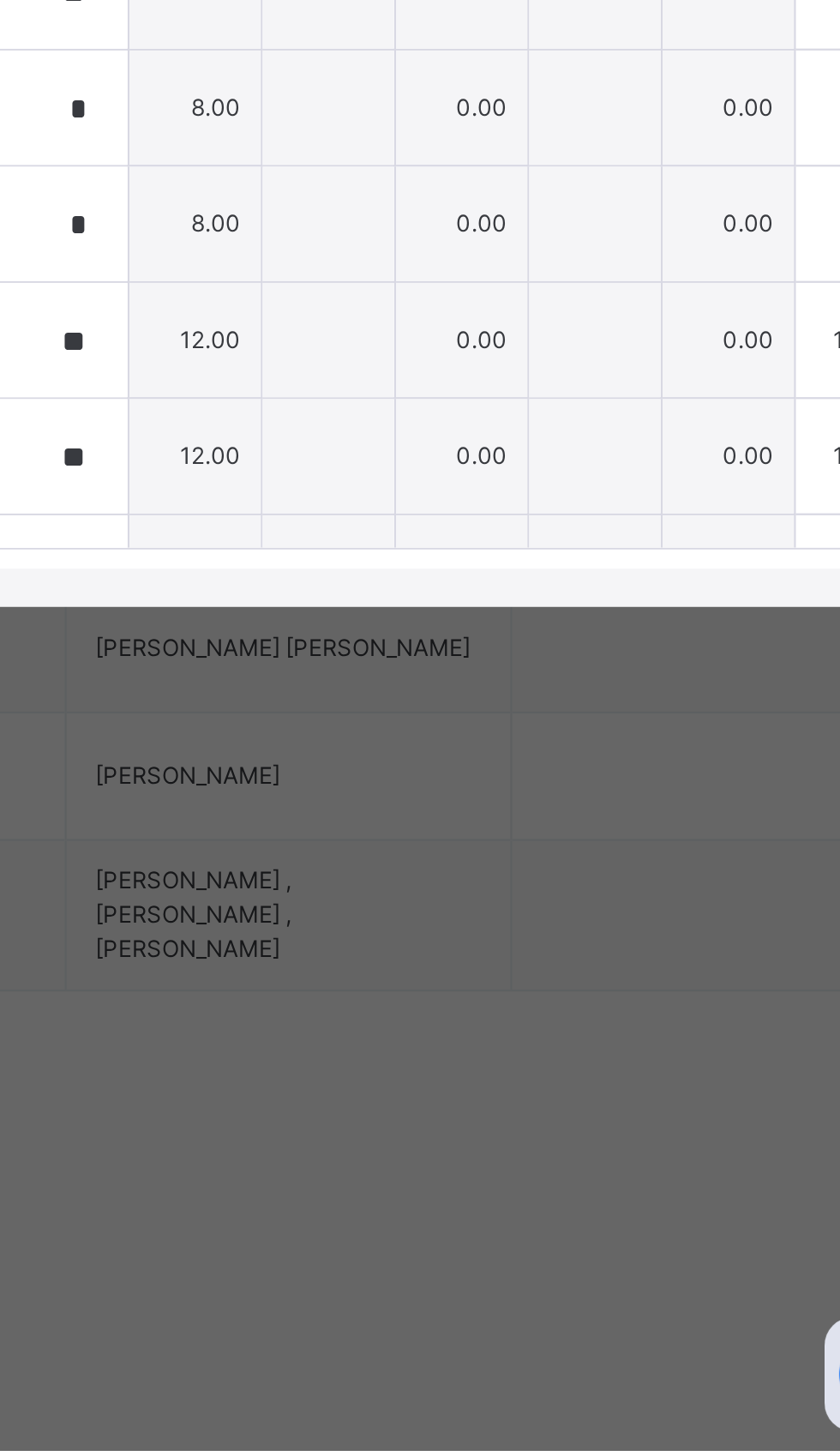
click at [811, 700] on th "TOTAL /100" at bounding box center [784, 659] width 54 height 79
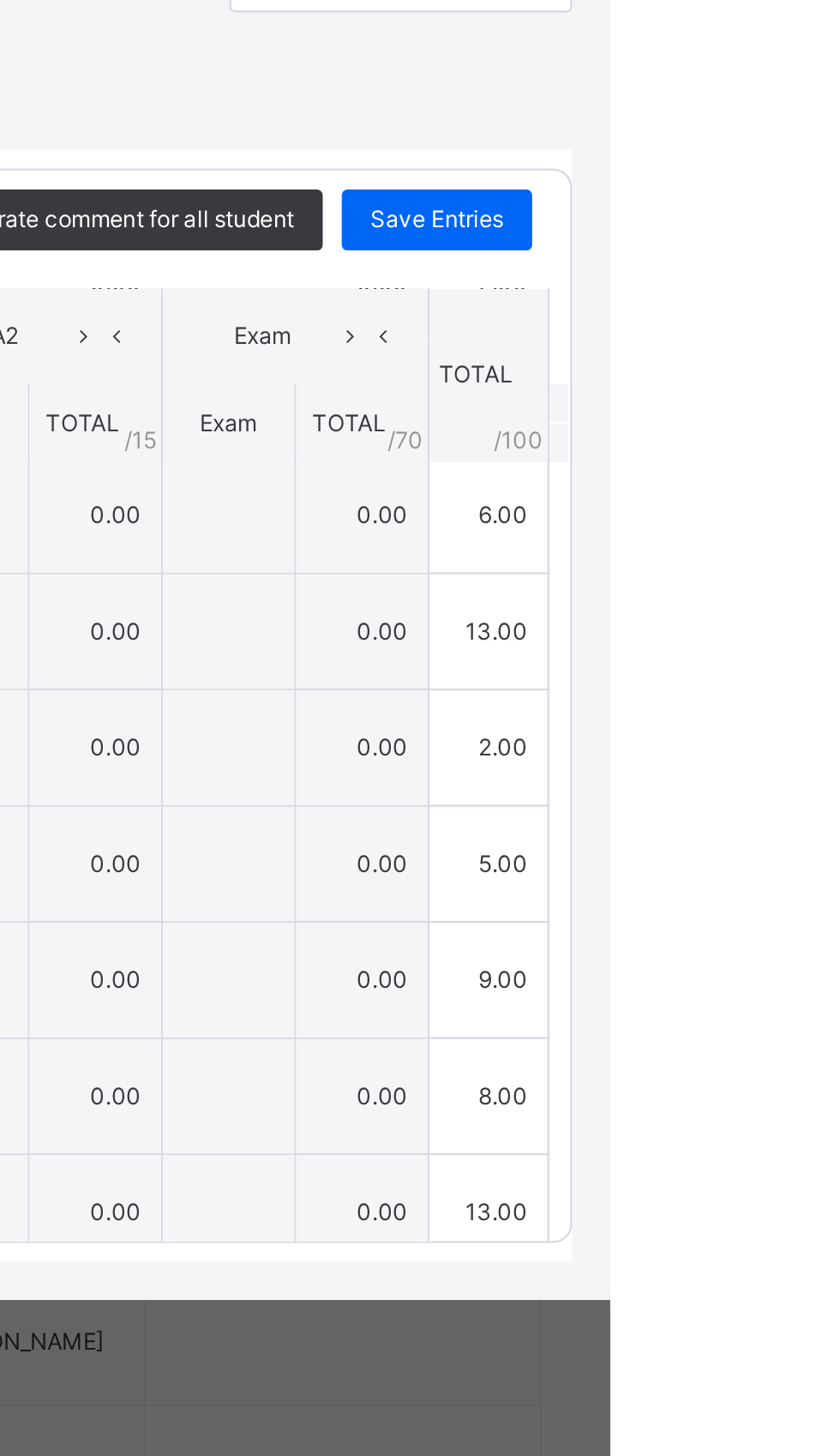
scroll to position [623, 0]
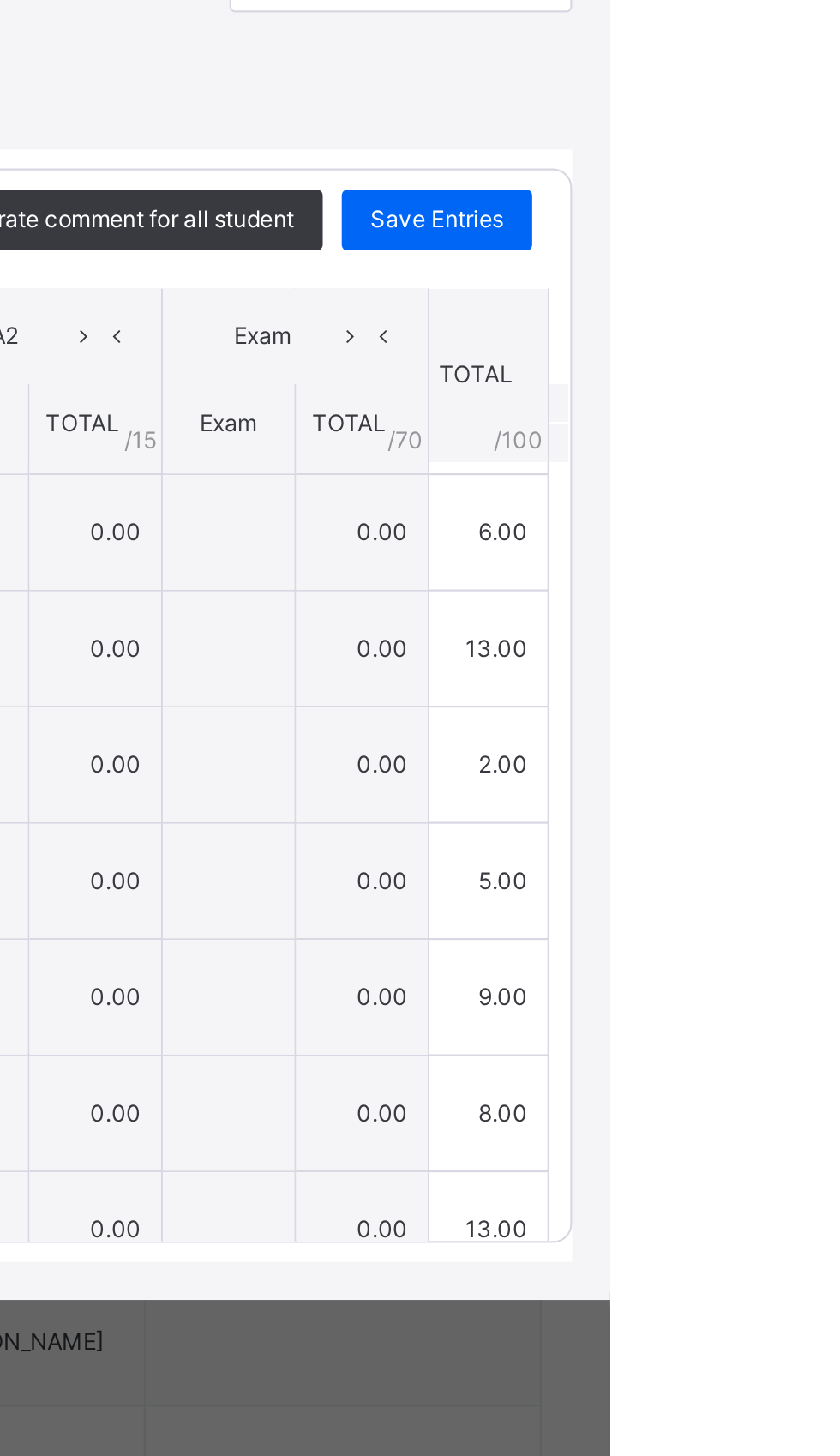
click at [811, 700] on th "TOTAL /100" at bounding box center [784, 659] width 54 height 79
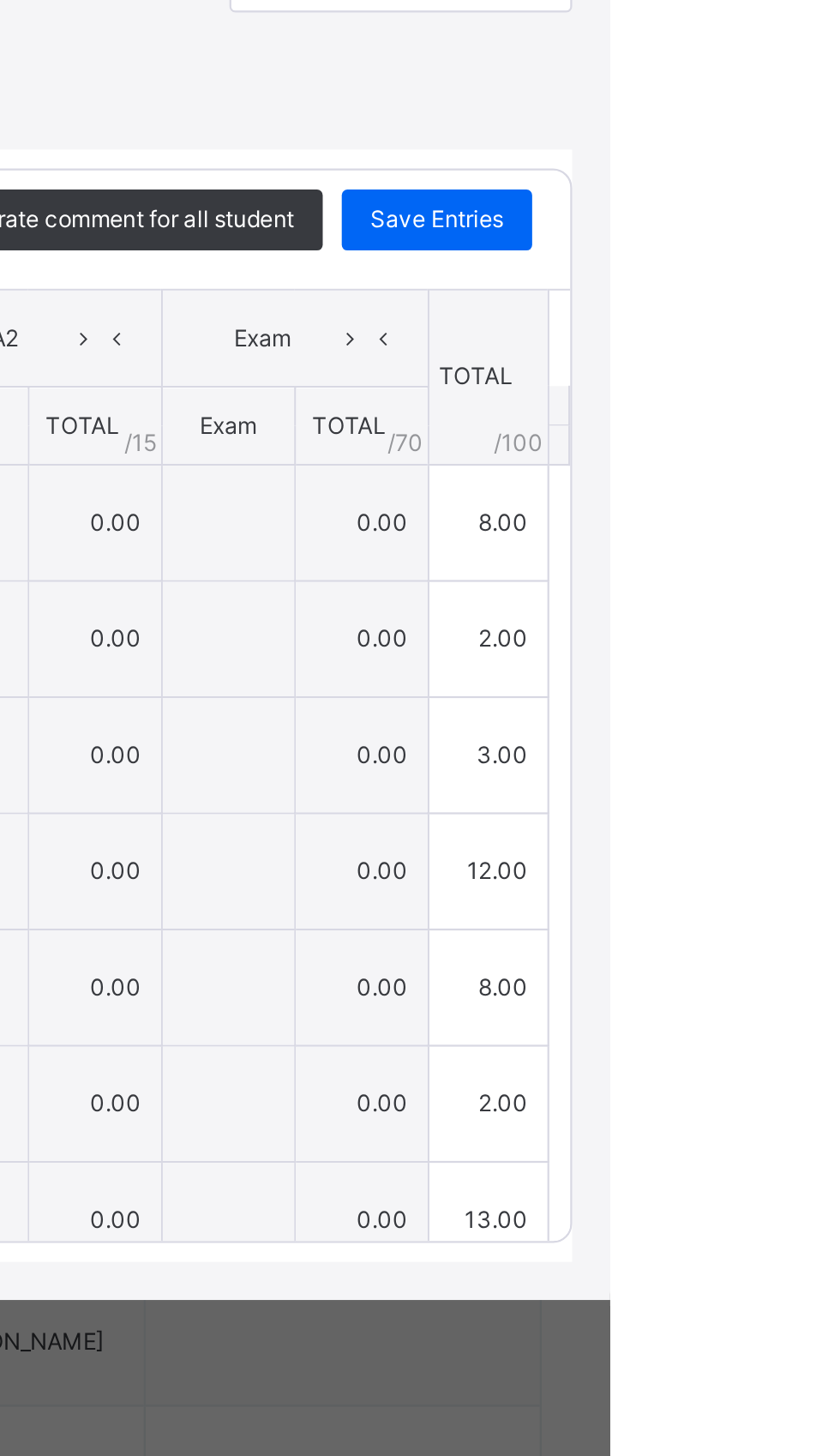
click at [792, 598] on span "Save Entries" at bounding box center [762, 589] width 60 height 16
click at [805, 603] on div "Save Entries" at bounding box center [762, 589] width 86 height 27
type input "*"
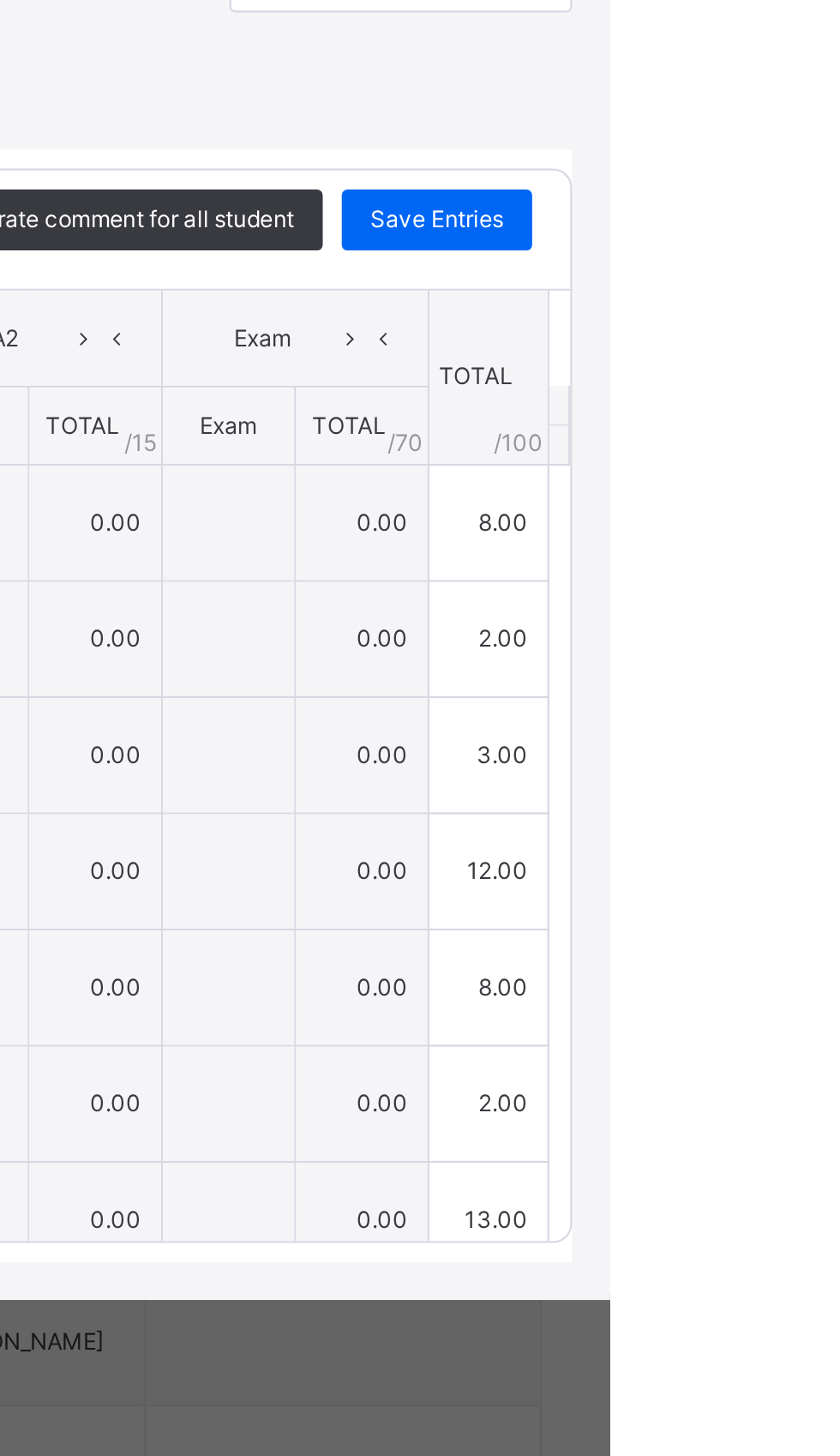
type input "*"
type input "**"
type input "*"
type input "**"
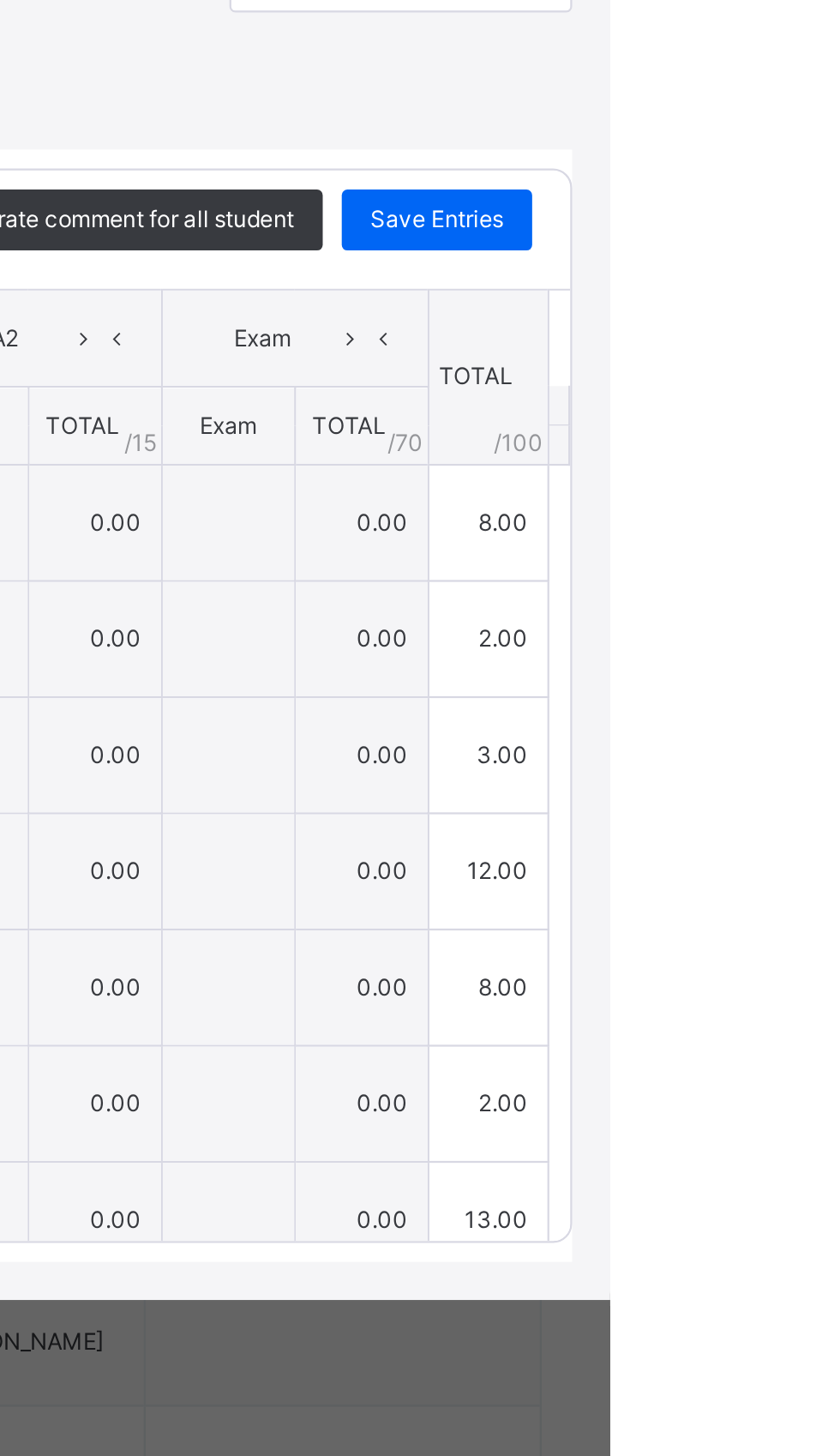
type input "**"
type input "*"
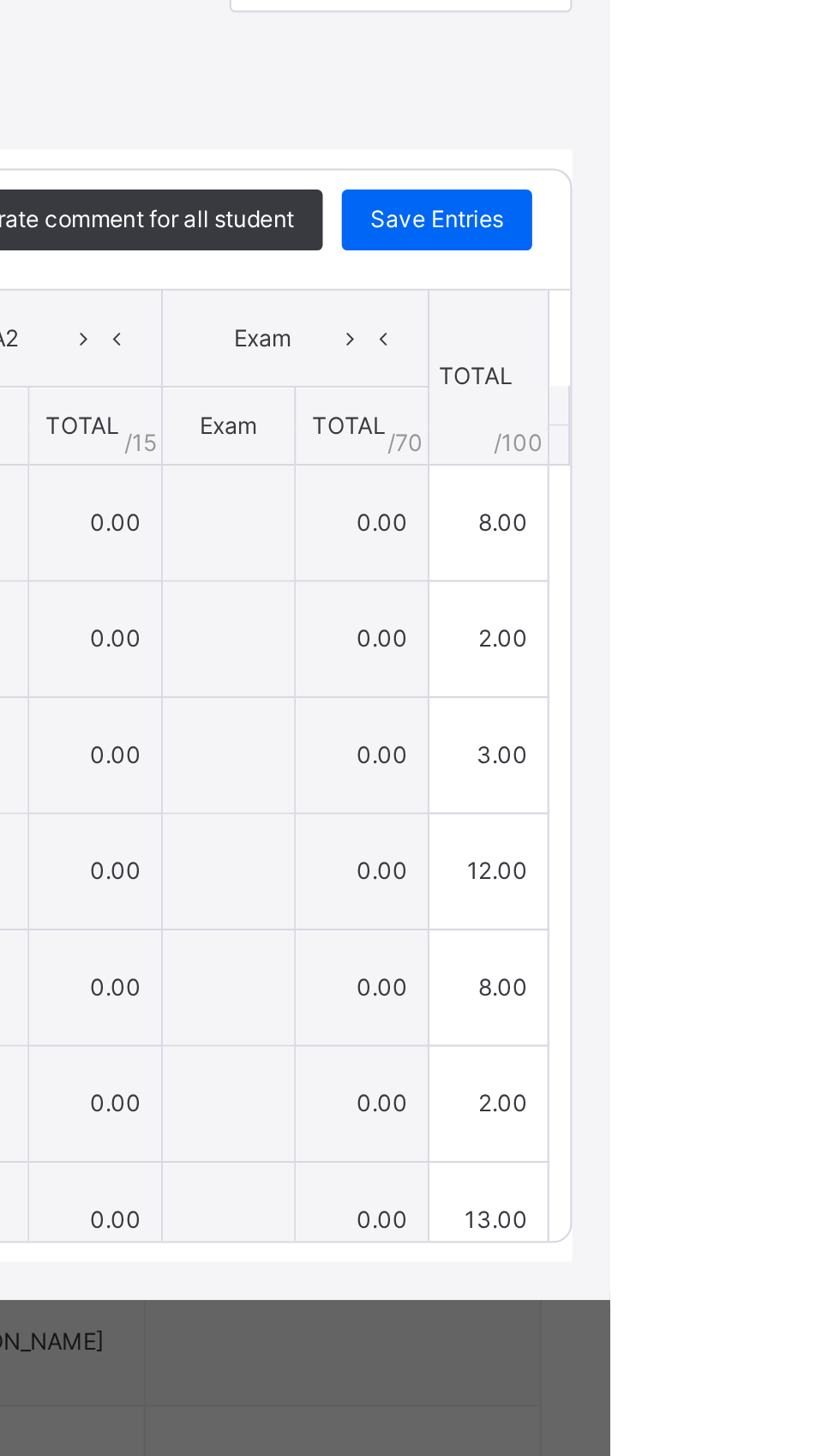
type input "*"
type input "**"
type input "*"
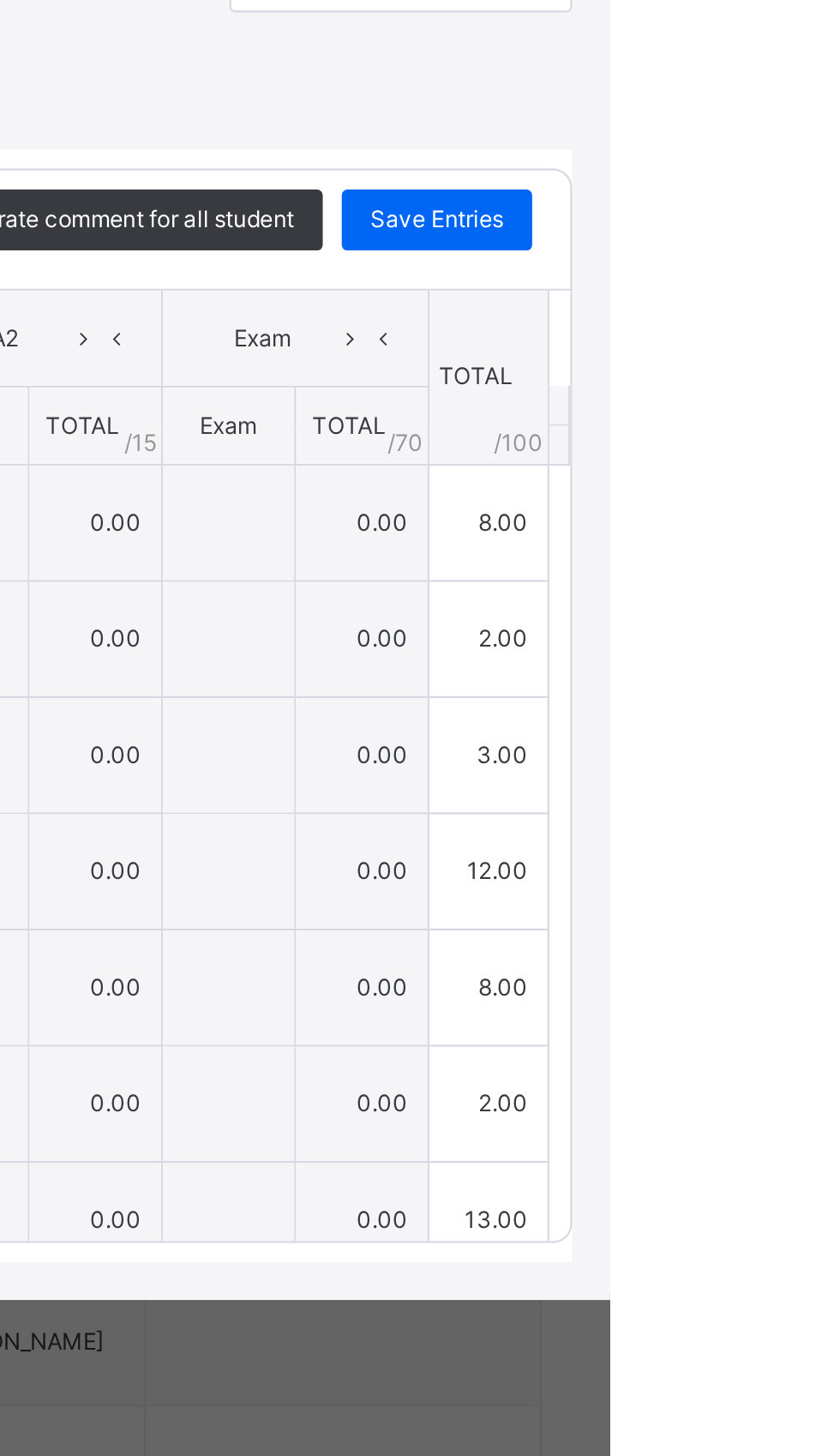
type input "*"
type input "**"
type input "*"
type input "**"
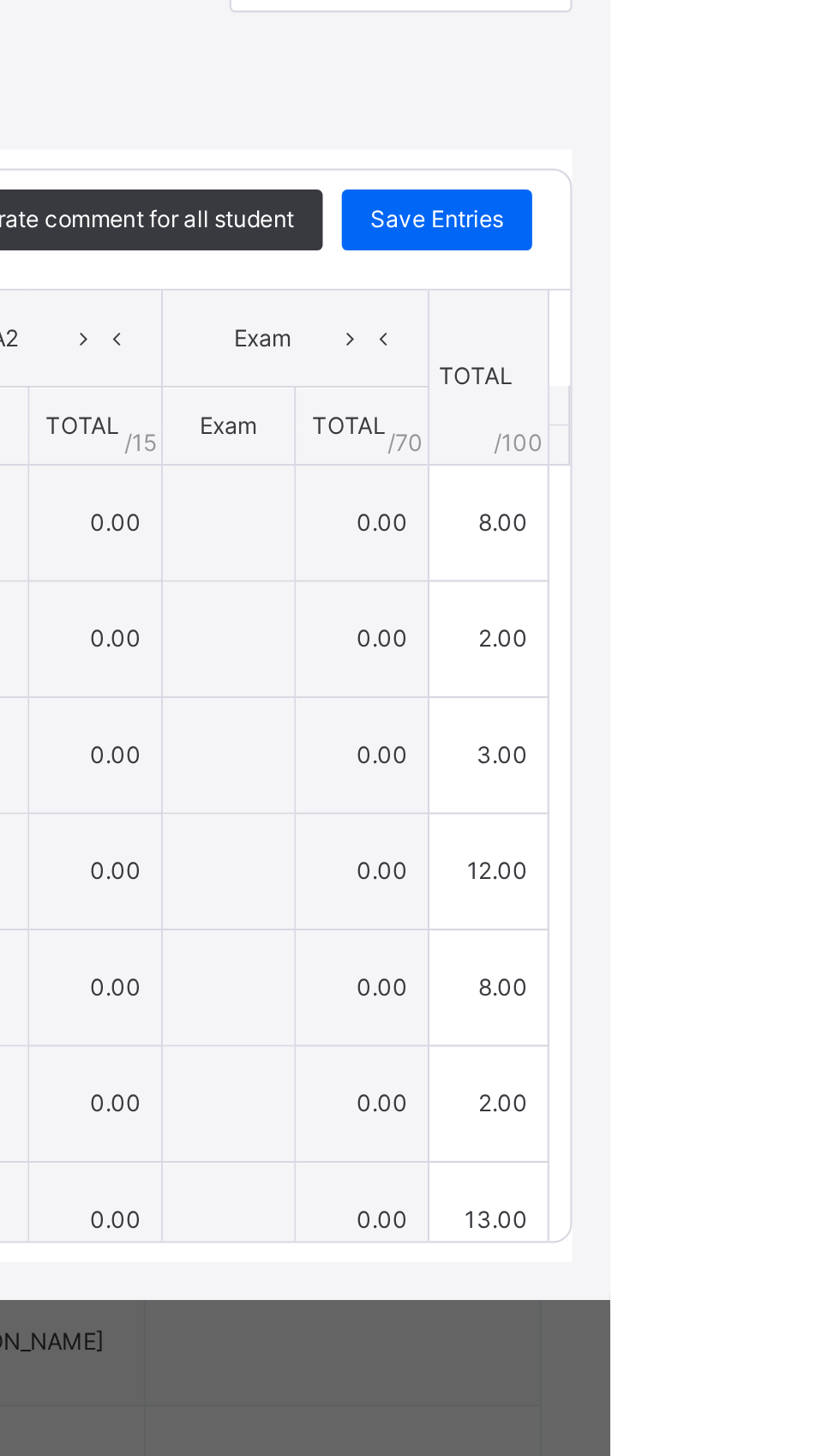
type input "**"
type input "*"
type input "**"
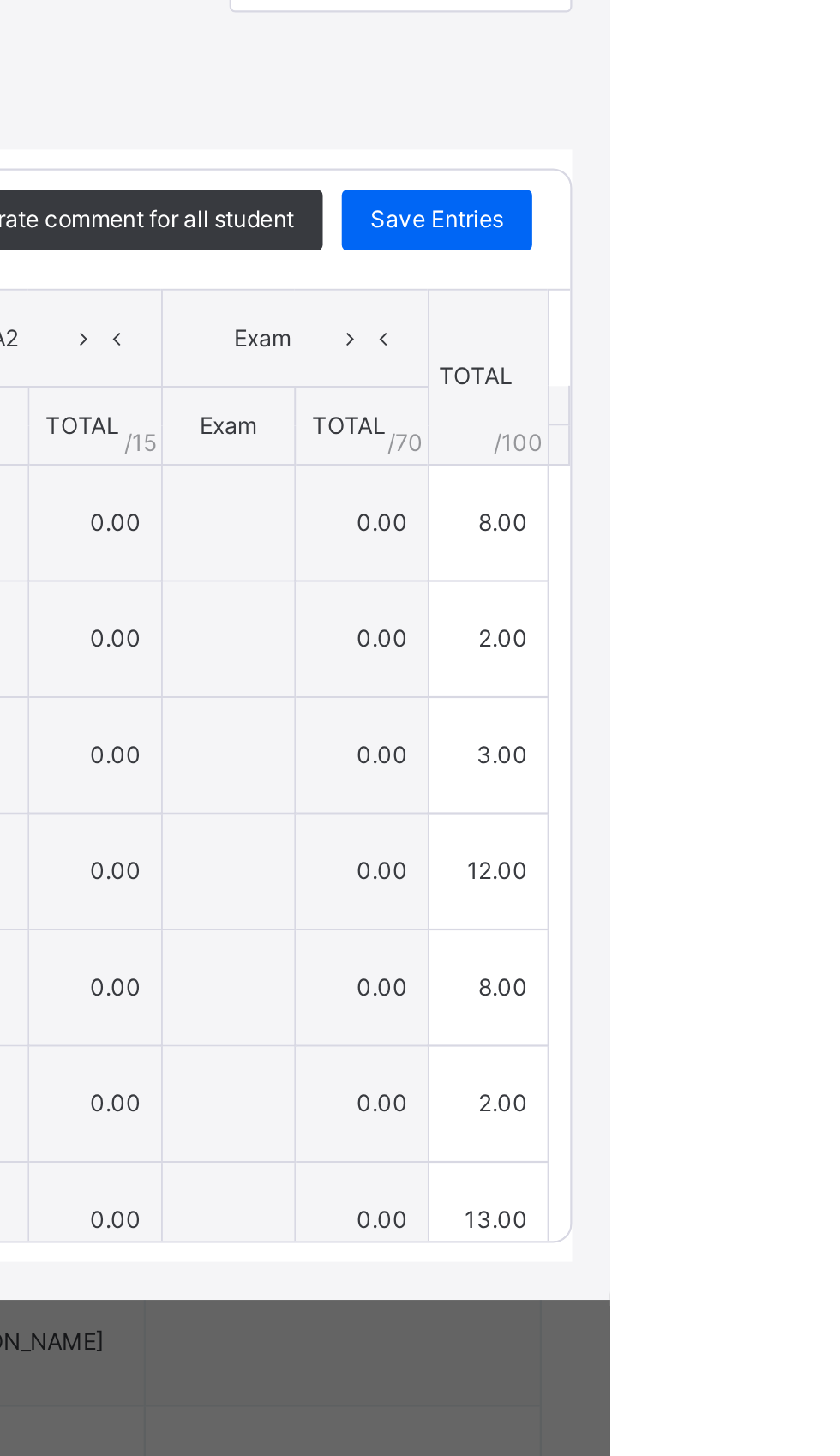
type input "*"
type input "**"
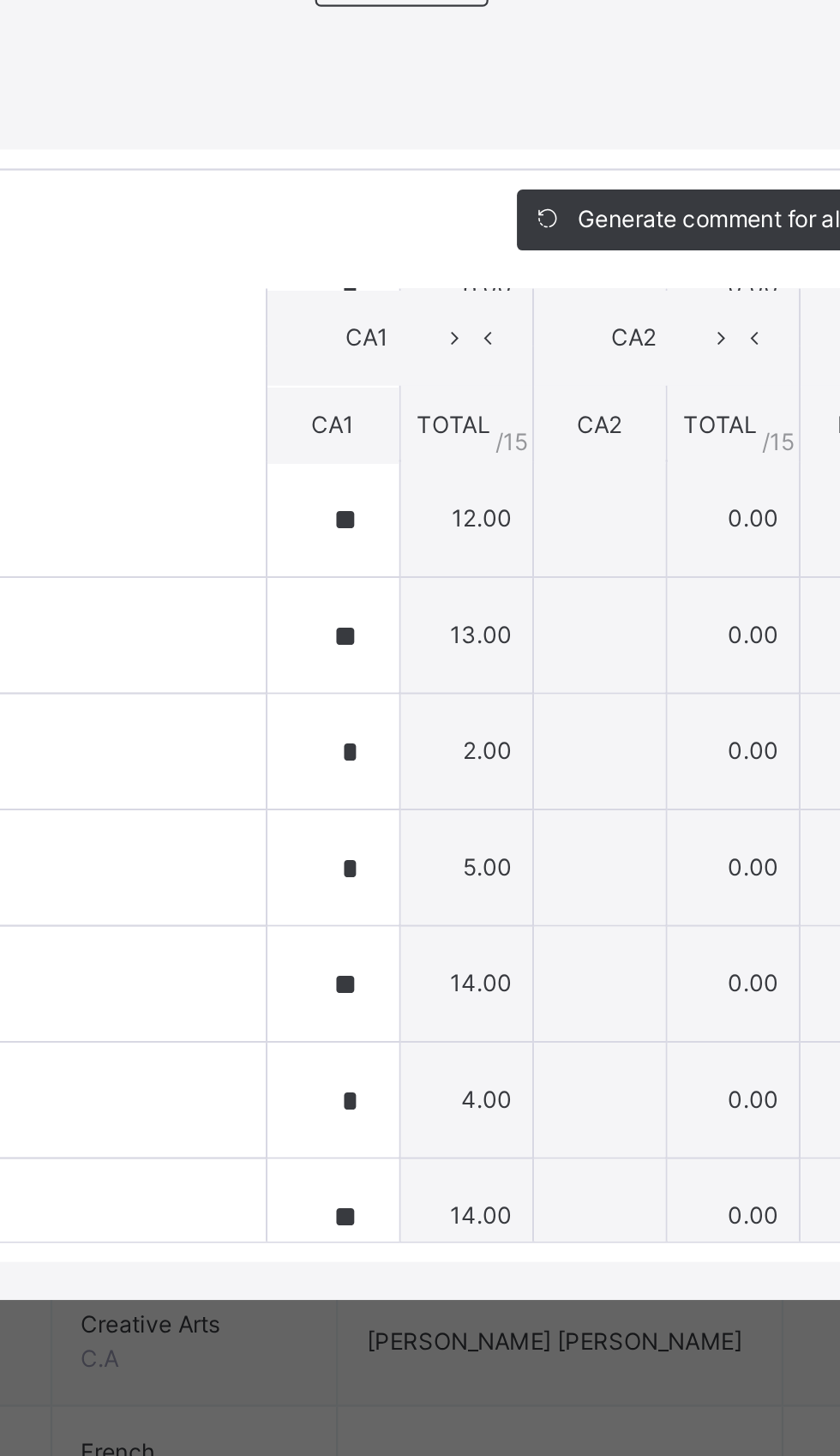
scroll to position [1168, 0]
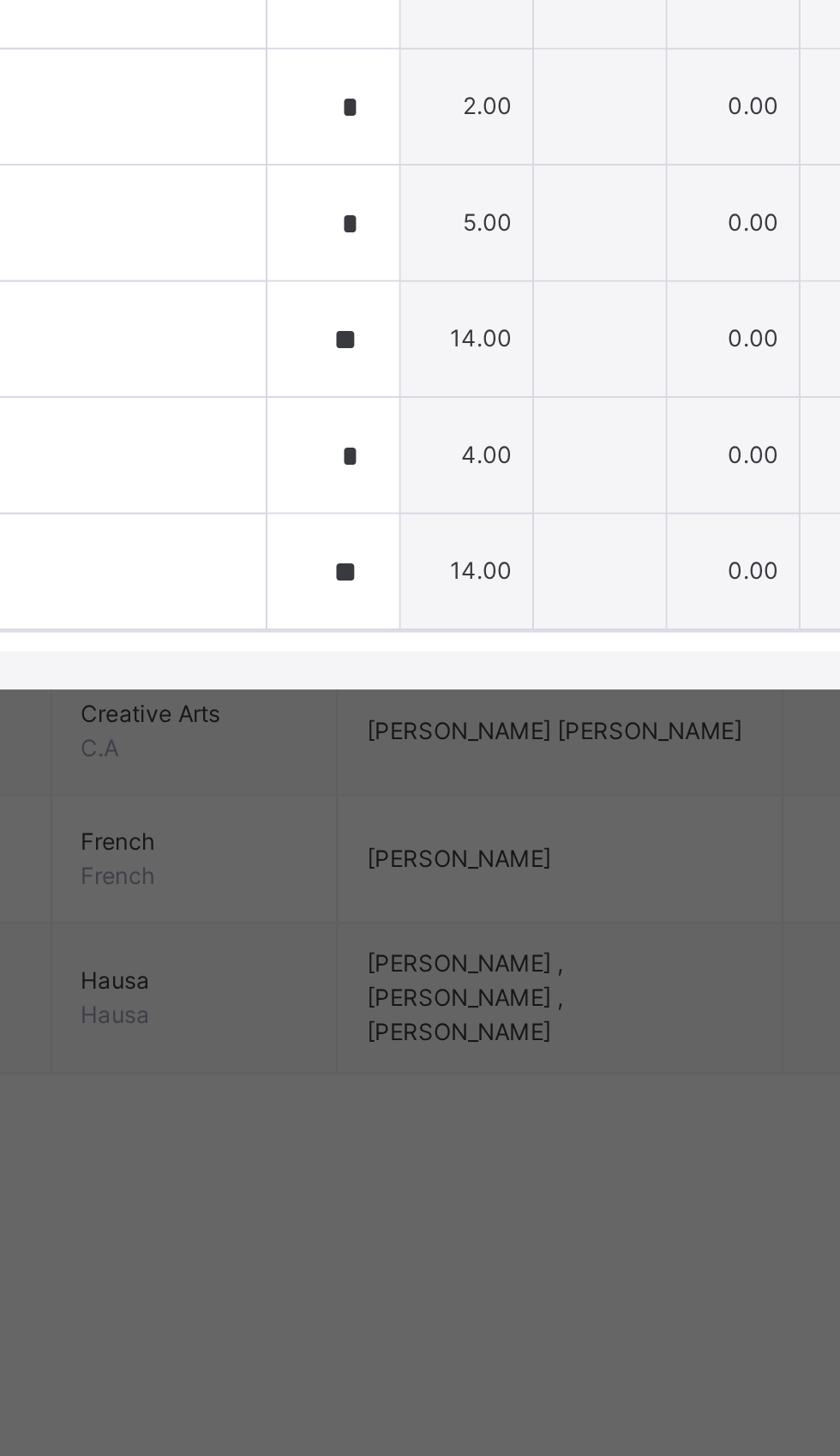
click at [822, 421] on div "×" at bounding box center [810, 409] width 26 height 23
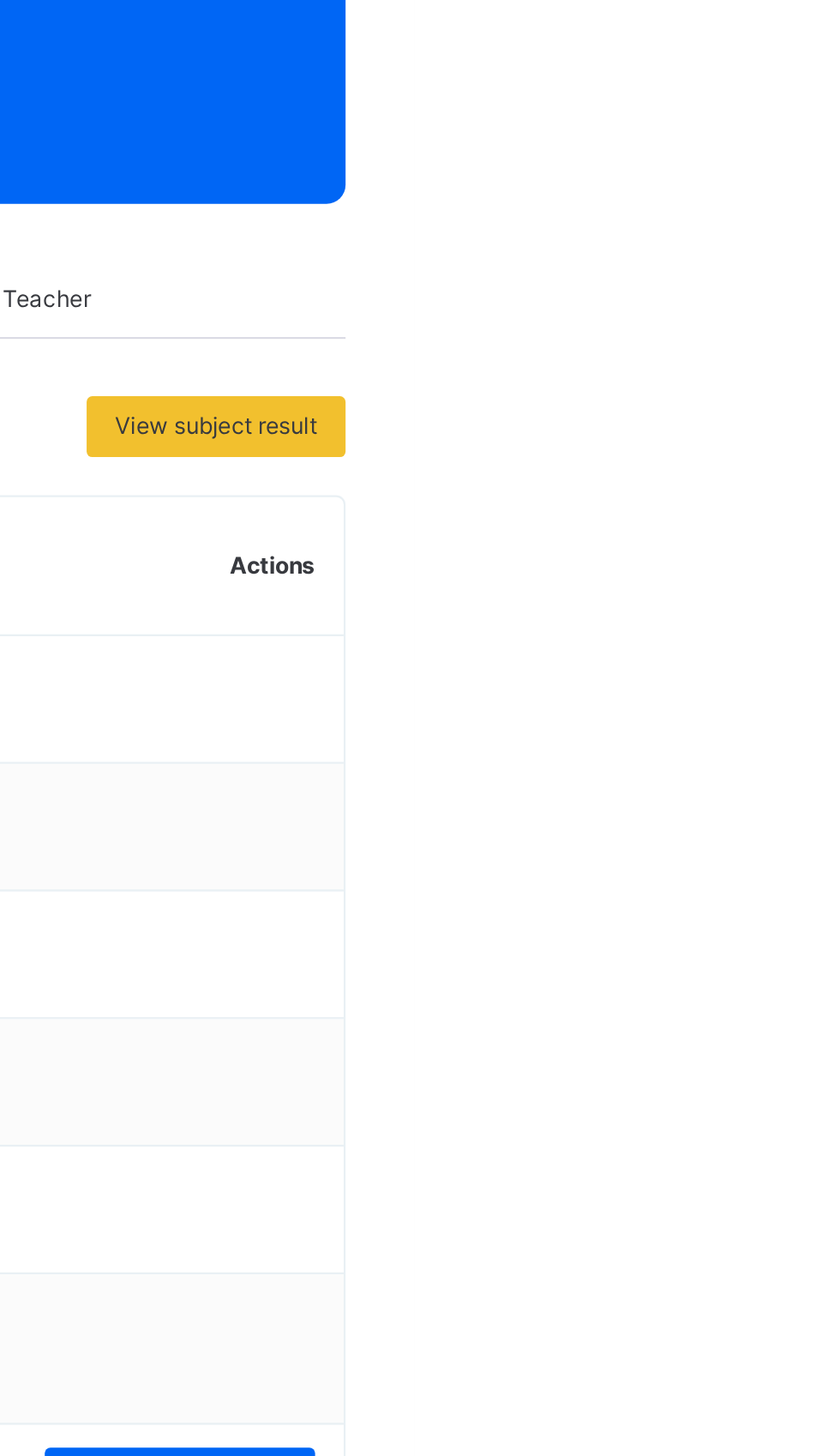
scroll to position [0, 0]
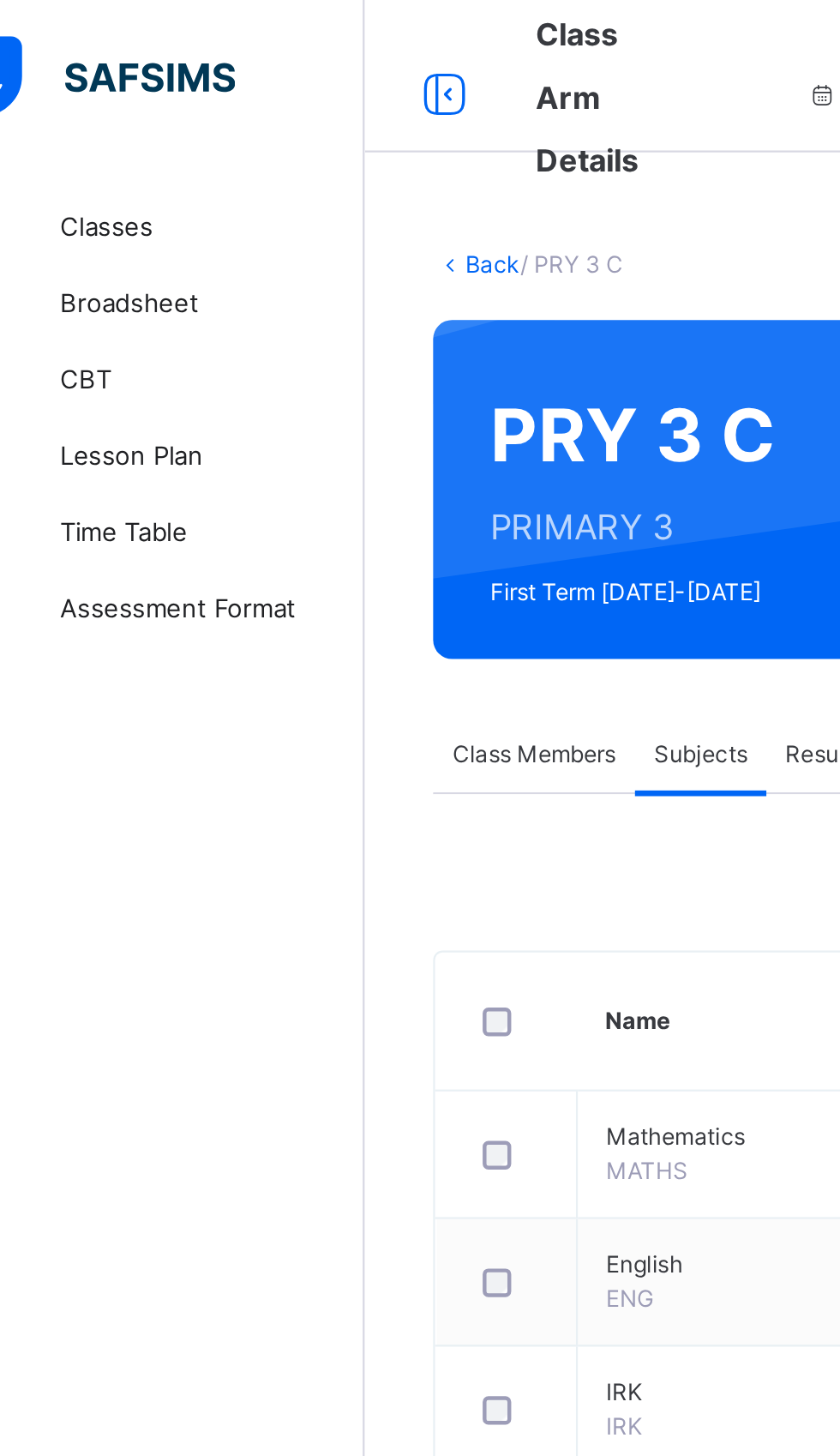
click at [120, 125] on link "Broadsheet" at bounding box center [103, 137] width 206 height 35
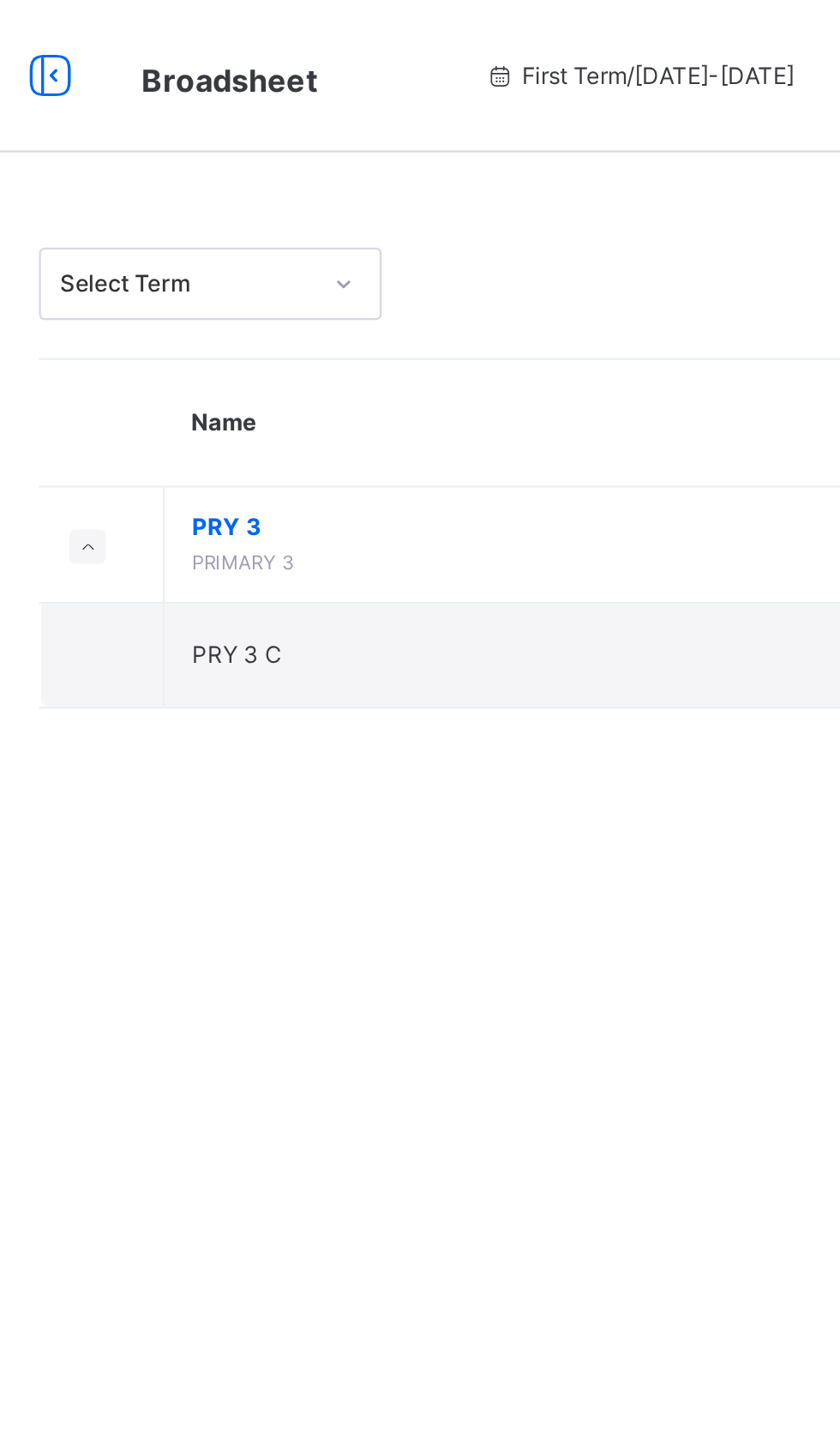
click at [329, 239] on span "PRY 3" at bounding box center [464, 237] width 317 height 16
click at [324, 234] on span "PRY 3" at bounding box center [464, 237] width 317 height 16
click at [328, 236] on span "PRY 3" at bounding box center [464, 237] width 317 height 16
click at [328, 232] on span "PRY 3" at bounding box center [464, 237] width 317 height 16
click at [324, 233] on span "PRY 3" at bounding box center [464, 237] width 317 height 16
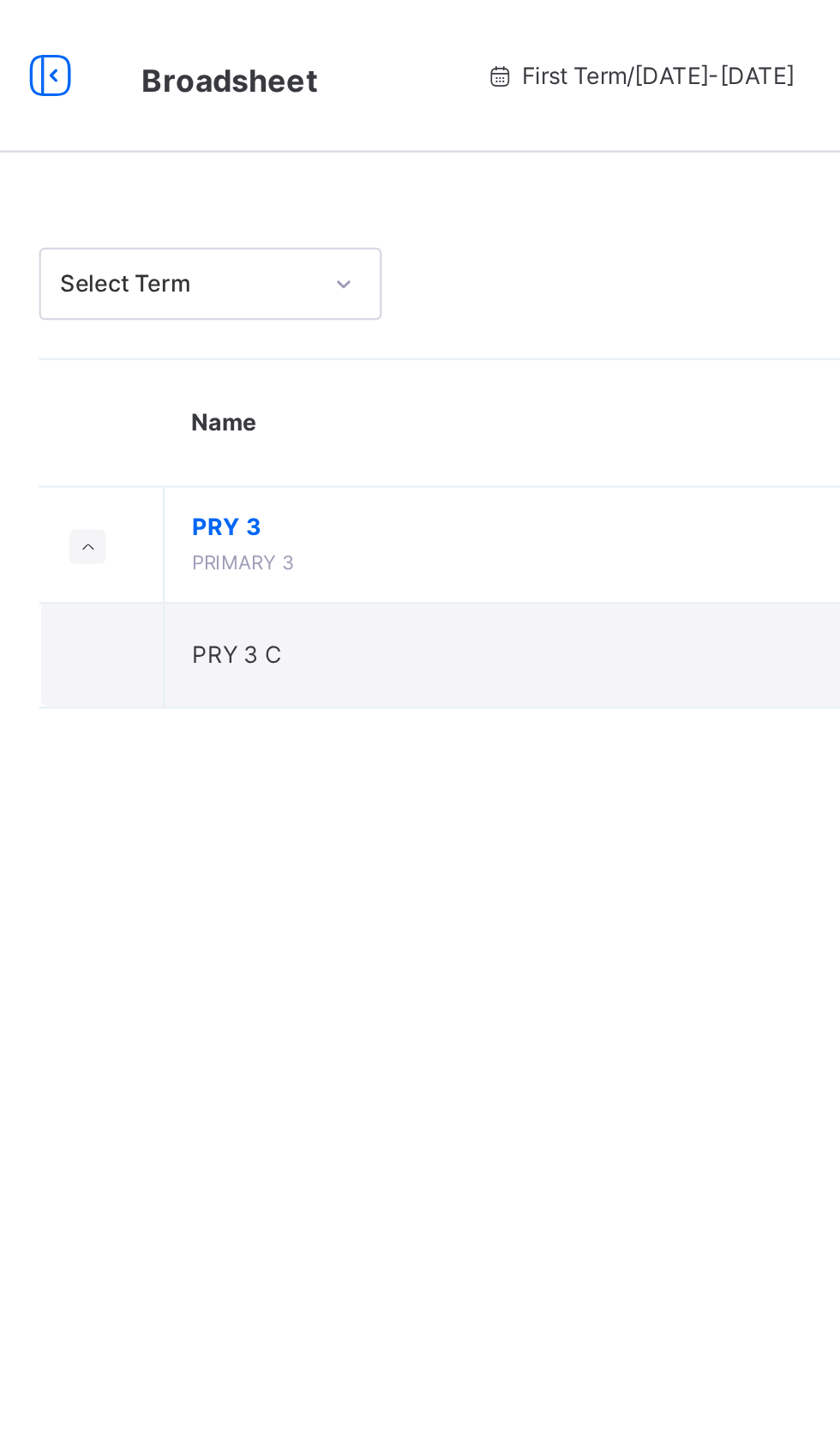
click at [319, 239] on span "PRY 3" at bounding box center [464, 237] width 317 height 16
click at [314, 240] on span "PRY 3" at bounding box center [464, 237] width 317 height 16
click at [317, 238] on span "PRY 3" at bounding box center [464, 237] width 317 height 16
click at [320, 237] on span "PRY 3" at bounding box center [464, 237] width 317 height 16
click at [320, 236] on span "PRY 3" at bounding box center [464, 237] width 317 height 16
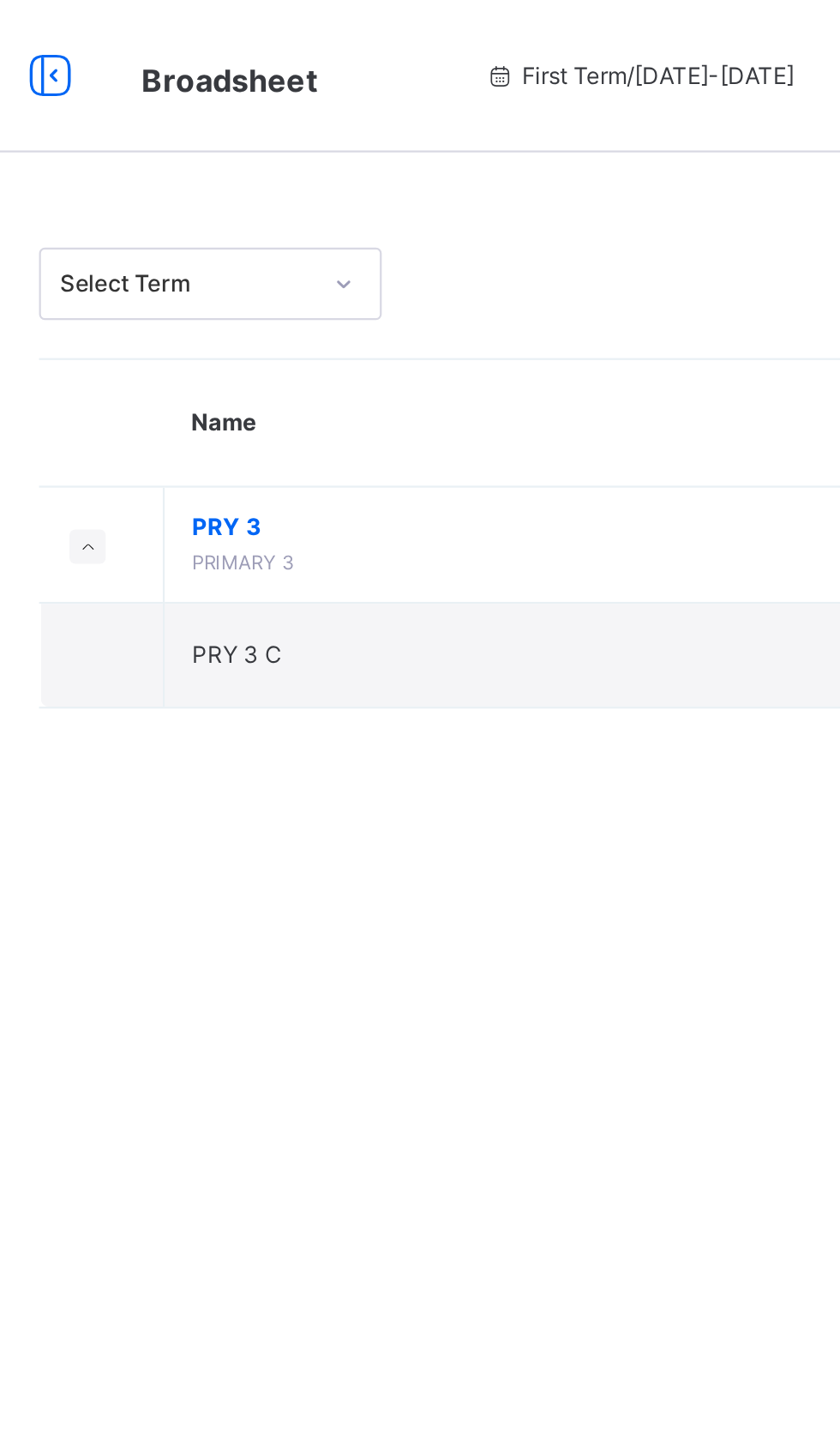
click at [323, 235] on span "PRY 3" at bounding box center [464, 237] width 317 height 16
click at [317, 239] on span "PRY 3" at bounding box center [464, 237] width 317 height 16
click at [324, 234] on span "PRY 3" at bounding box center [464, 237] width 317 height 16
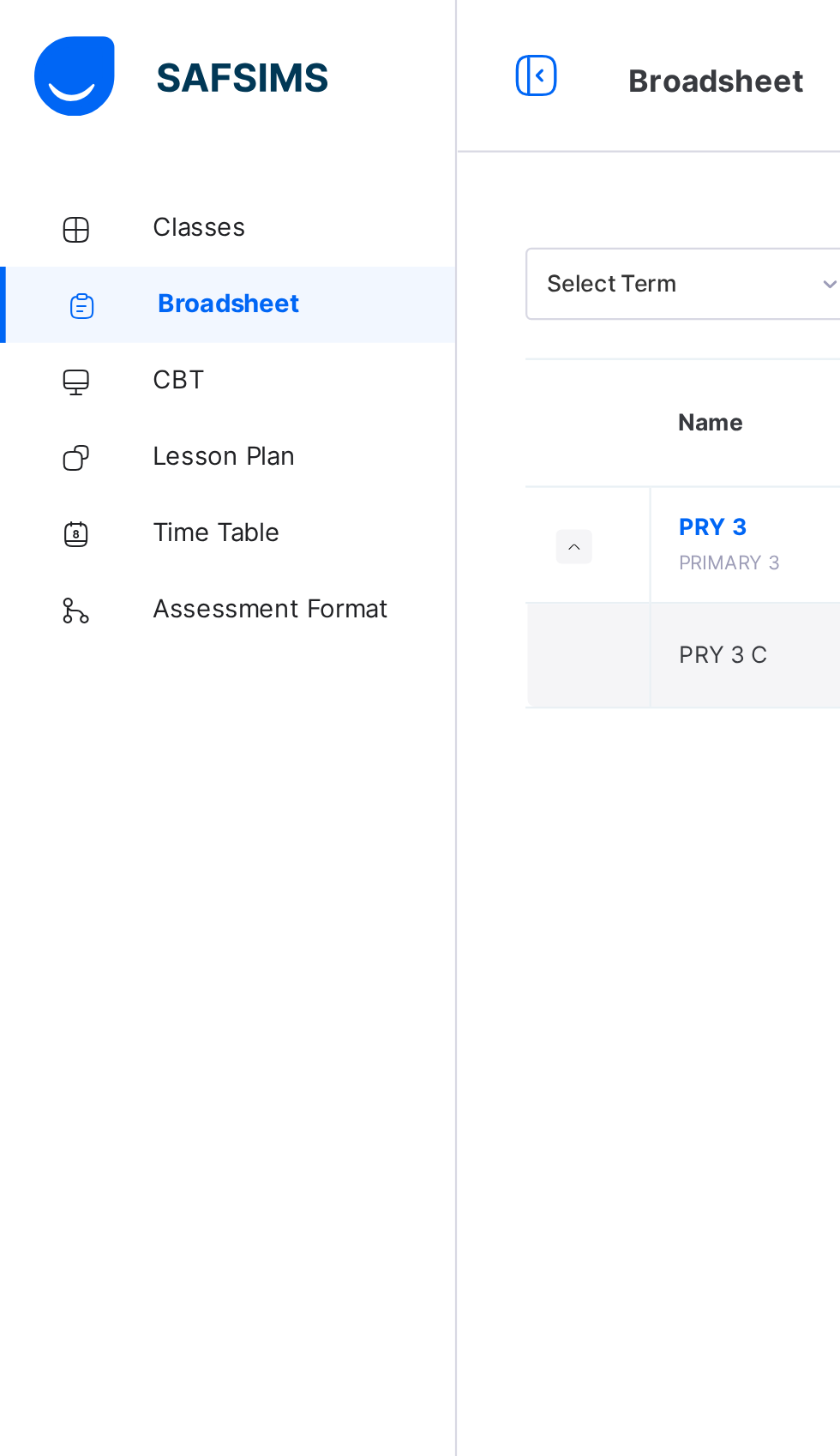
click at [337, 237] on span "PRY 3" at bounding box center [464, 237] width 317 height 16
click at [320, 231] on span "PRY 3" at bounding box center [464, 237] width 317 height 16
click at [324, 236] on span "PRY 3" at bounding box center [464, 237] width 317 height 16
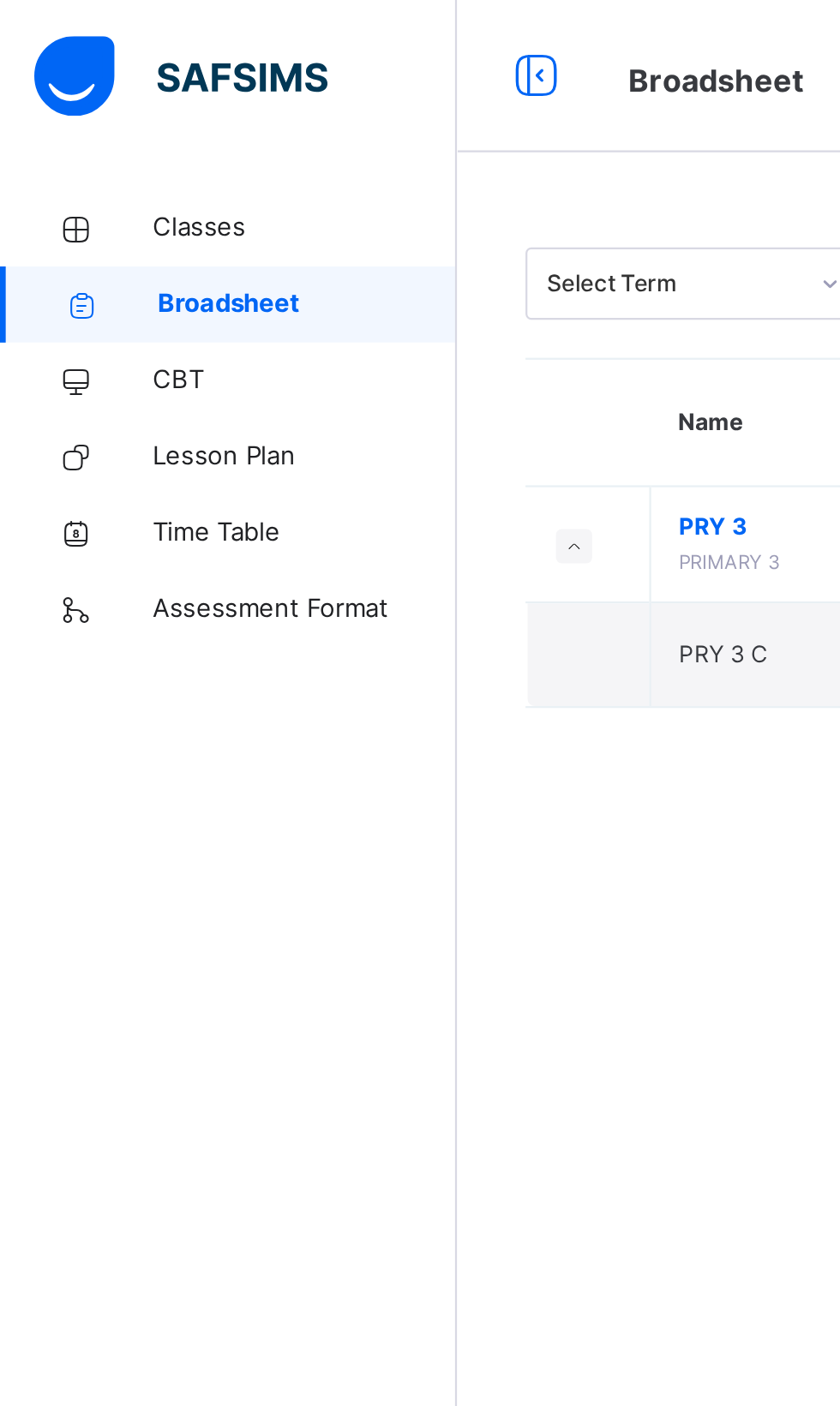
click at [324, 227] on td "PRY 3 PRIMARY 3" at bounding box center [463, 245] width 344 height 52
click at [330, 233] on span "PRY 3" at bounding box center [464, 237] width 317 height 16
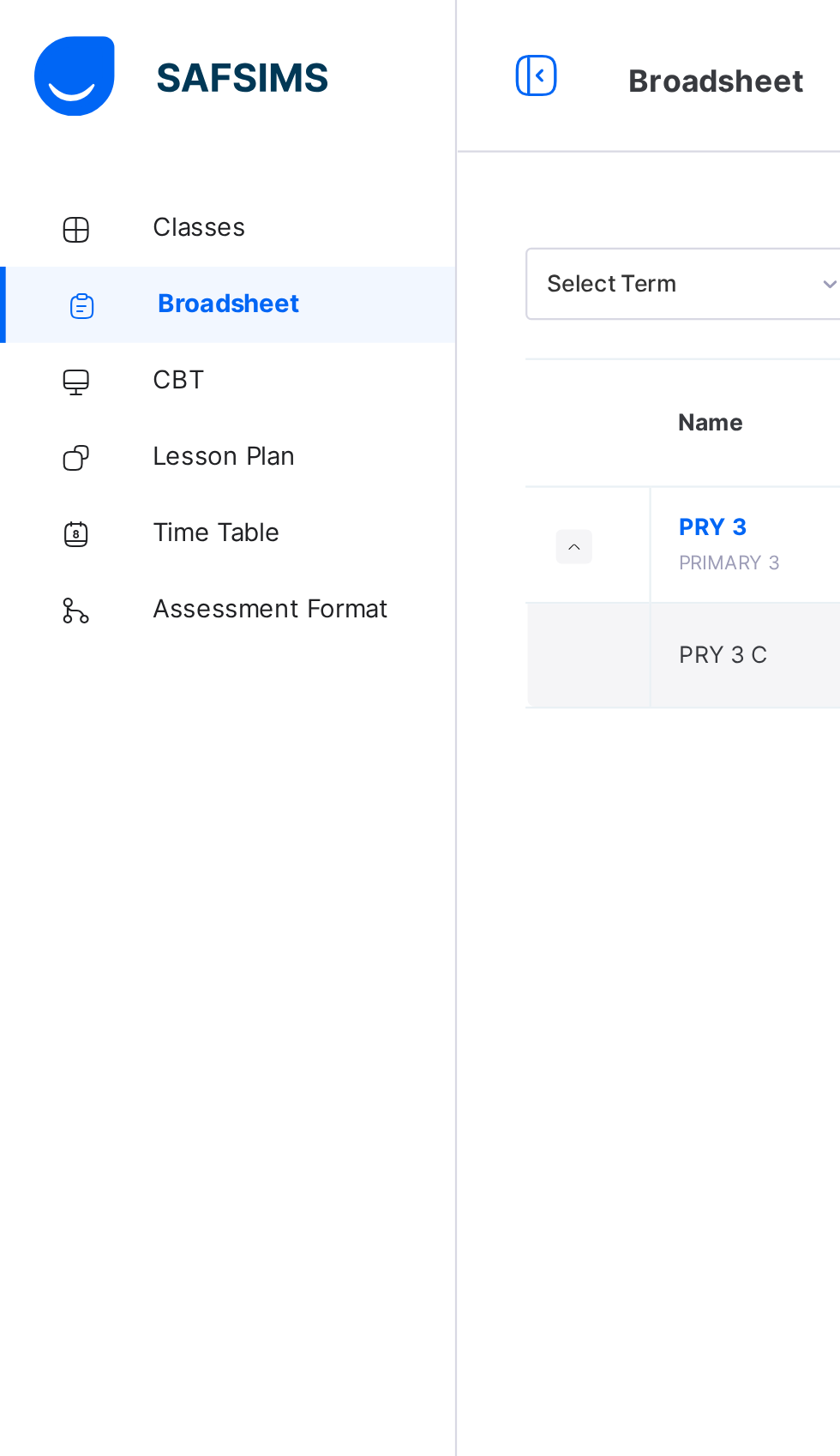
click at [330, 236] on span "PRY 3" at bounding box center [464, 237] width 317 height 16
click at [330, 239] on span "PRY 3" at bounding box center [464, 237] width 317 height 16
click at [318, 239] on span "PRY 3" at bounding box center [464, 237] width 317 height 16
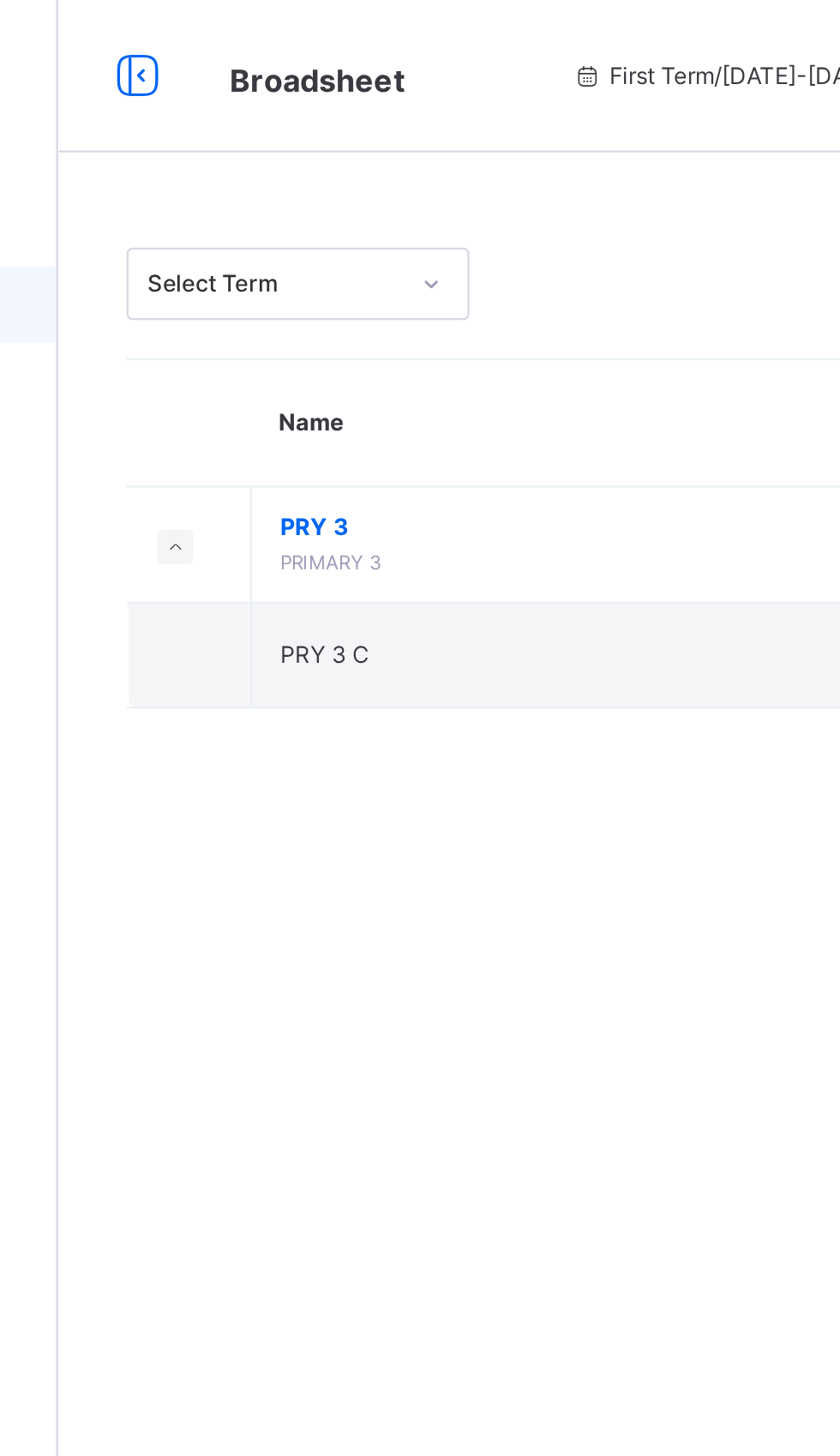
click at [330, 237] on span "PRY 3" at bounding box center [464, 237] width 317 height 16
click at [331, 238] on span "PRY 3" at bounding box center [464, 237] width 317 height 16
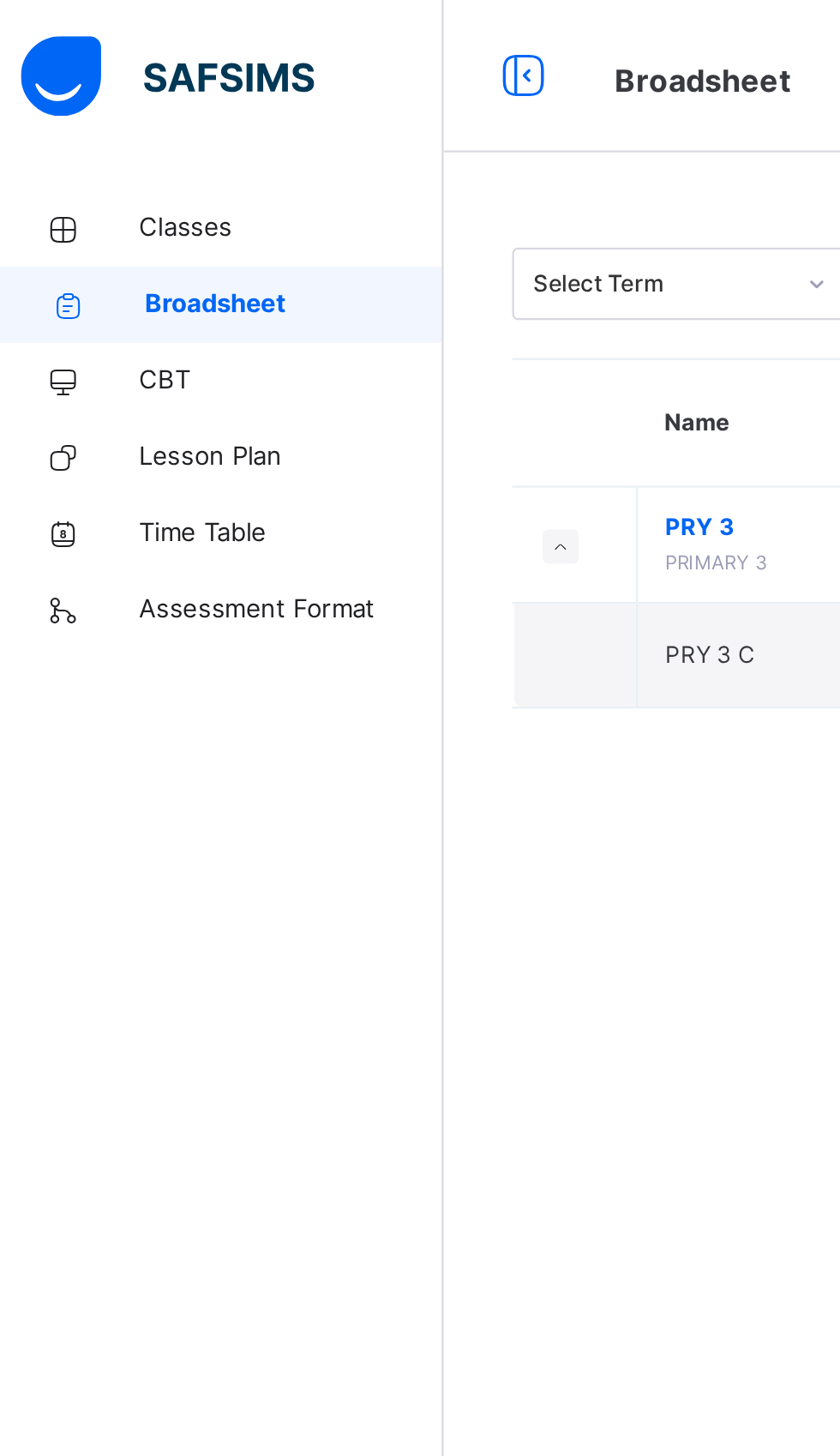
click at [323, 237] on span "PRY 3" at bounding box center [464, 237] width 317 height 16
click at [323, 240] on span "PRY 3" at bounding box center [464, 237] width 317 height 16
click at [322, 240] on span "PRY 3" at bounding box center [464, 237] width 317 height 16
click at [330, 236] on span "PRY 3" at bounding box center [464, 237] width 317 height 16
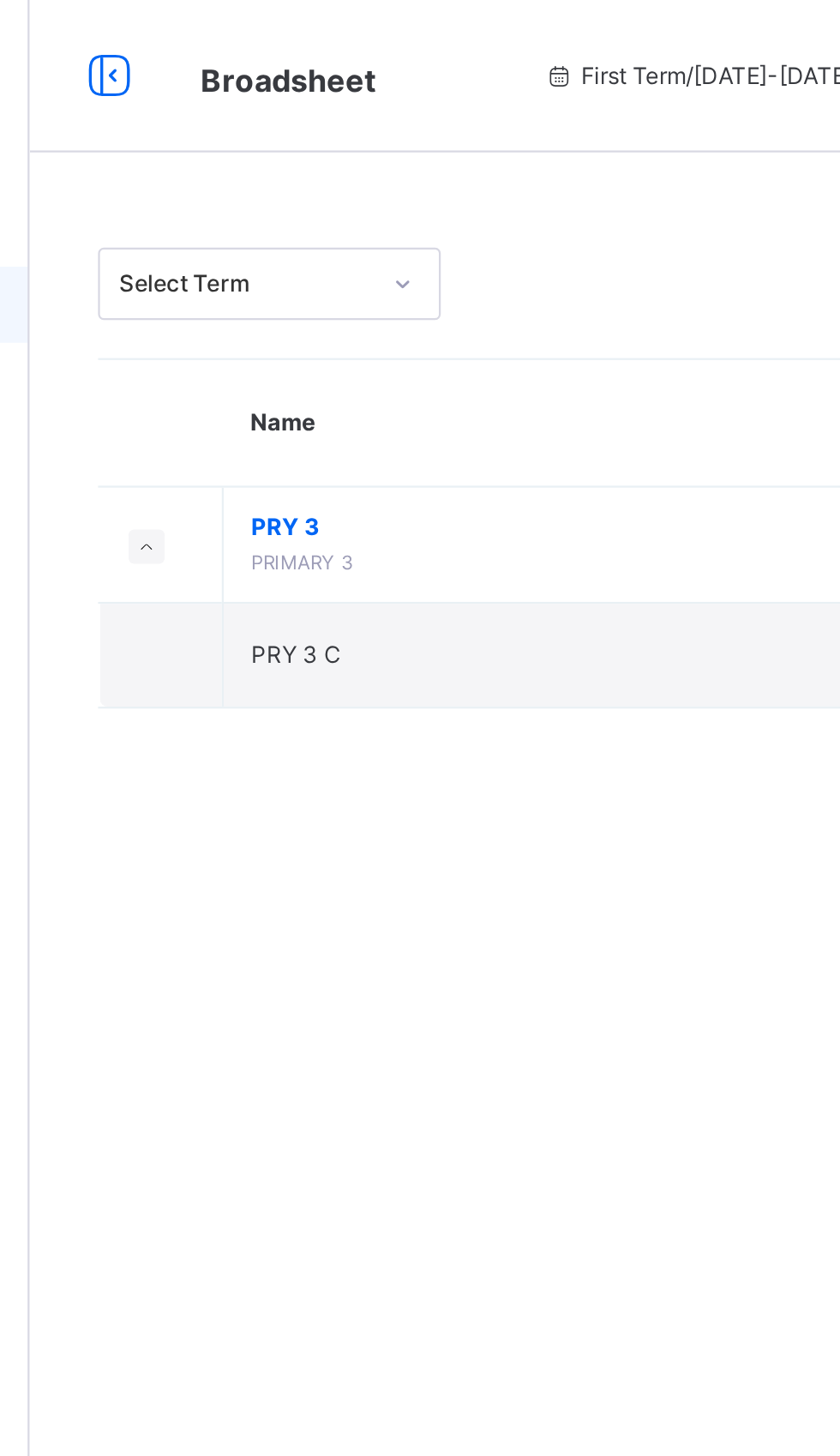
click at [323, 237] on span "PRY 3" at bounding box center [464, 237] width 317 height 16
click at [323, 236] on span "PRY 3" at bounding box center [464, 237] width 317 height 16
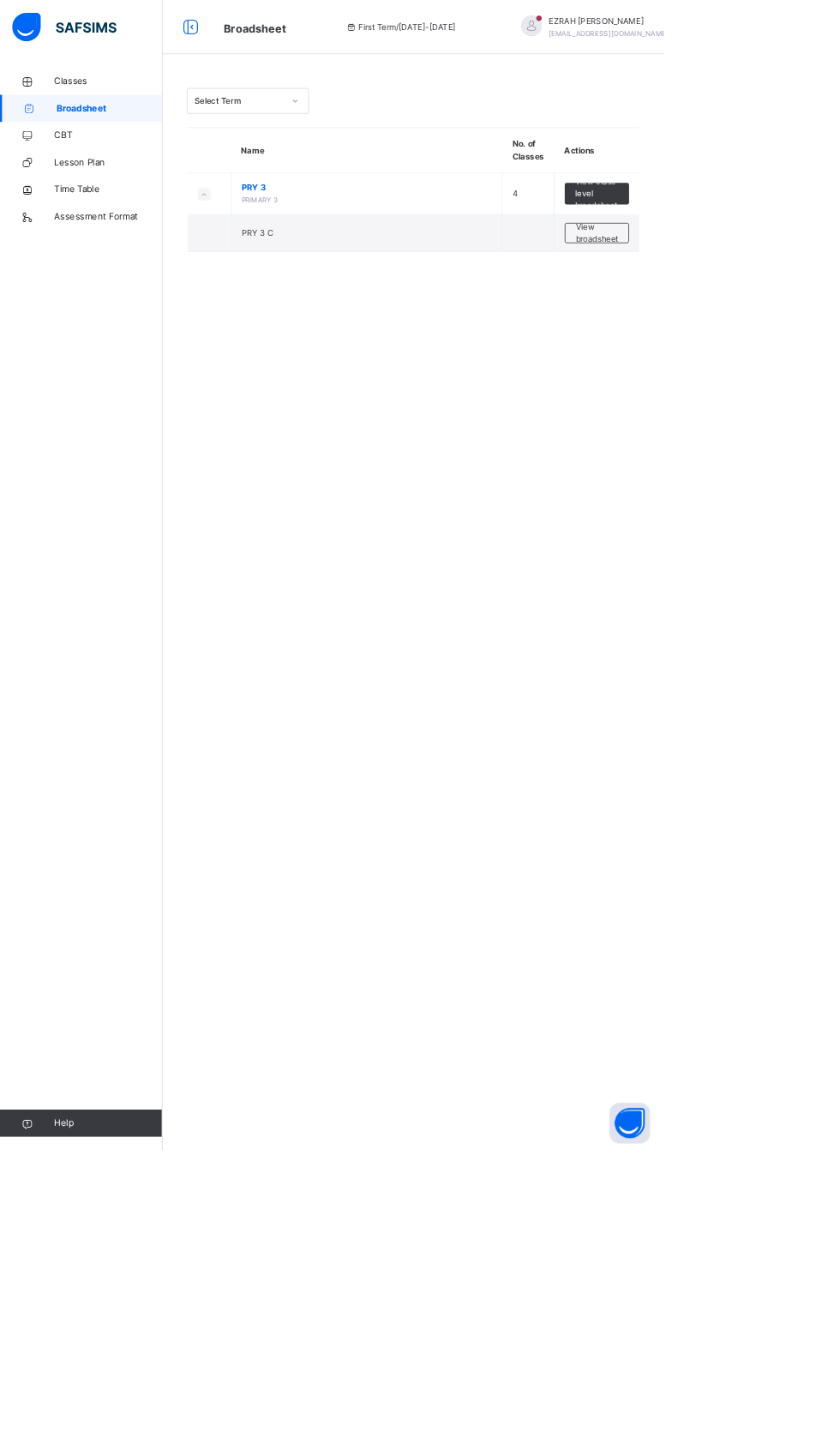
click at [119, 679] on div "Classes Broadsheet CBT Lesson Plan Time Table Assessment Format Help" at bounding box center [103, 762] width 206 height 1387
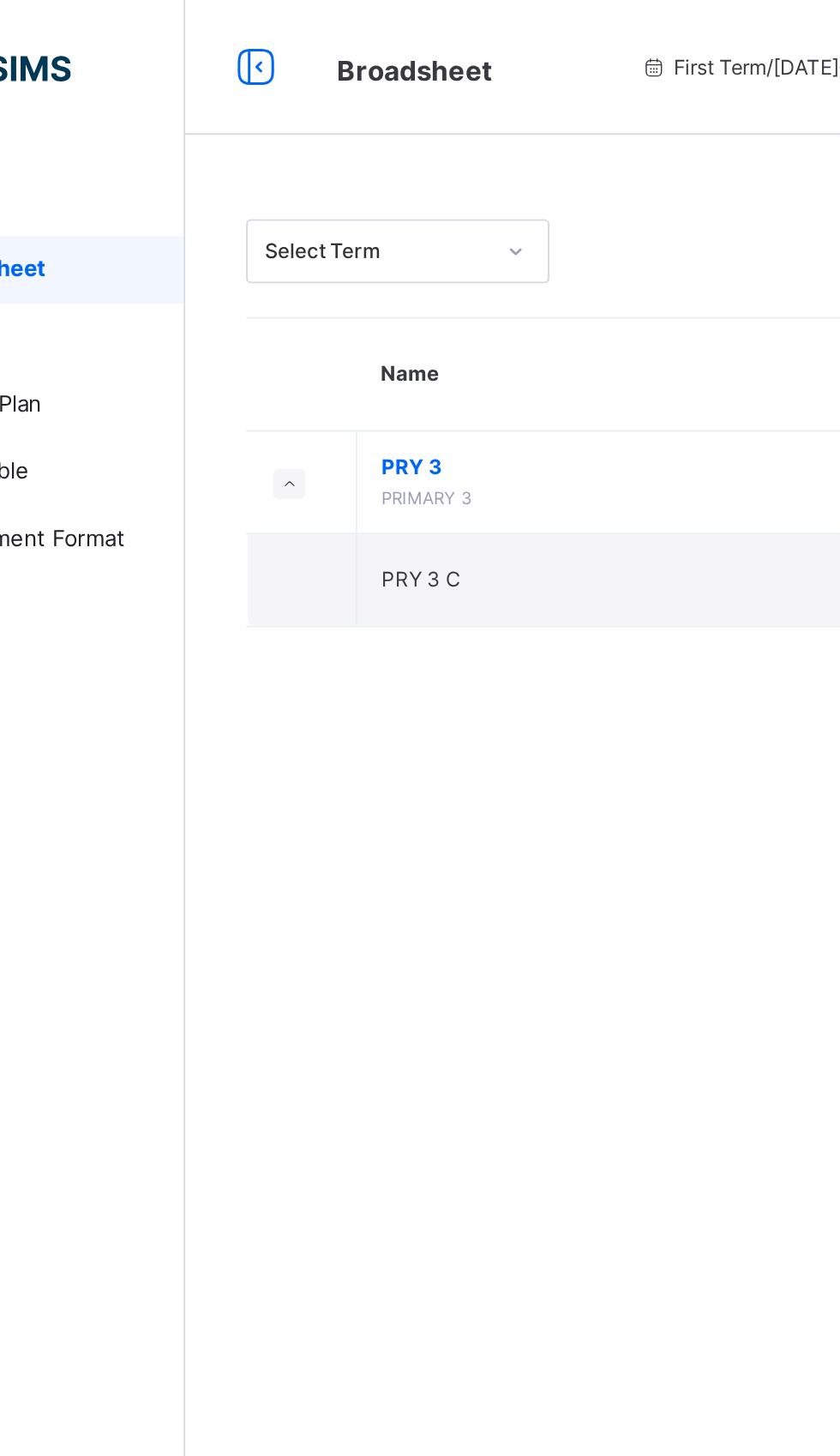
click at [324, 235] on span "PRY 3" at bounding box center [464, 237] width 317 height 16
click at [334, 243] on span "PRY 3" at bounding box center [464, 237] width 317 height 16
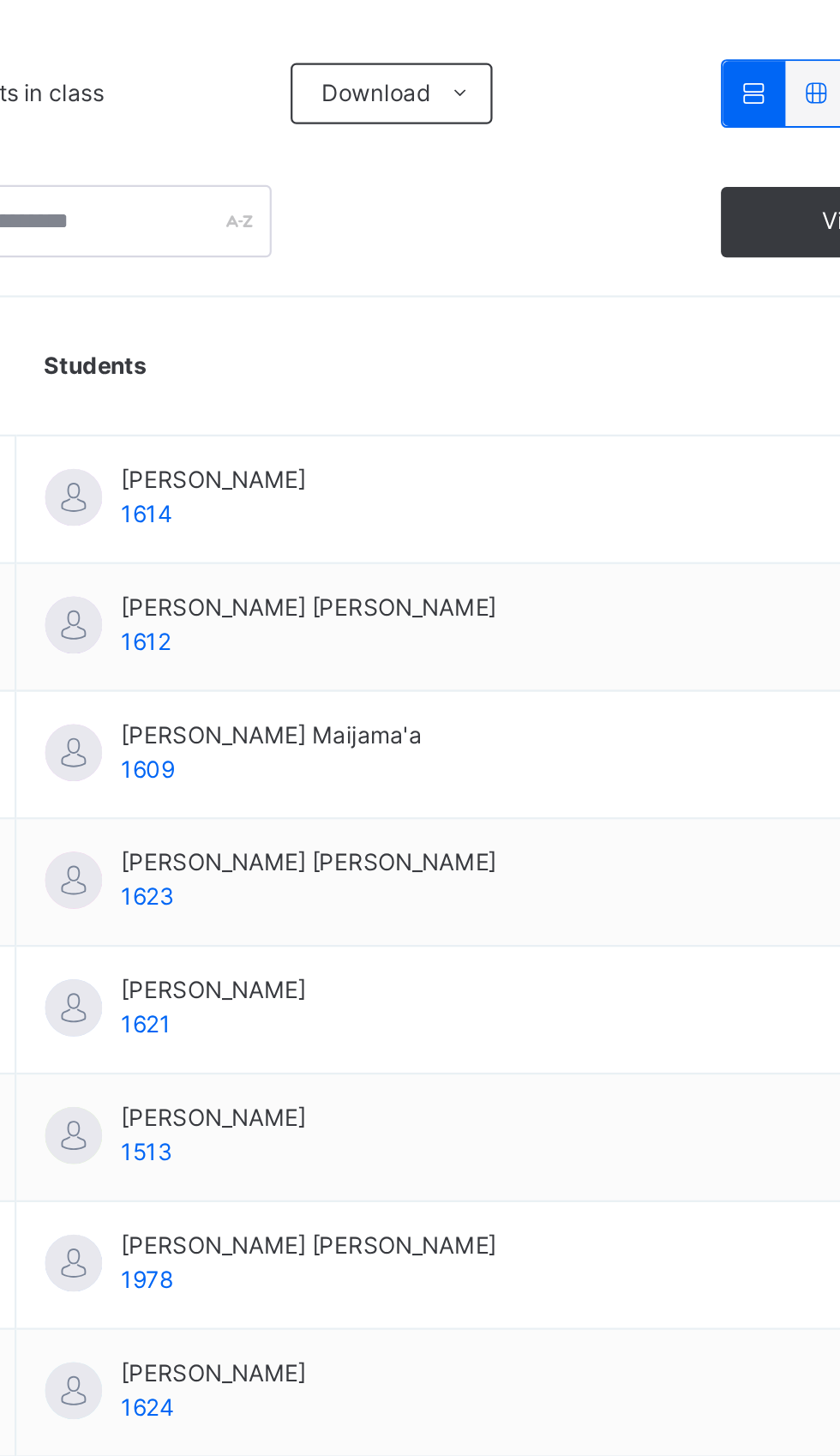
click at [364, 341] on span "Subjects" at bounding box center [356, 340] width 42 height 16
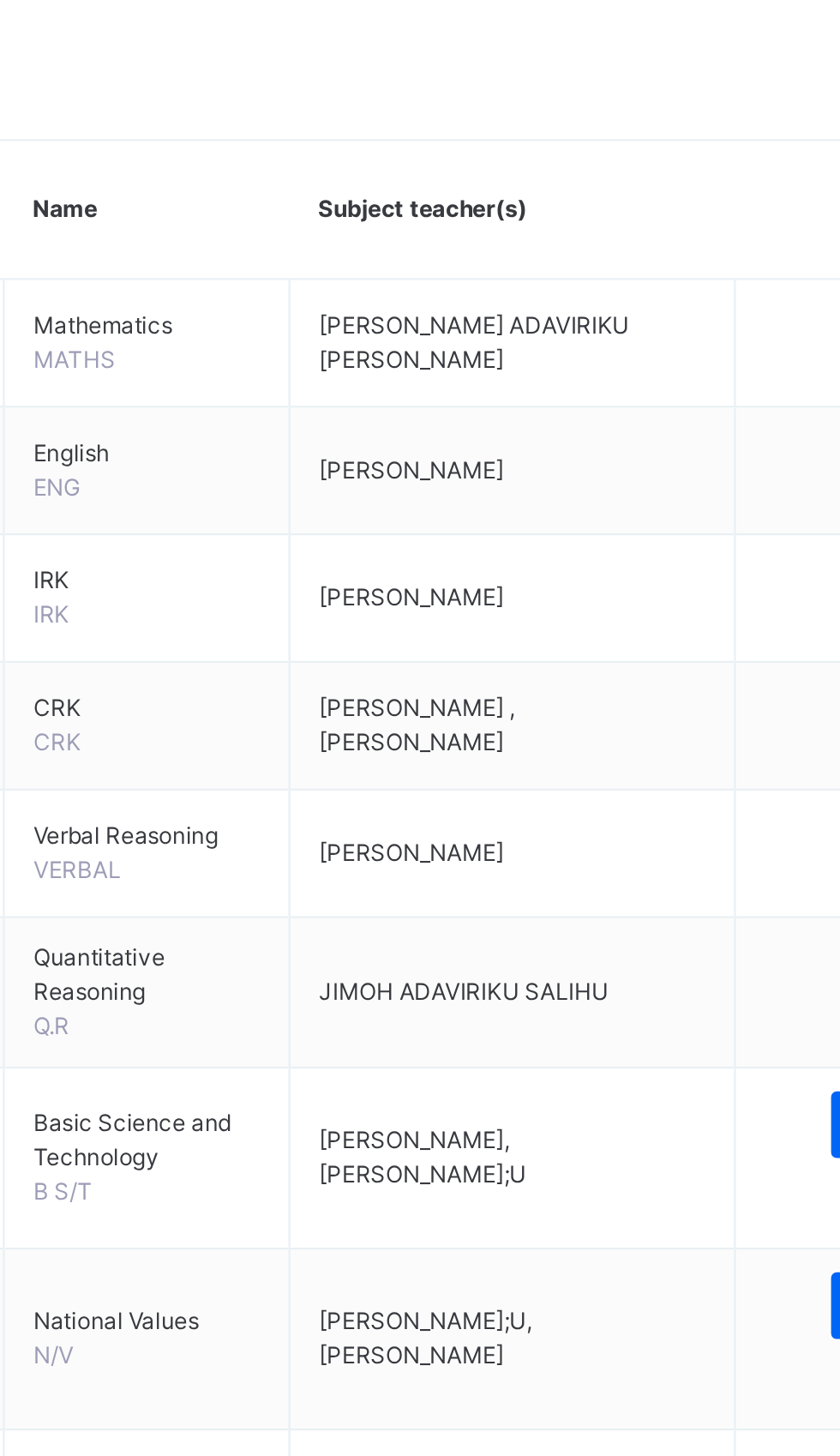
click at [110, 138] on span "Broadsheet" at bounding box center [137, 137] width 137 height 17
click at [110, 132] on span "Broadsheet" at bounding box center [137, 137] width 137 height 17
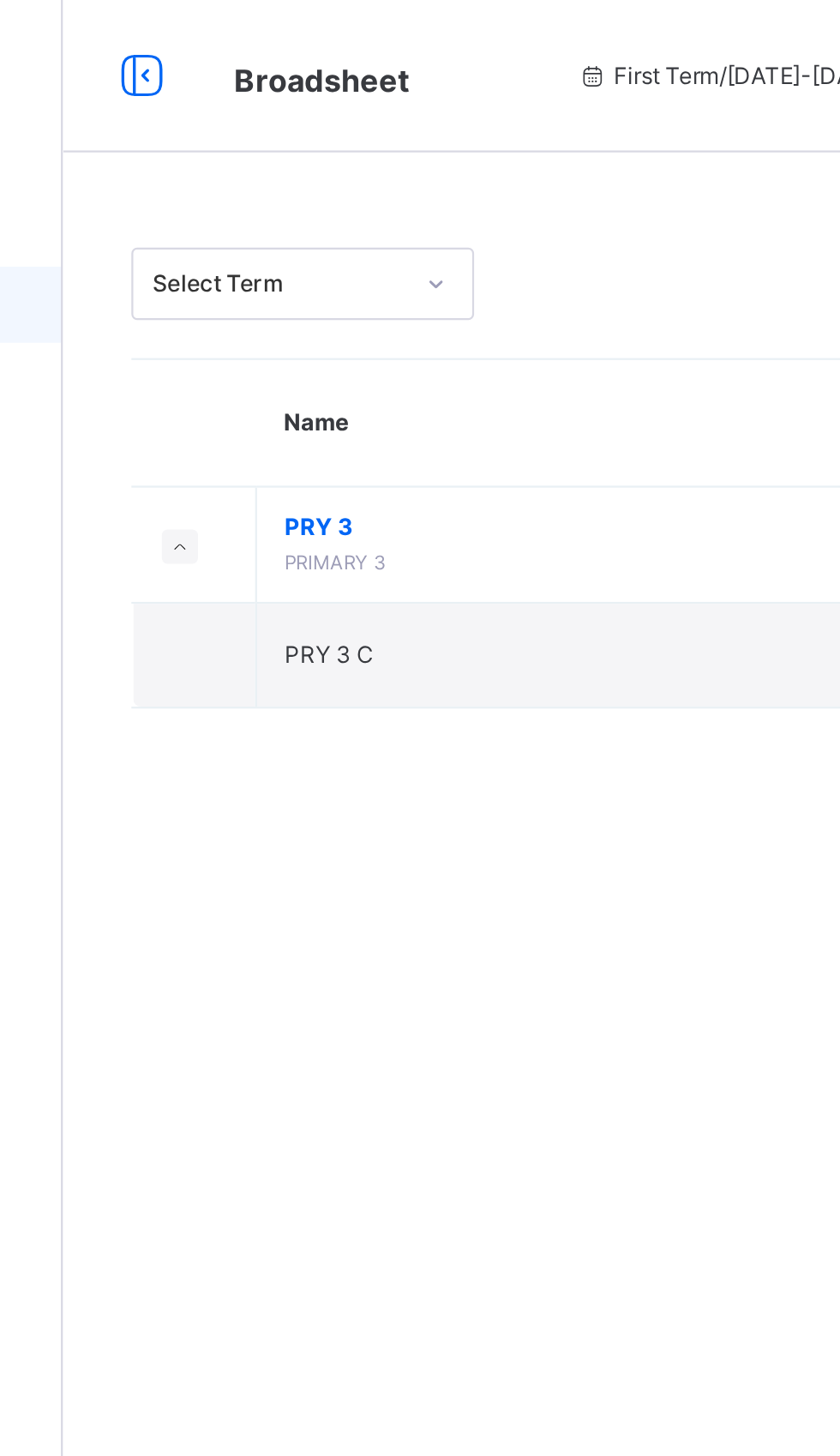
click at [330, 237] on span "PRY 3" at bounding box center [464, 237] width 317 height 16
click at [327, 239] on span "PRY 3" at bounding box center [464, 237] width 317 height 16
click at [325, 240] on span "PRY 3" at bounding box center [464, 237] width 317 height 16
click at [327, 239] on span "PRY 3" at bounding box center [464, 237] width 317 height 16
click at [323, 235] on span "PRY 3" at bounding box center [464, 237] width 317 height 16
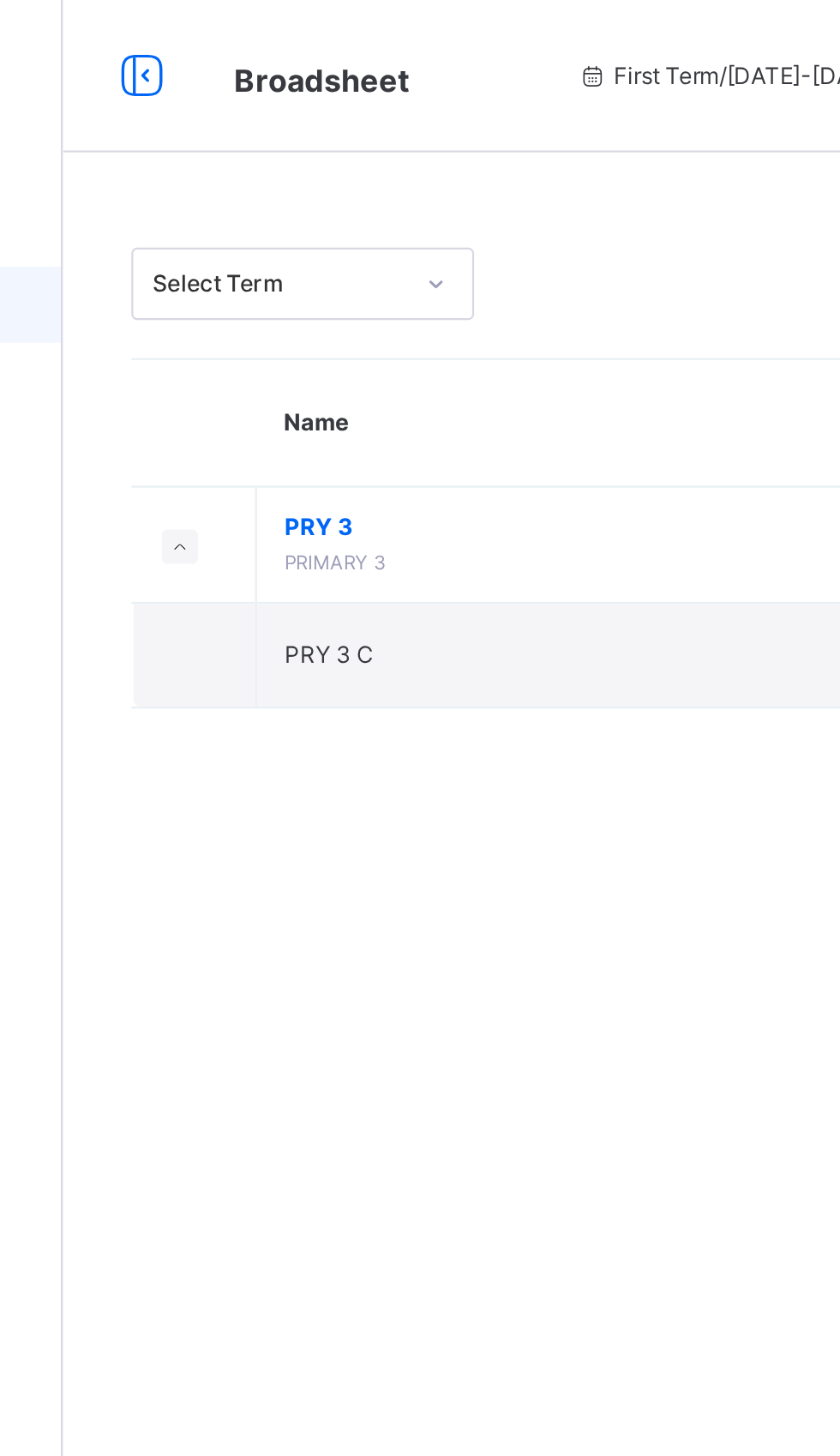
click at [319, 239] on span "PRY 3" at bounding box center [464, 237] width 317 height 16
click at [330, 235] on span "PRY 3" at bounding box center [464, 237] width 317 height 16
click at [319, 243] on span "PRY 3" at bounding box center [464, 237] width 317 height 16
click at [313, 243] on span "PRY 3" at bounding box center [464, 237] width 317 height 16
click at [333, 239] on span "PRY 3" at bounding box center [464, 237] width 317 height 16
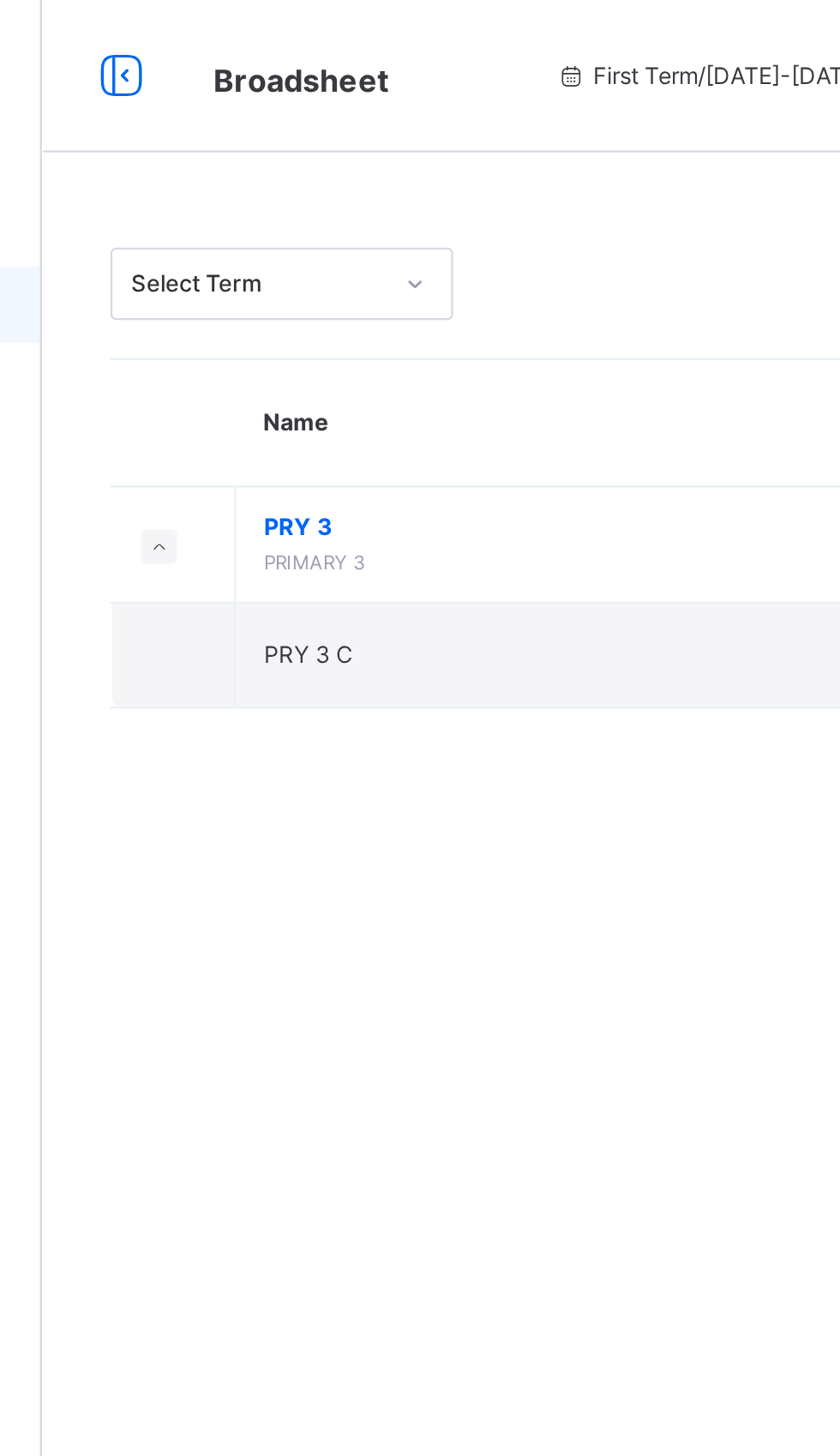
click at [328, 236] on span "PRY 3" at bounding box center [464, 237] width 317 height 16
click at [336, 239] on span "PRY 3" at bounding box center [464, 237] width 317 height 16
click at [328, 239] on span "PRY 3" at bounding box center [464, 237] width 317 height 16
click at [323, 234] on span "PRY 3" at bounding box center [464, 237] width 317 height 16
click at [328, 238] on span "PRY 3" at bounding box center [464, 237] width 317 height 16
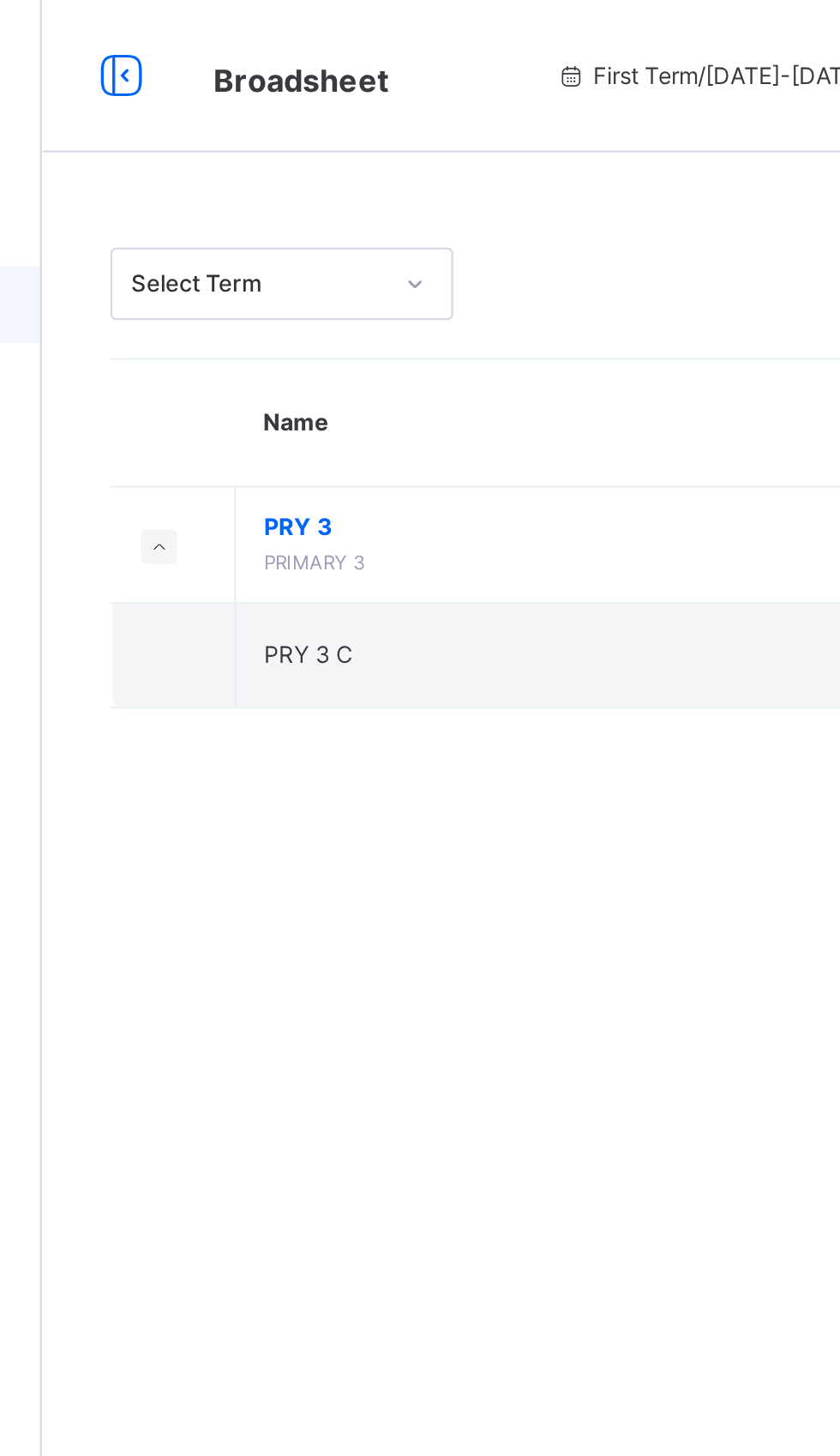
click at [328, 237] on span "PRY 3" at bounding box center [464, 237] width 317 height 16
click at [317, 236] on span "PRY 3" at bounding box center [464, 237] width 317 height 16
click at [316, 238] on span "PRY 3" at bounding box center [464, 237] width 317 height 16
click at [320, 239] on span "PRY 3" at bounding box center [464, 237] width 317 height 16
click at [328, 234] on span "PRY 3" at bounding box center [464, 237] width 317 height 16
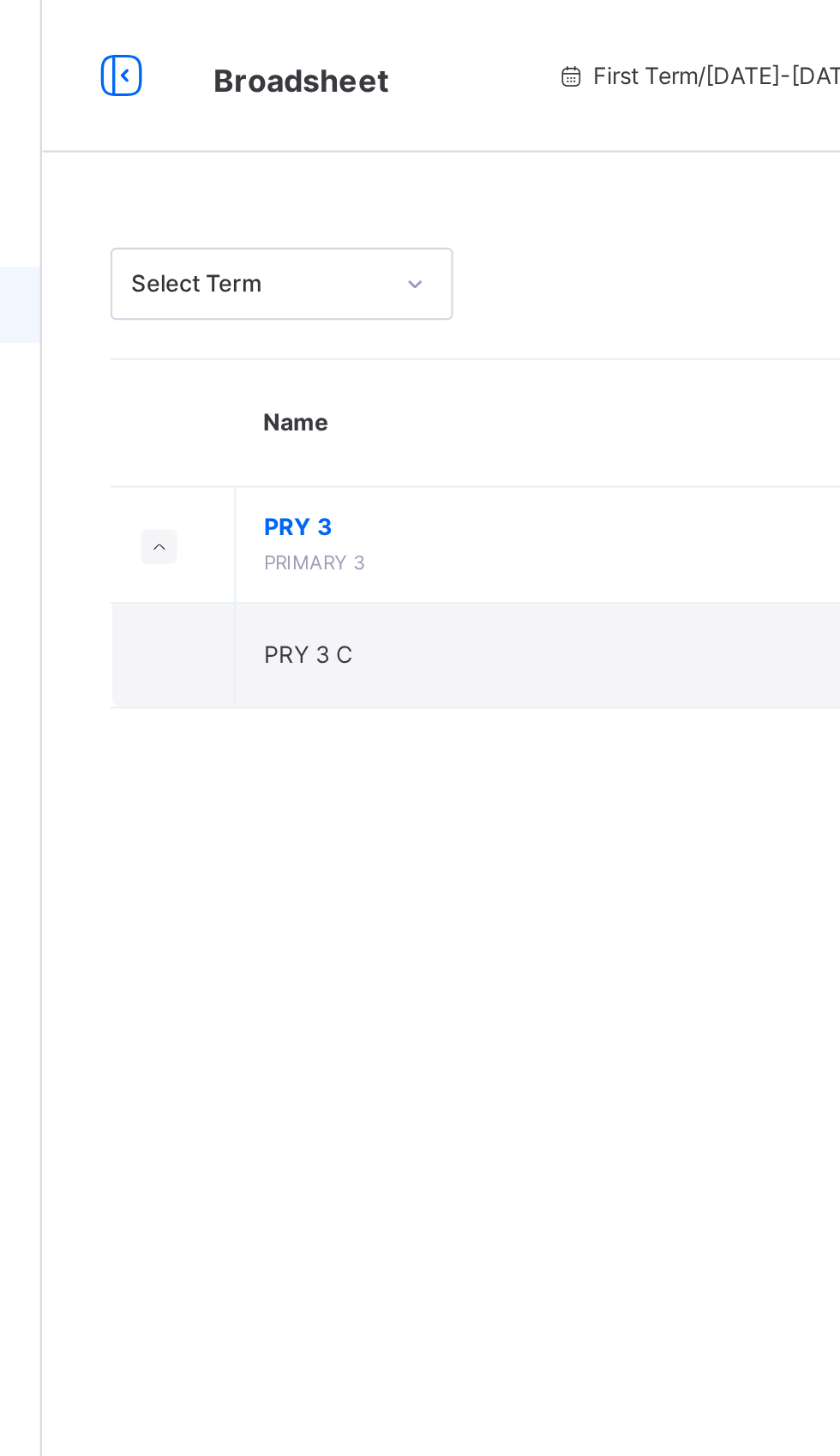
click at [317, 239] on span "PRY 3" at bounding box center [464, 237] width 317 height 16
click at [317, 237] on span "PRY 3" at bounding box center [464, 237] width 317 height 16
click at [327, 237] on span "PRY 3" at bounding box center [464, 237] width 317 height 16
click at [328, 238] on span "PRY 3" at bounding box center [464, 237] width 317 height 16
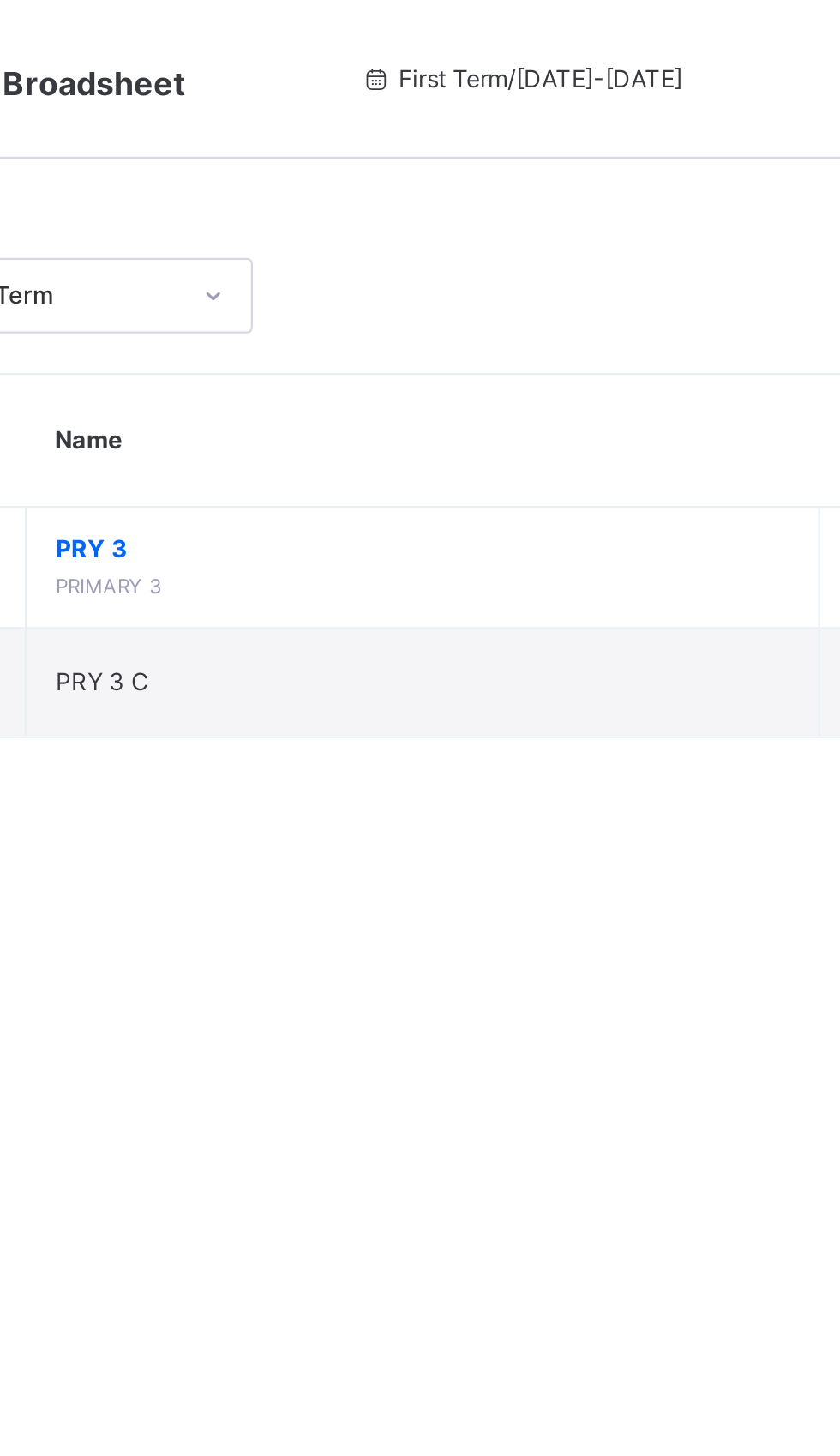
click at [316, 229] on span "PRY 3" at bounding box center [464, 237] width 317 height 16
click at [326, 232] on span "PRY 3" at bounding box center [464, 237] width 317 height 16
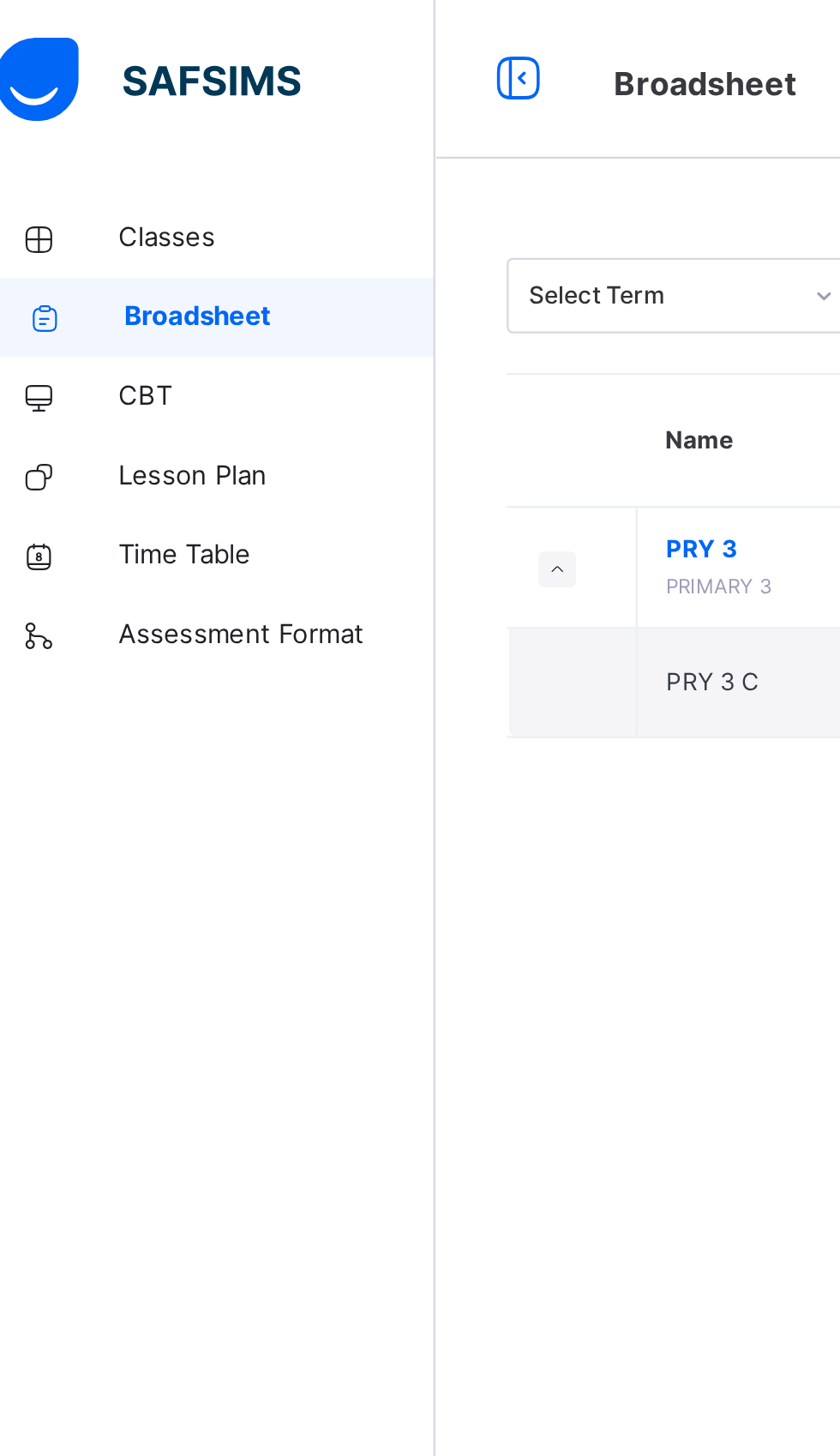
click at [102, 99] on span "Classes" at bounding box center [137, 103] width 137 height 17
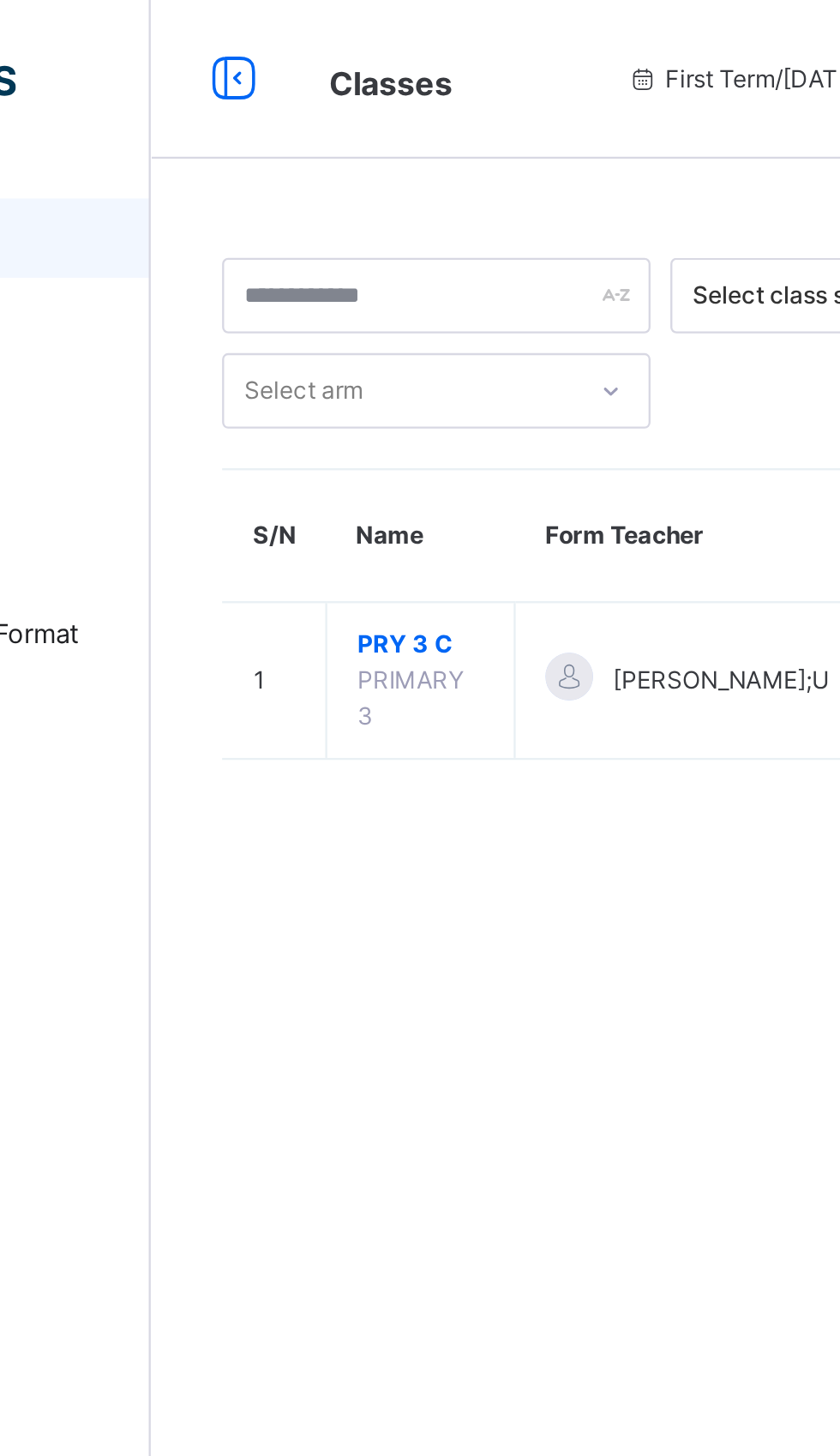
click at [324, 277] on span "PRY 3 C" at bounding box center [322, 278] width 55 height 16
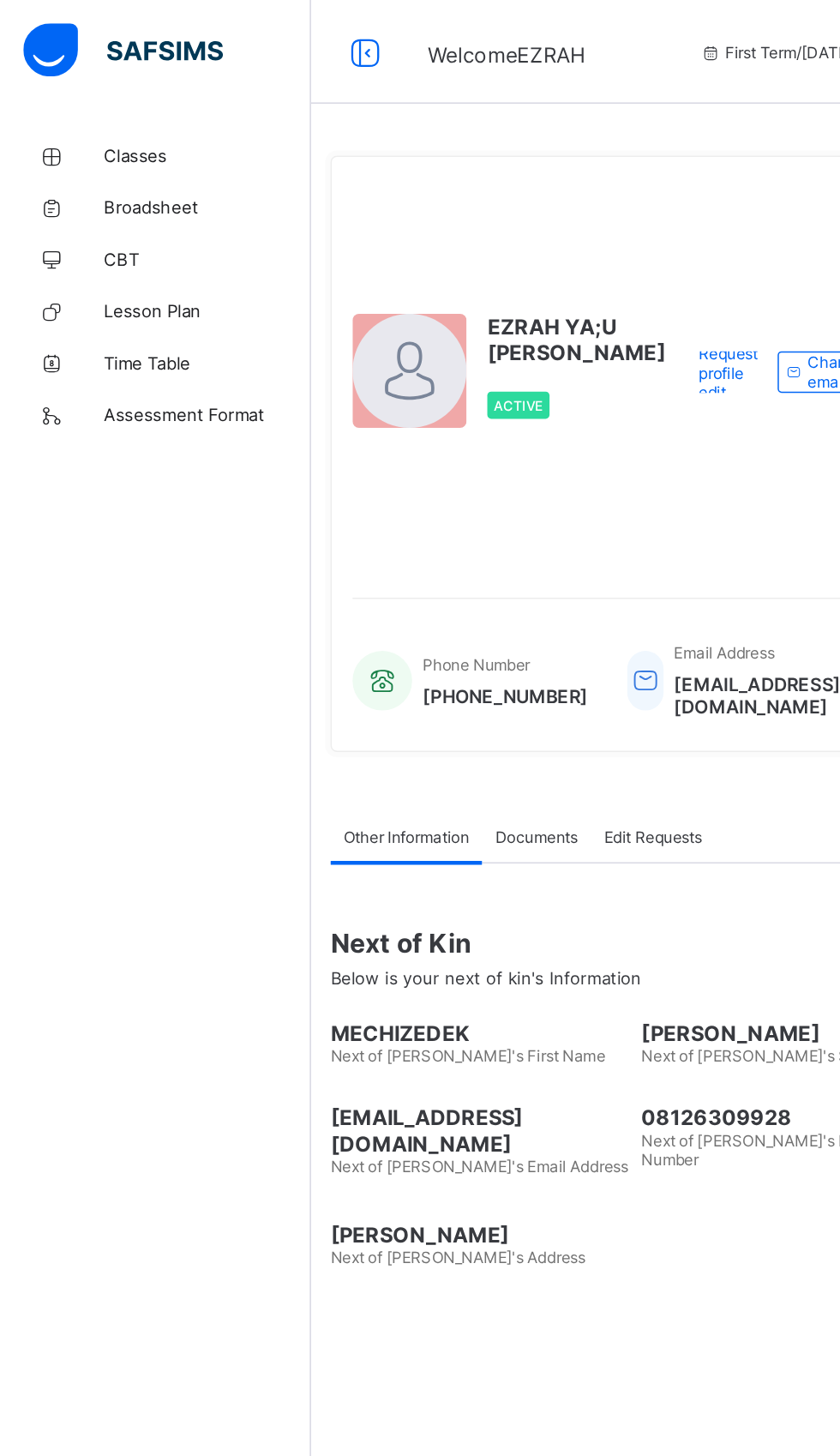
click at [93, 109] on span "Classes" at bounding box center [137, 103] width 137 height 14
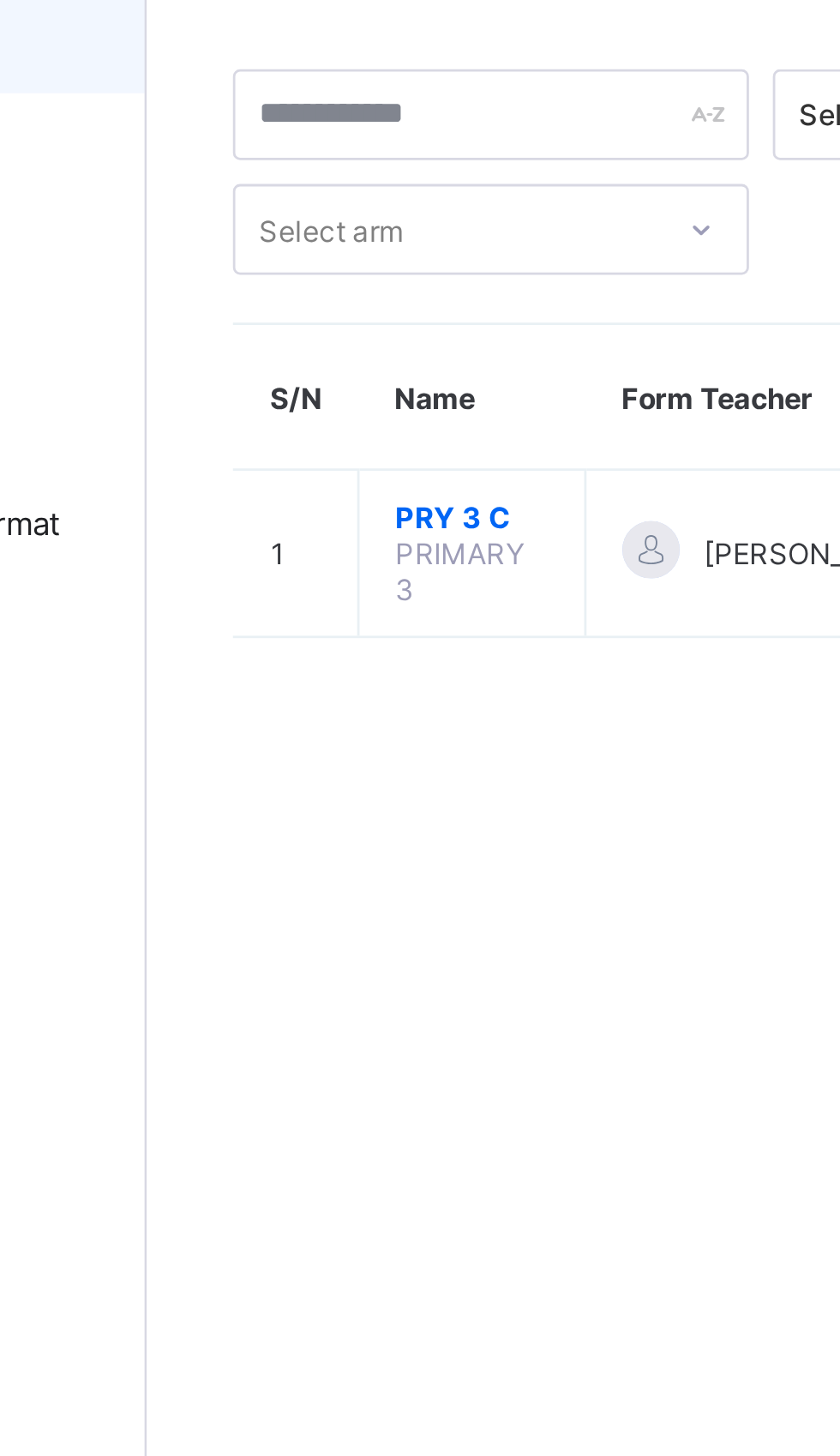
click at [316, 271] on span "PRY 3 C" at bounding box center [322, 272] width 55 height 13
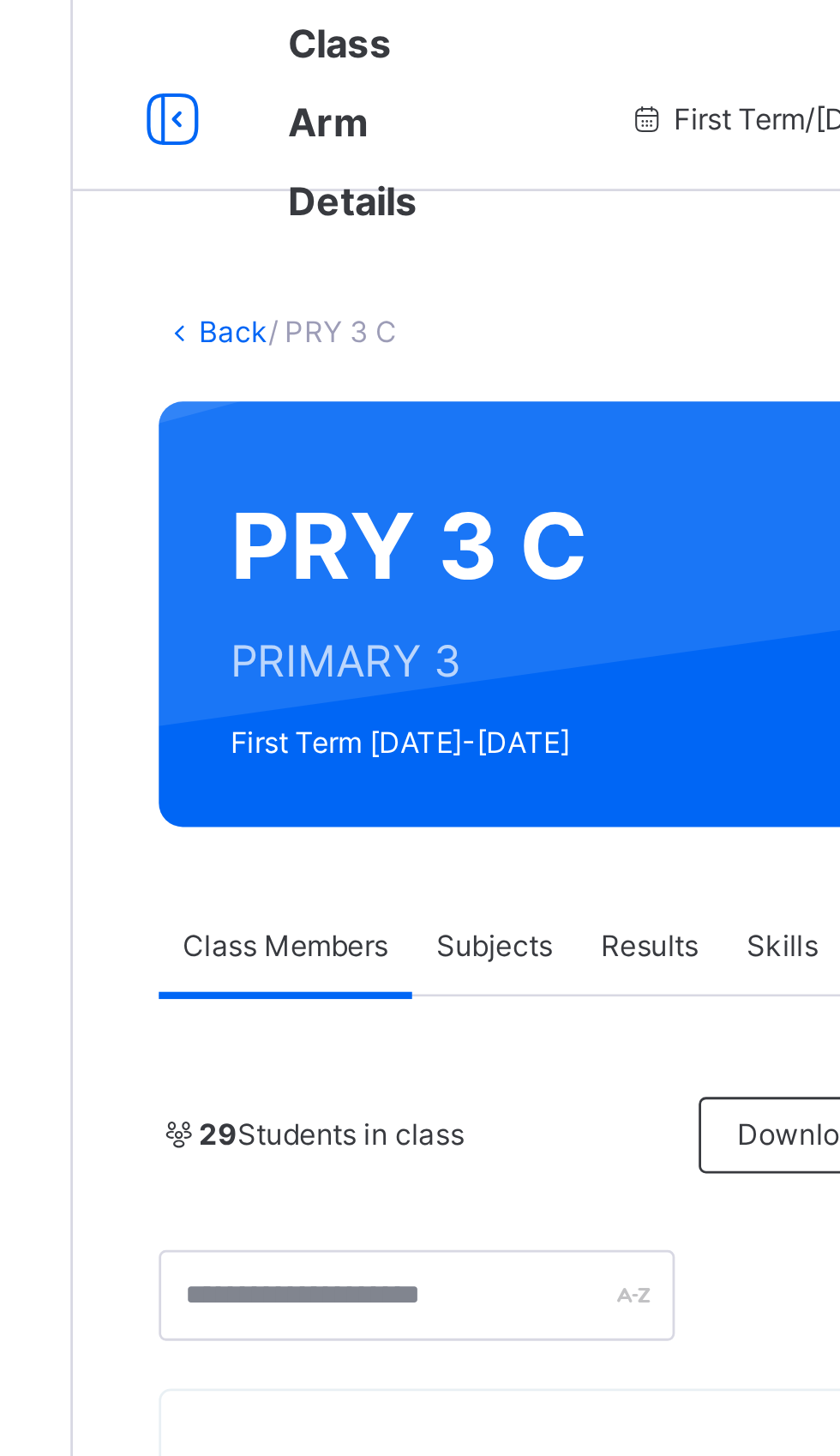
click at [357, 347] on div "Subjects" at bounding box center [356, 340] width 59 height 35
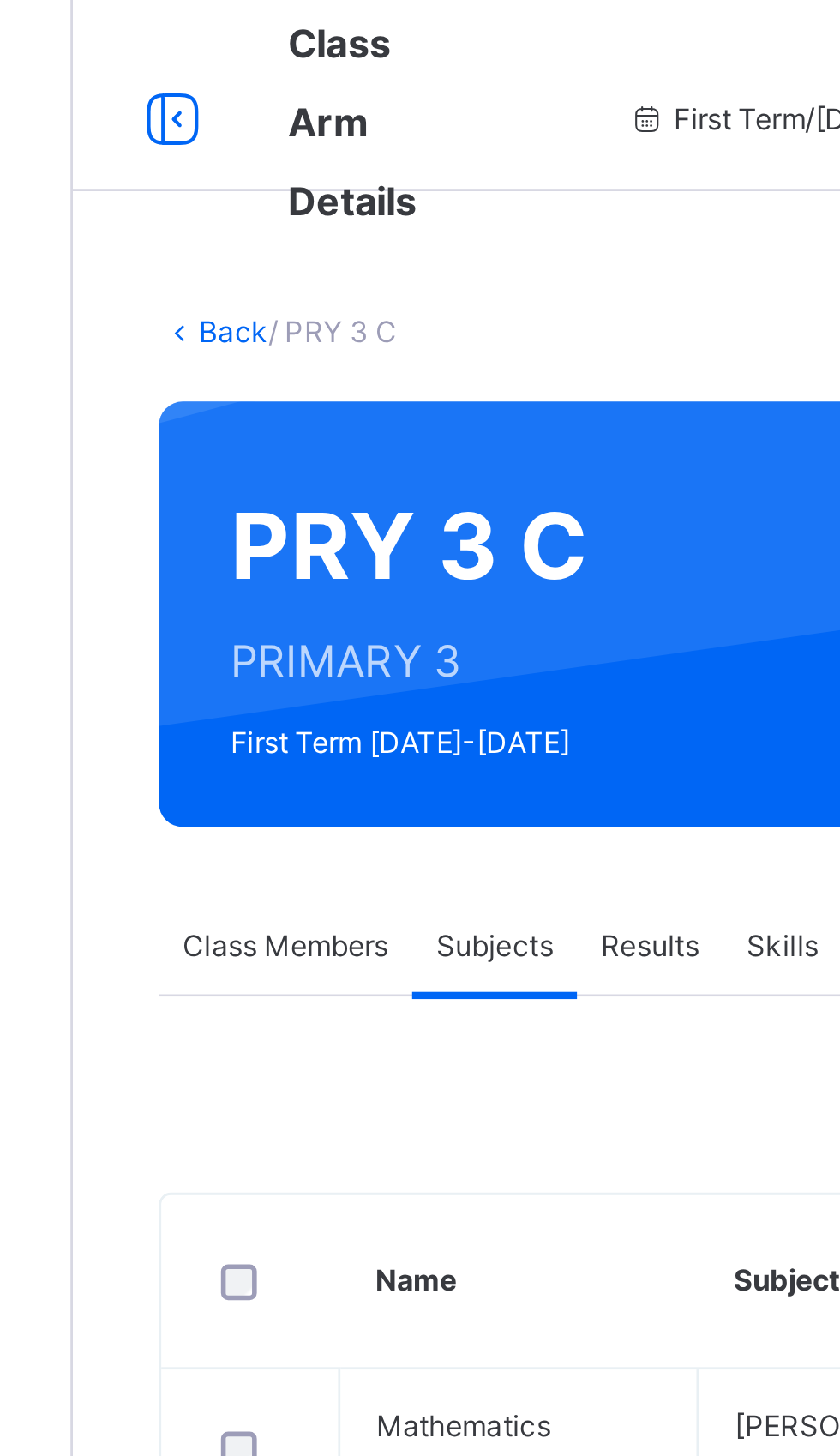
click at [292, 139] on div "Back / PRY 3 C PRY 3 C PRIMARY 3 First Term [DATE]-[DATE] Class Members Subject…" at bounding box center [523, 688] width 634 height 1206
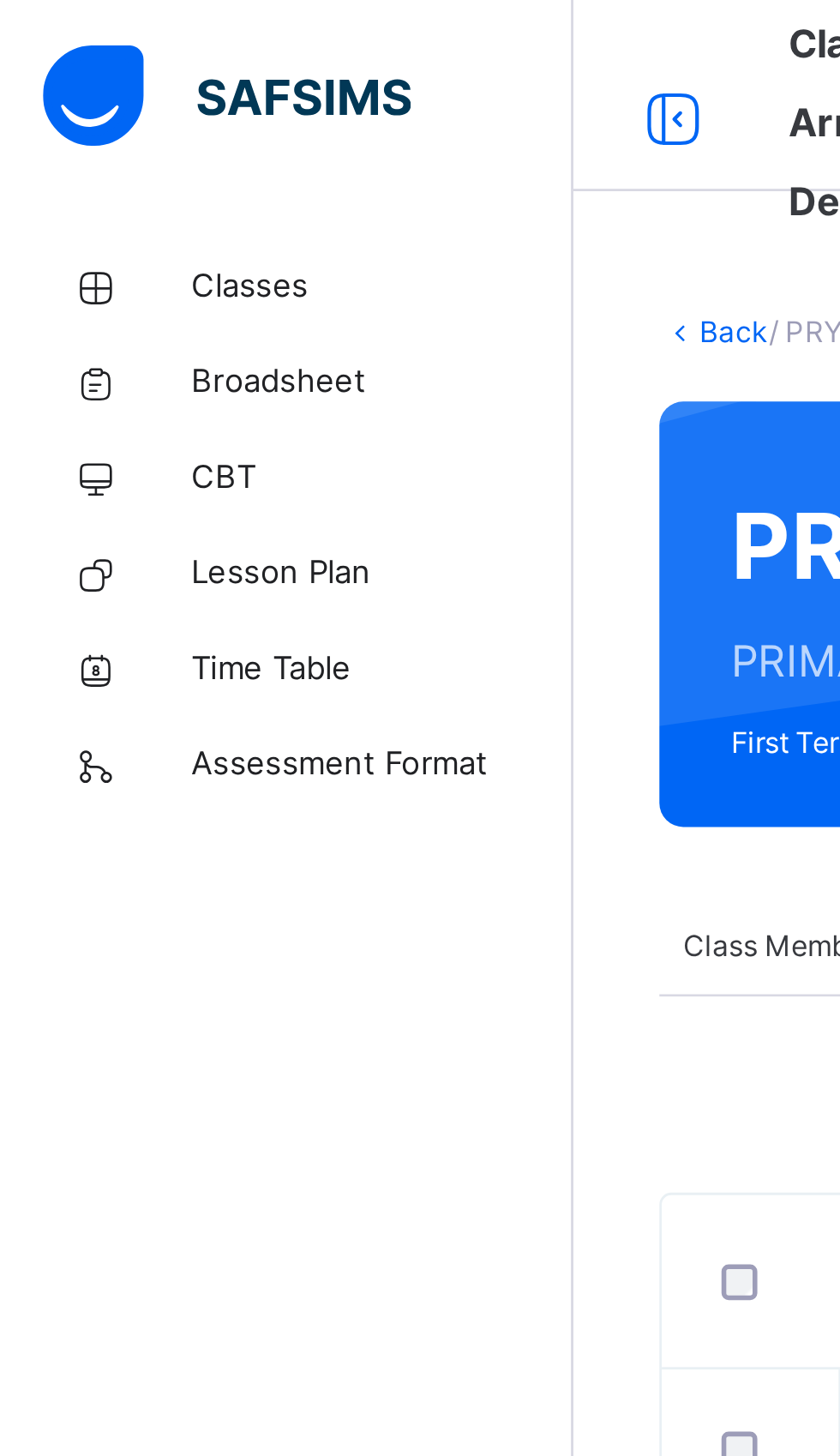
click at [118, 138] on span "Broadsheet" at bounding box center [137, 137] width 137 height 17
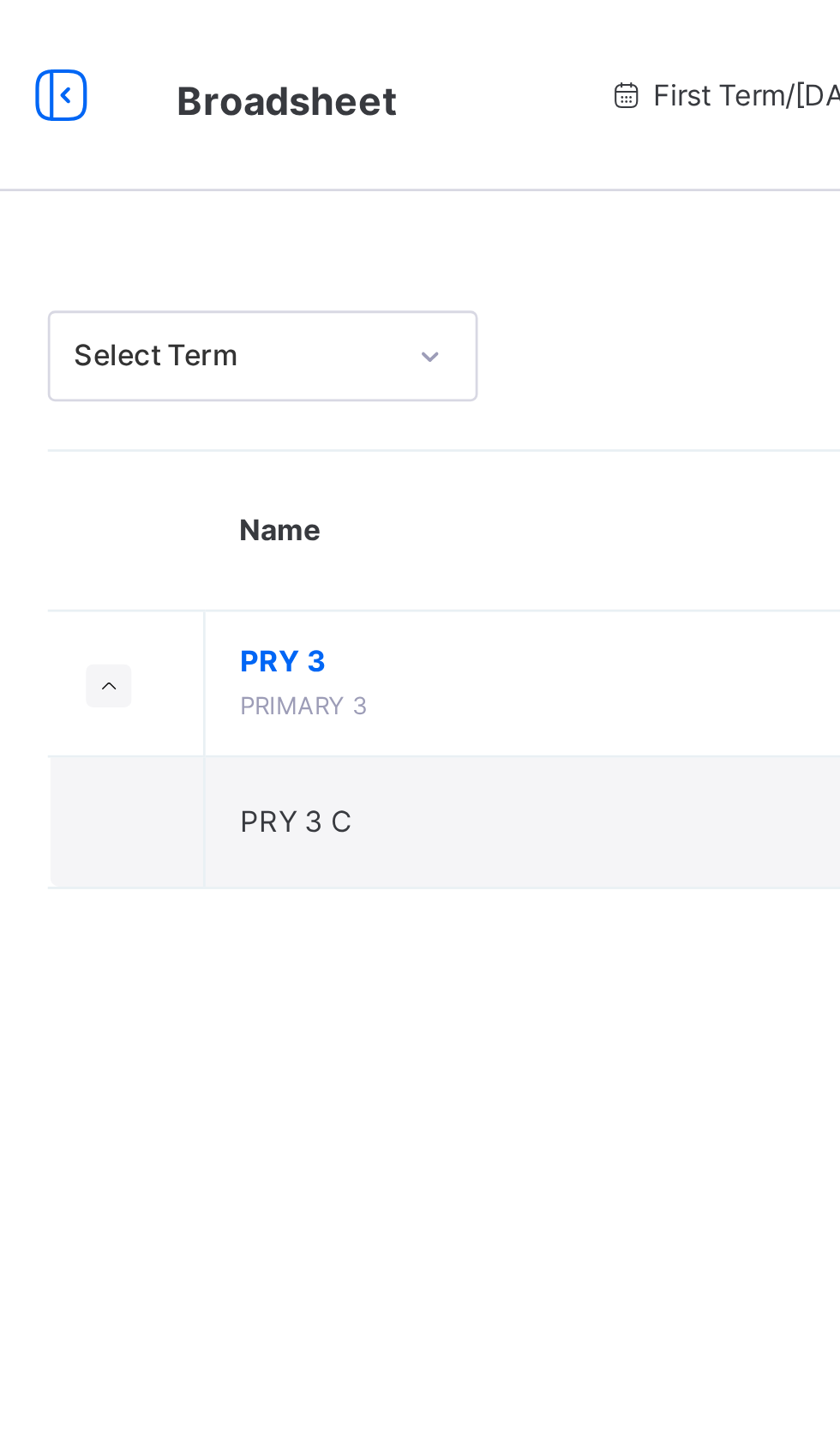
click at [326, 239] on span "PRY 3" at bounding box center [464, 237] width 317 height 16
click at [325, 238] on span "PRY 3" at bounding box center [464, 237] width 317 height 16
click at [332, 294] on span "PRY 3 C" at bounding box center [325, 295] width 40 height 13
click at [327, 239] on span "PRY 3" at bounding box center [464, 237] width 317 height 16
click at [323, 241] on span "PRY 3" at bounding box center [464, 237] width 317 height 16
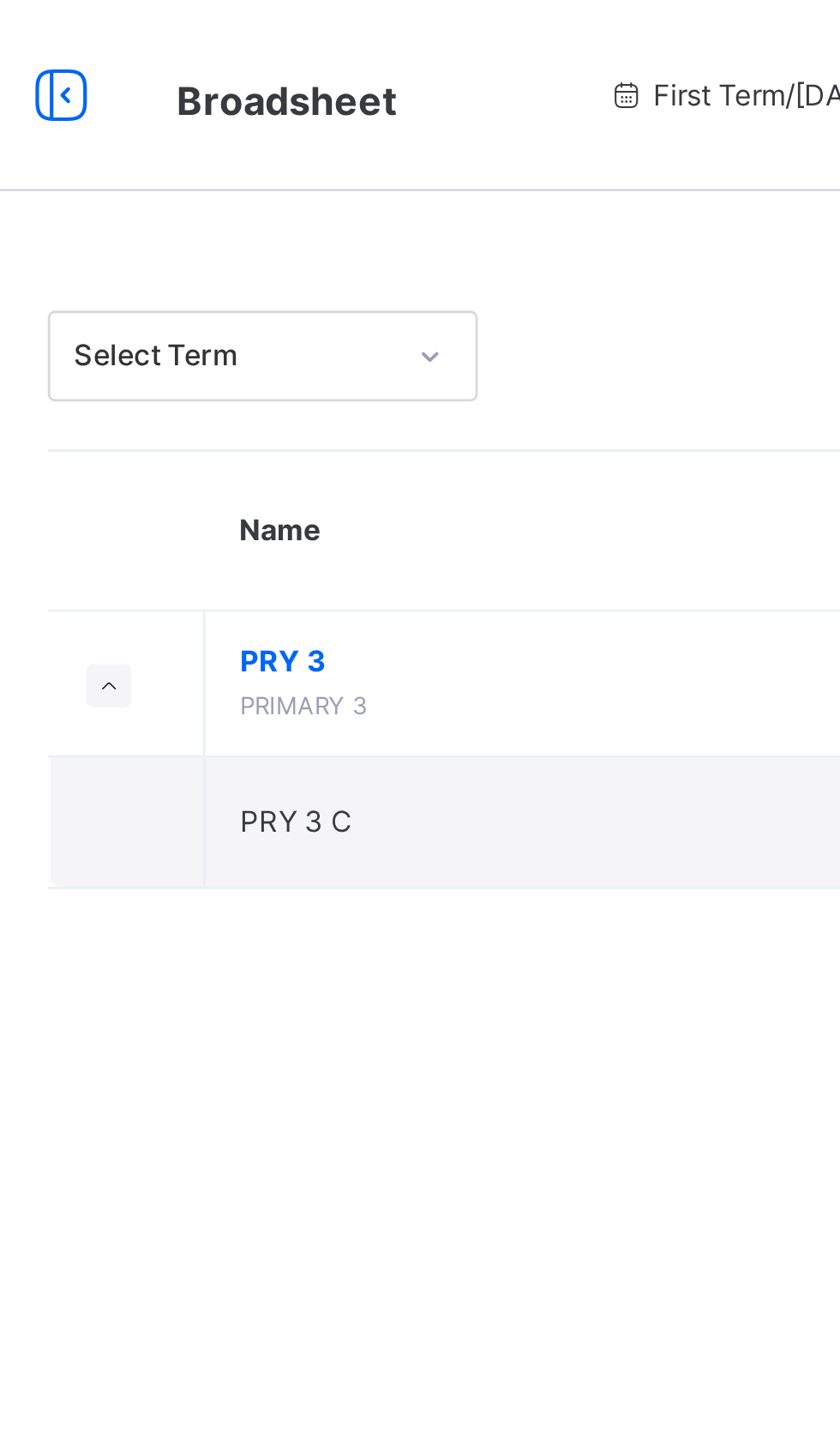
click at [320, 242] on span "PRY 3" at bounding box center [464, 237] width 317 height 16
click at [332, 241] on span "PRY 3" at bounding box center [464, 237] width 317 height 16
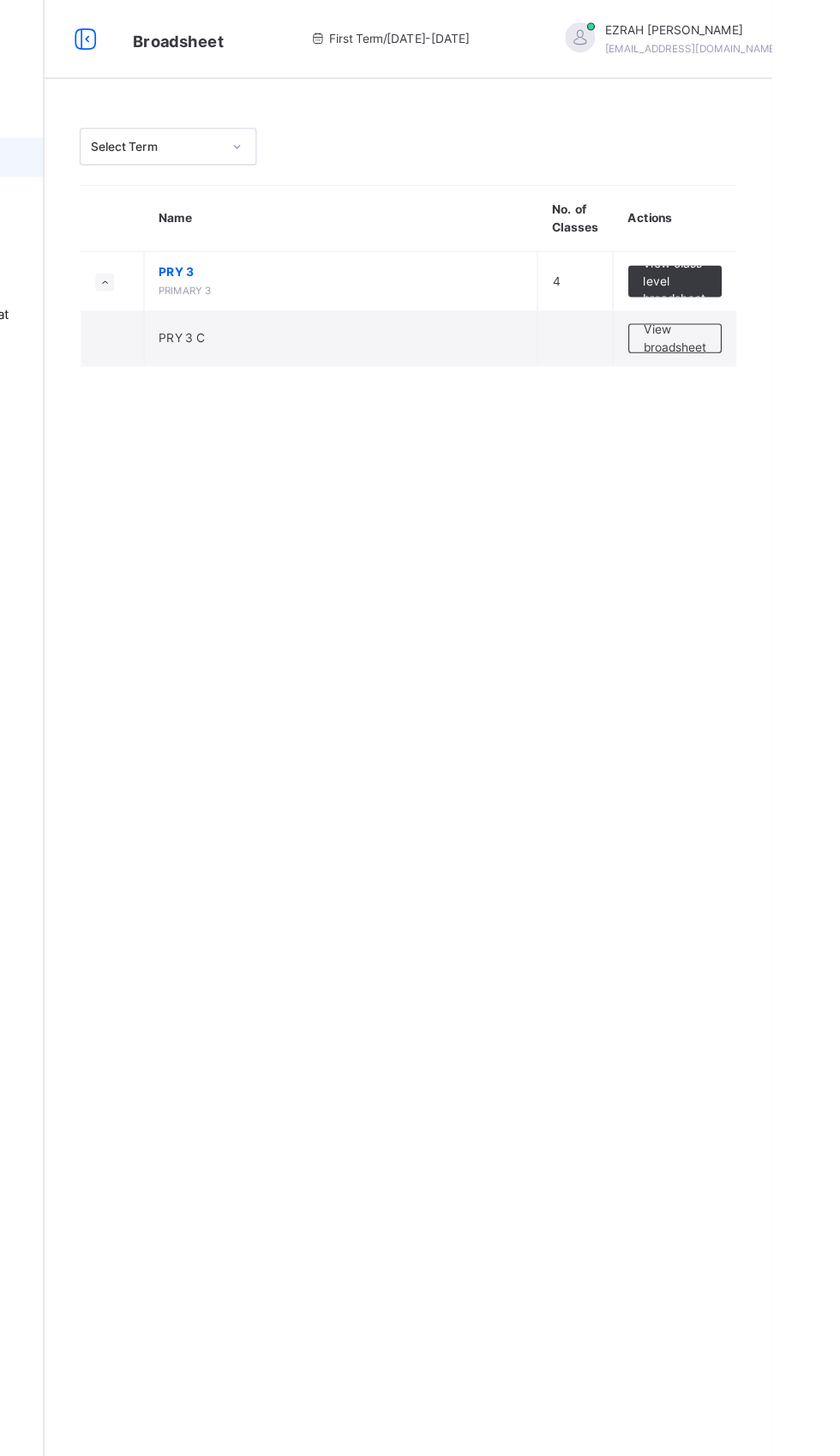
click at [761, 306] on span "View broadsheet" at bounding box center [755, 295] width 54 height 31
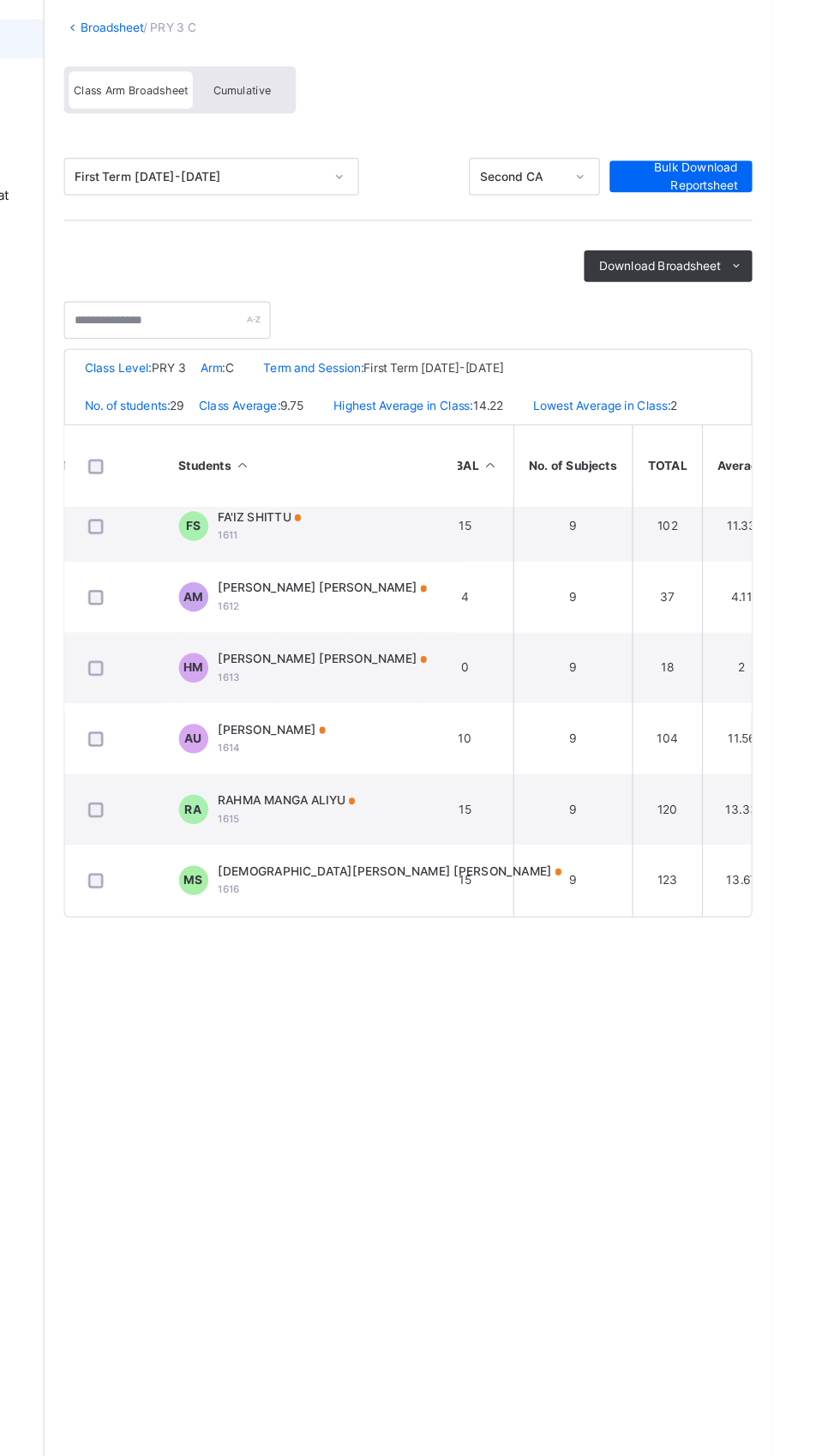
scroll to position [509, 958]
